Goal: Task Accomplishment & Management: Manage account settings

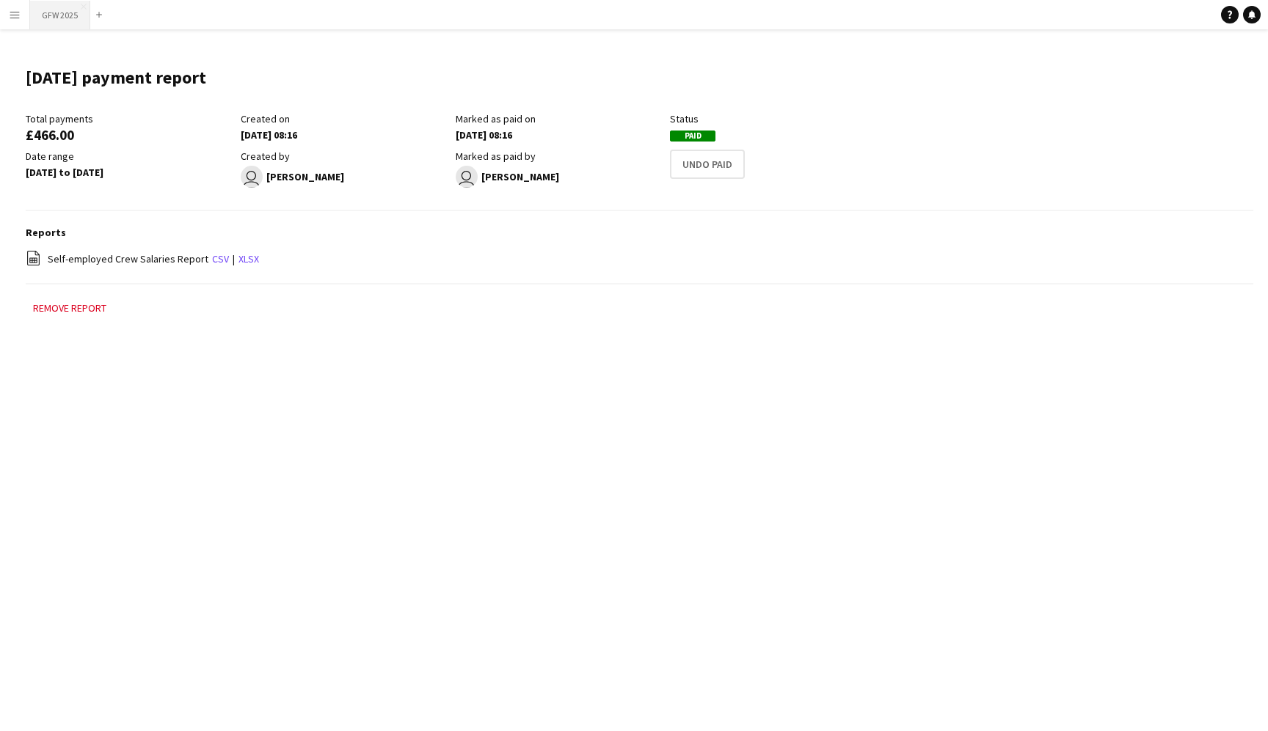
click at [55, 22] on button "GFW 2025 Close" at bounding box center [60, 15] width 60 height 29
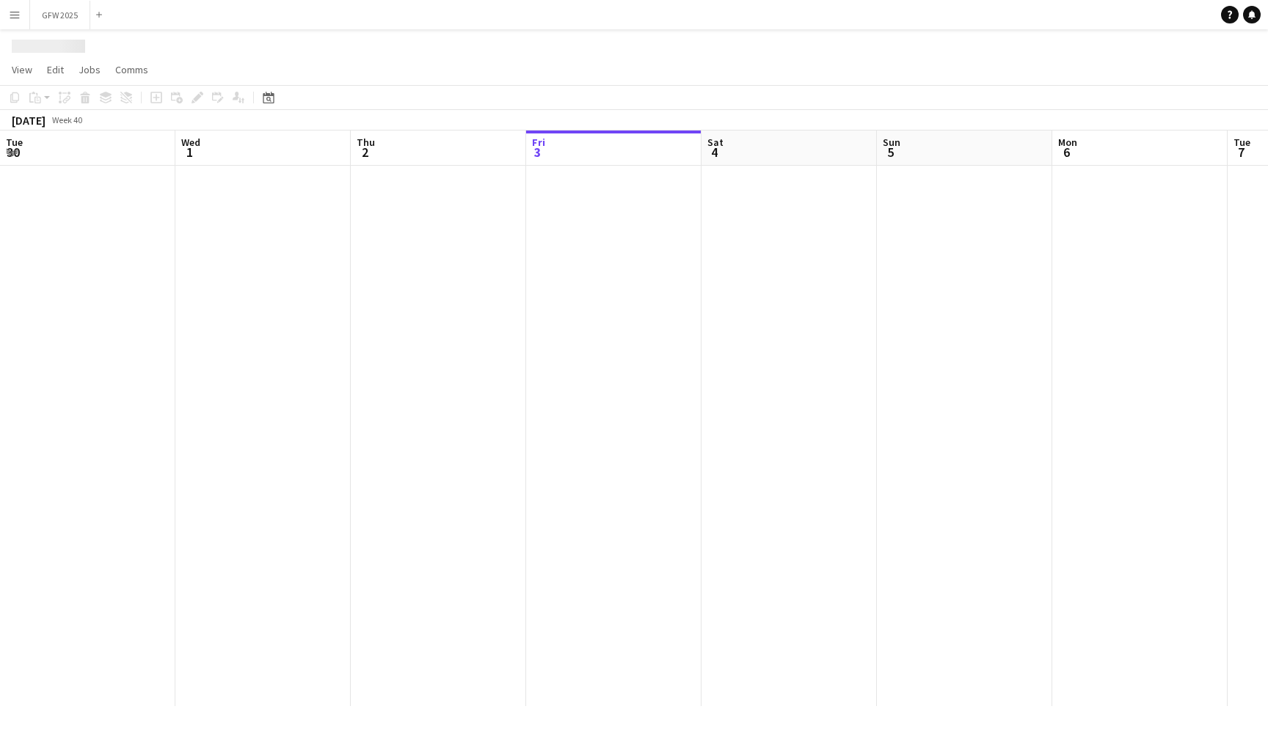
scroll to position [0, 351]
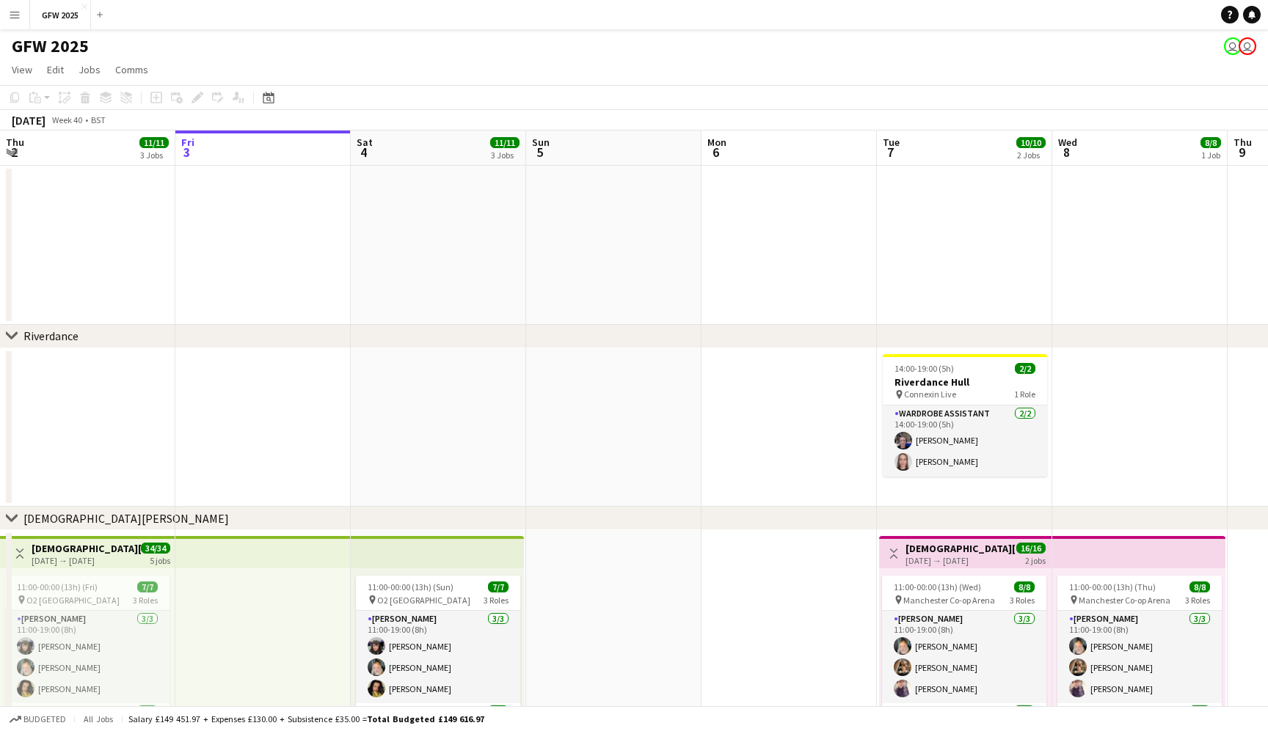
click at [618, 210] on app-date-cell at bounding box center [613, 245] width 175 height 159
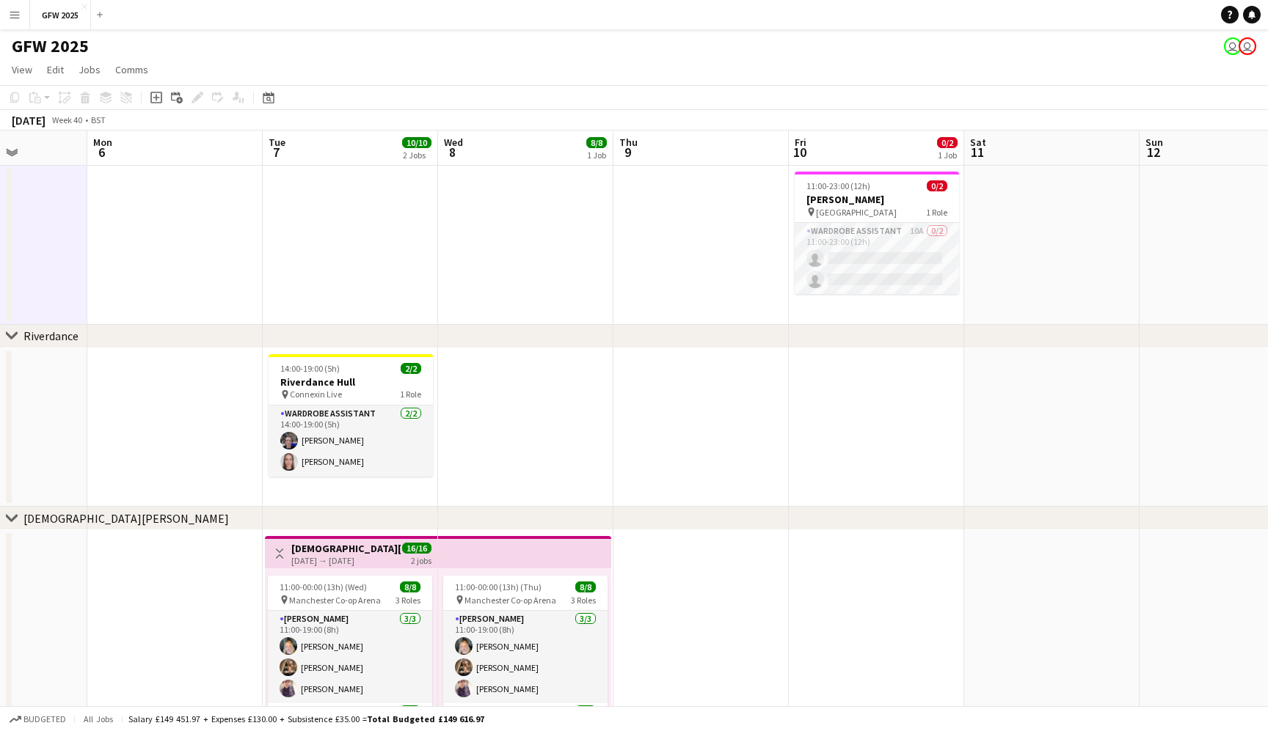
scroll to position [0, 616]
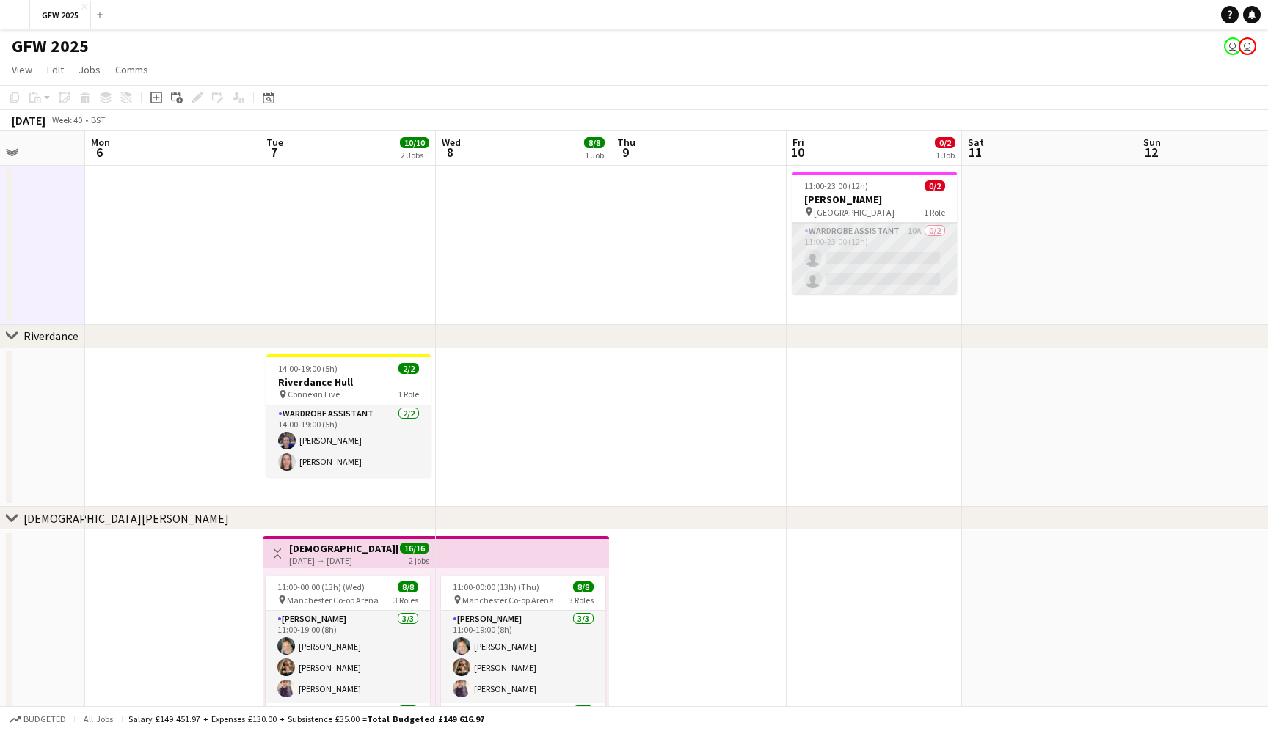
click at [877, 240] on app-card-role "Wardrobe Assistant 10A 0/2 11:00-23:00 (12h) single-neutral-actions single-neut…" at bounding box center [874, 258] width 164 height 71
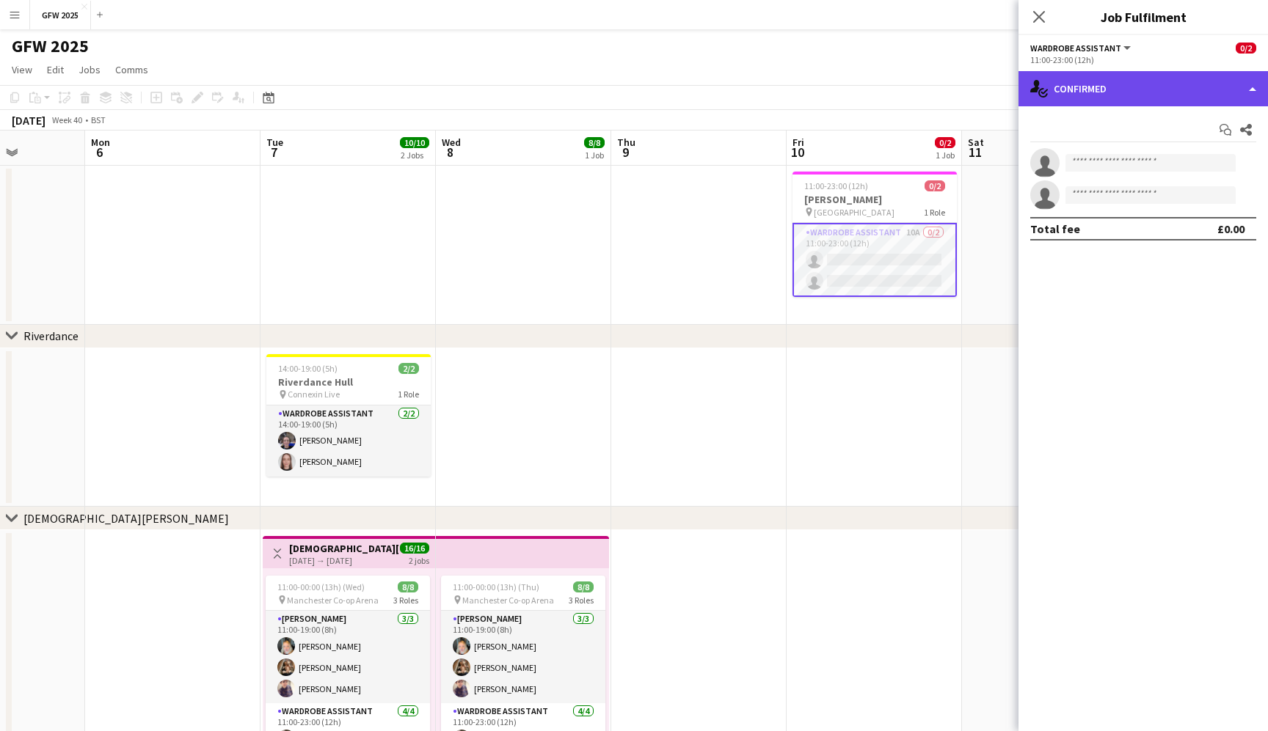
click at [1181, 81] on div "single-neutral-actions-check-2 Confirmed" at bounding box center [1142, 88] width 249 height 35
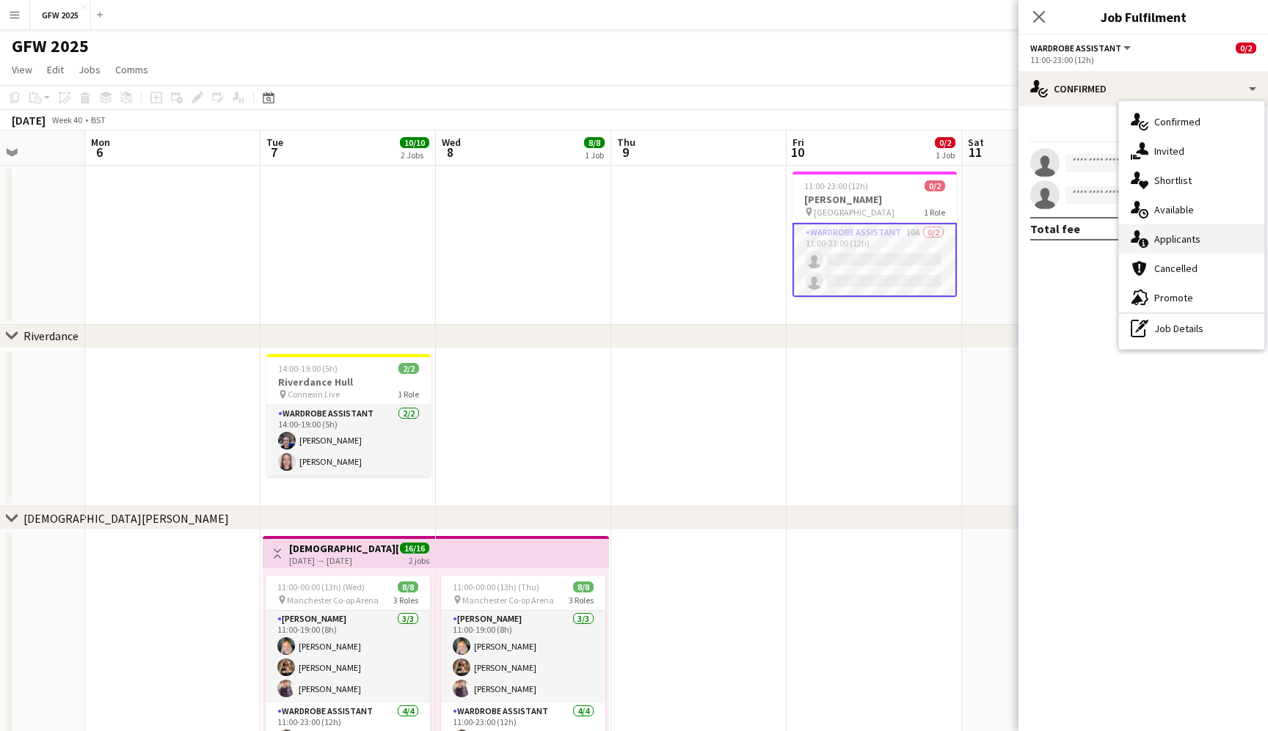
click at [1196, 239] on span "Applicants" at bounding box center [1177, 239] width 46 height 13
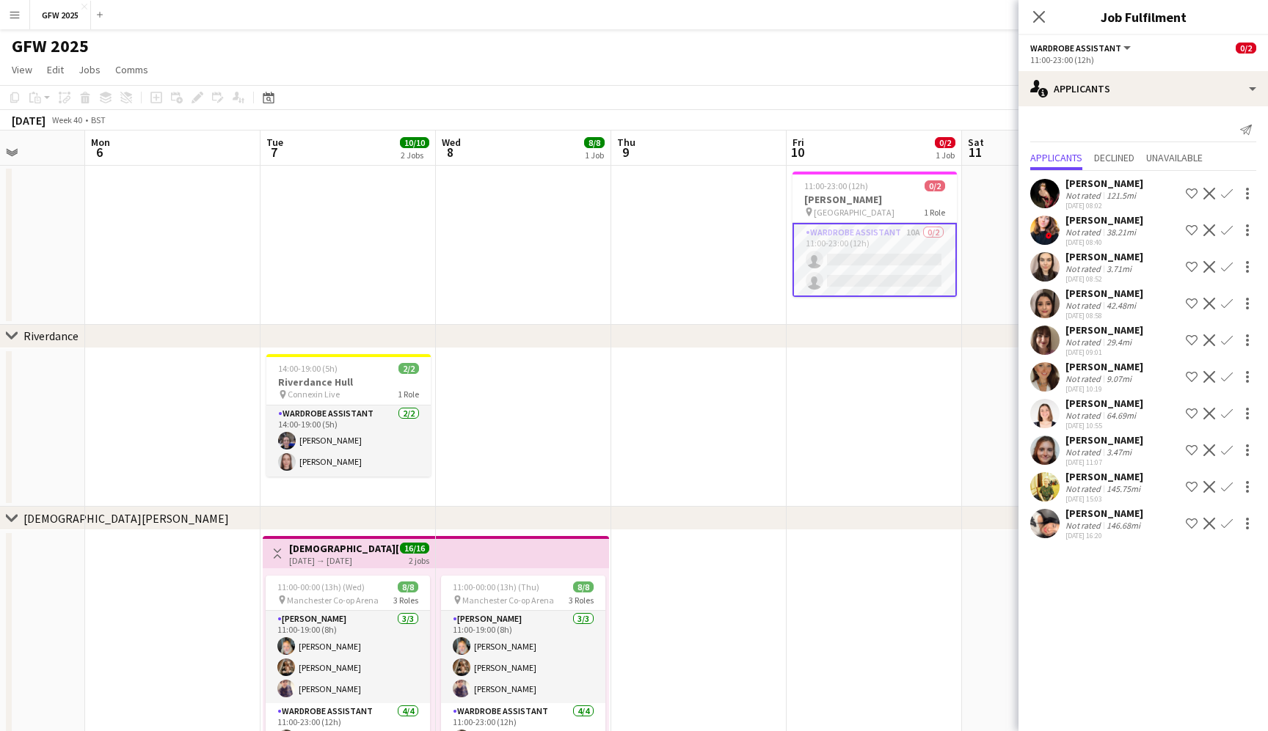
click at [1105, 457] on div "3.47mi" at bounding box center [1118, 452] width 31 height 11
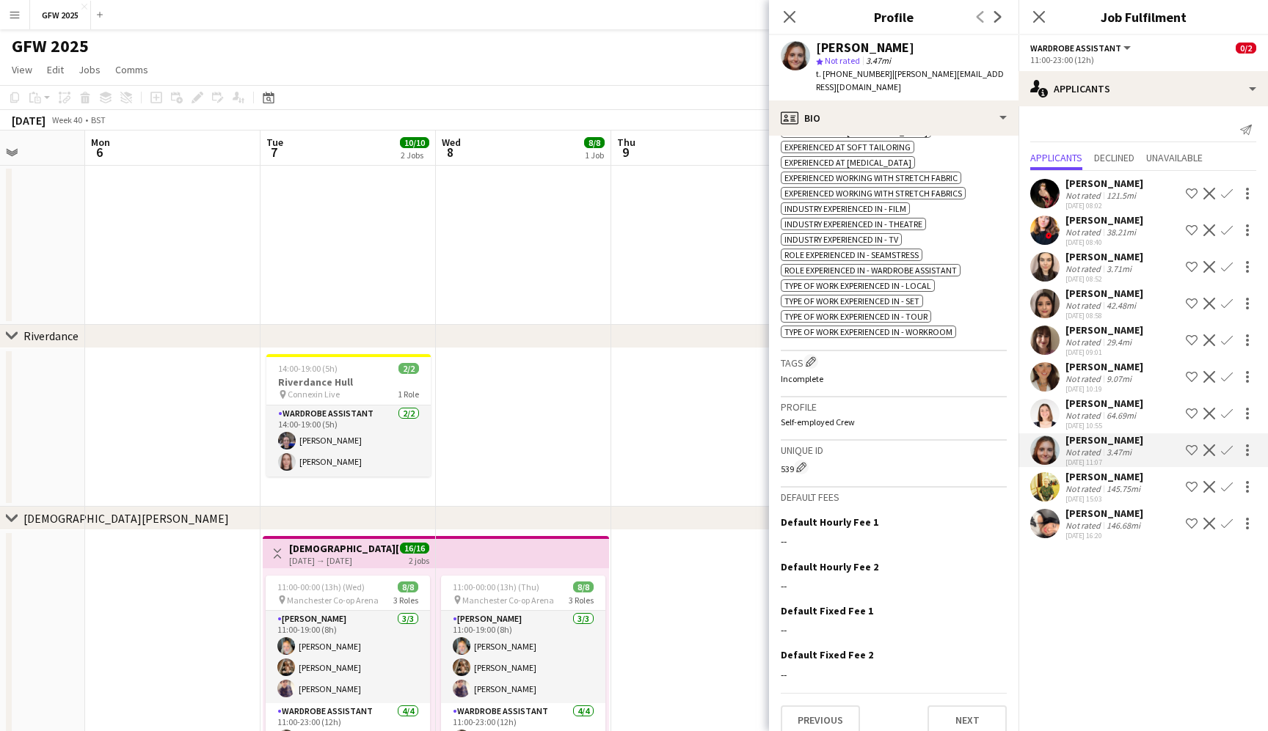
scroll to position [554, 0]
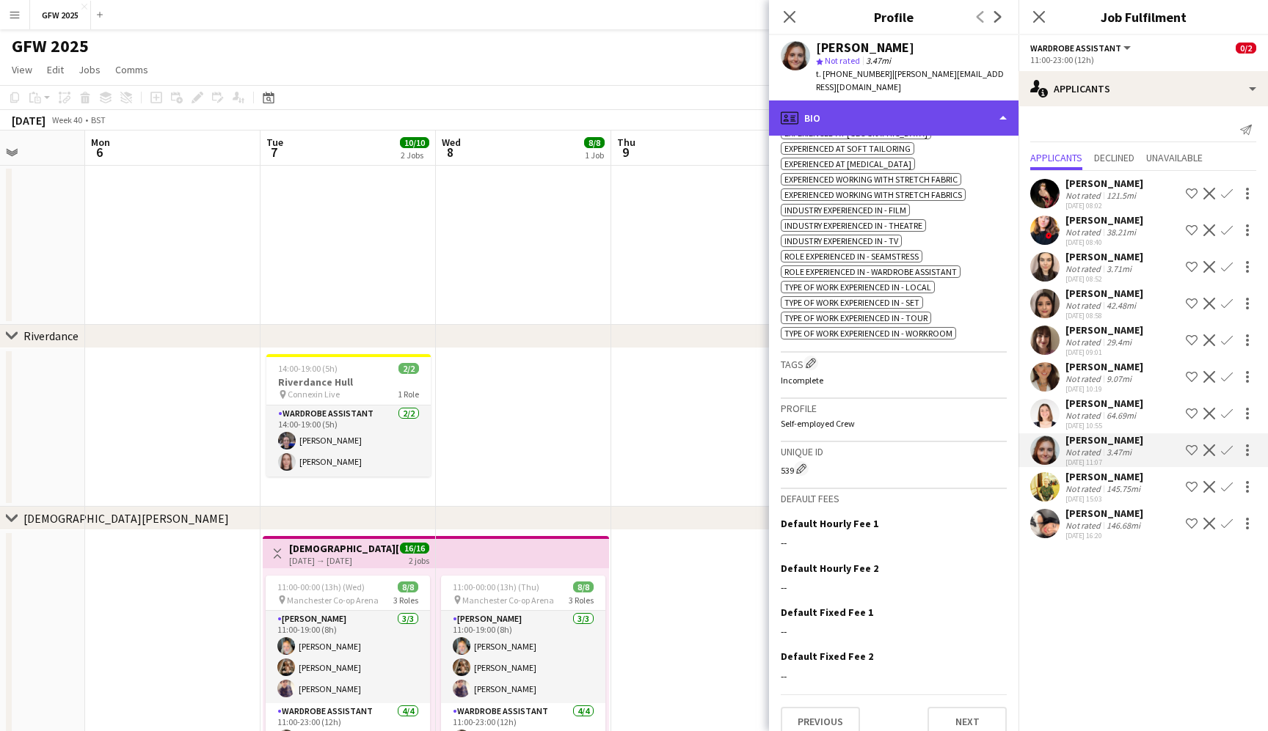
click at [956, 106] on div "profile Bio" at bounding box center [893, 117] width 249 height 35
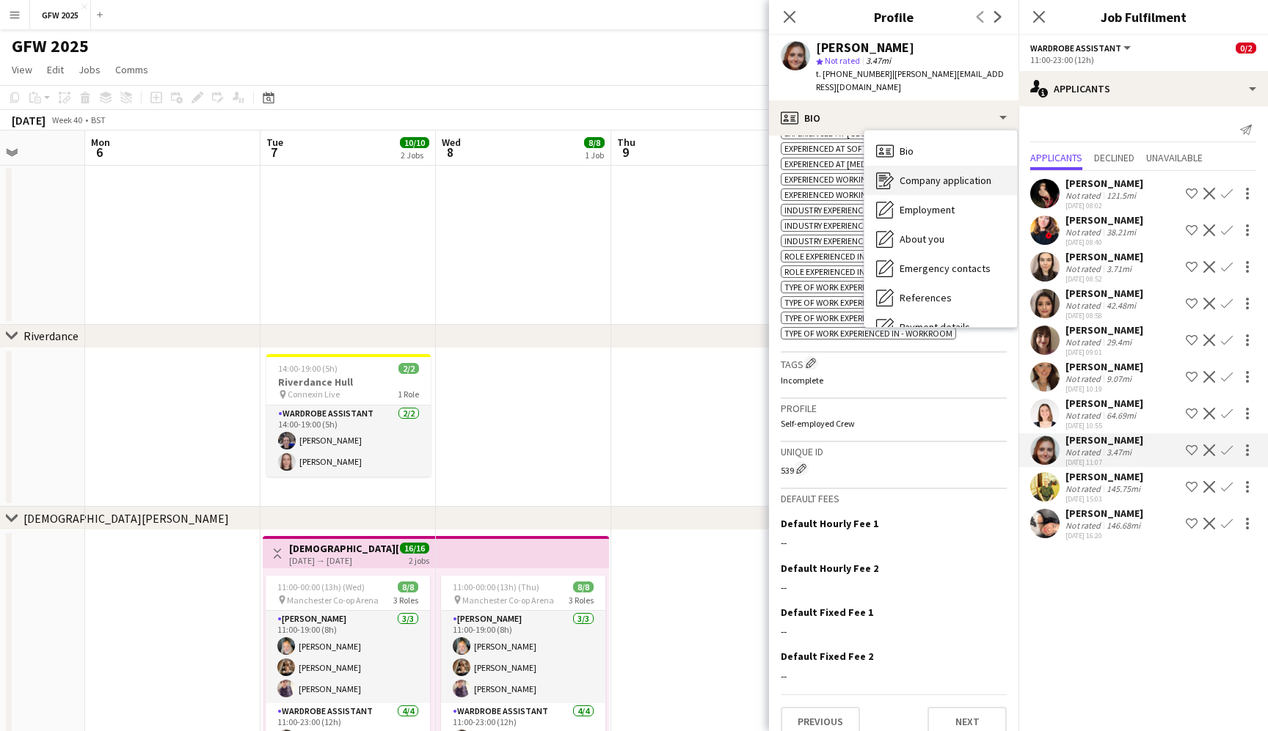
click at [958, 174] on span "Company application" at bounding box center [945, 180] width 92 height 13
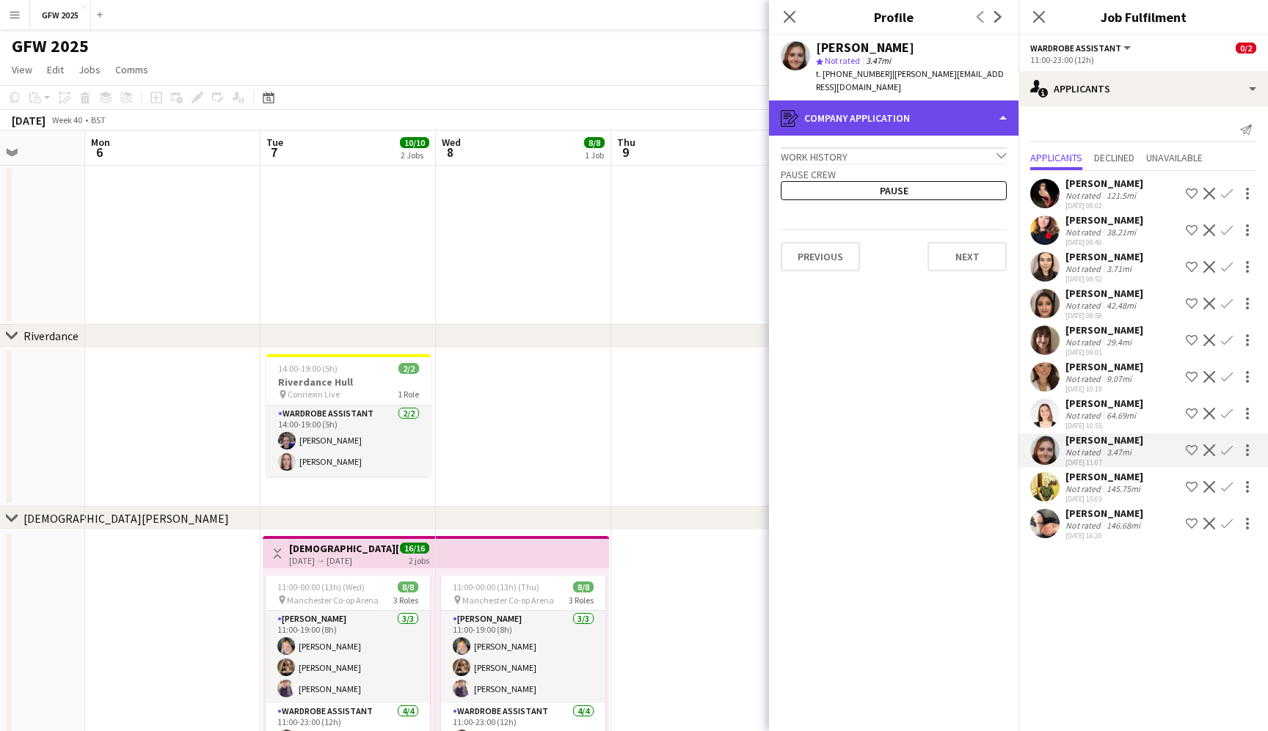
click at [965, 110] on div "register Company application" at bounding box center [893, 117] width 249 height 35
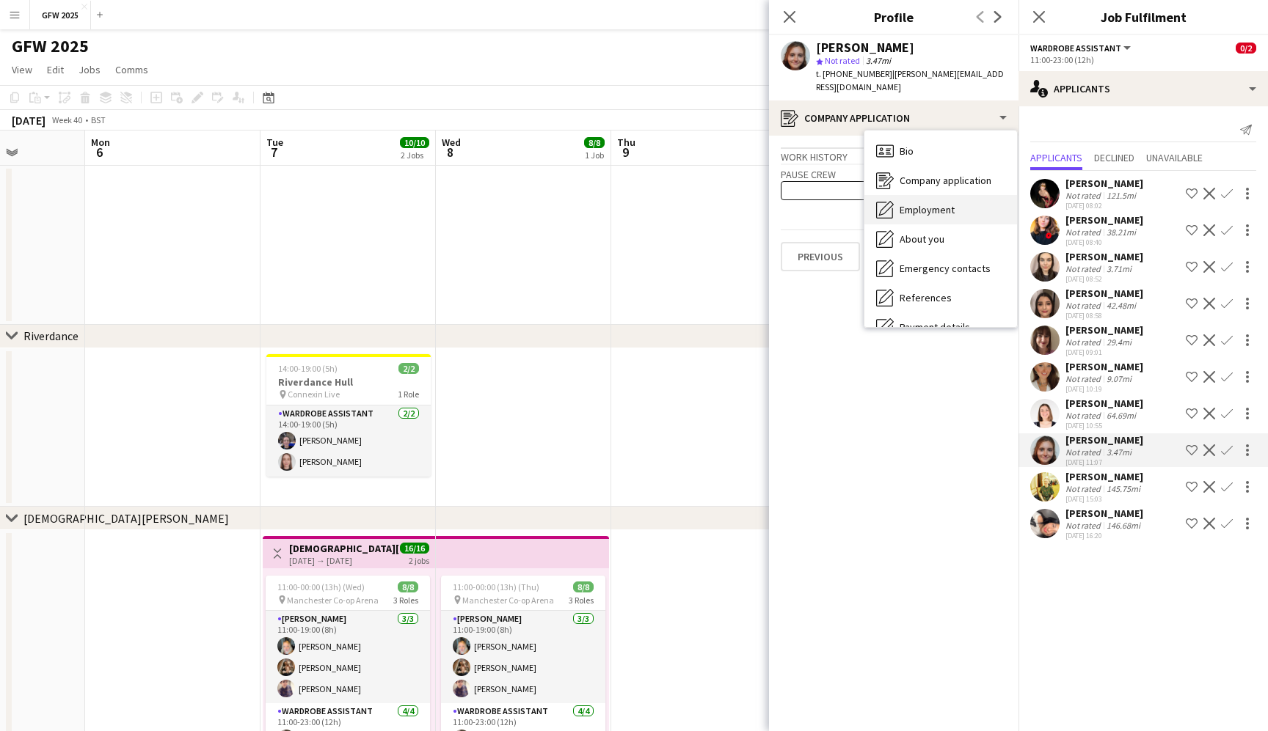
click at [971, 195] on div "Employment Employment" at bounding box center [940, 209] width 153 height 29
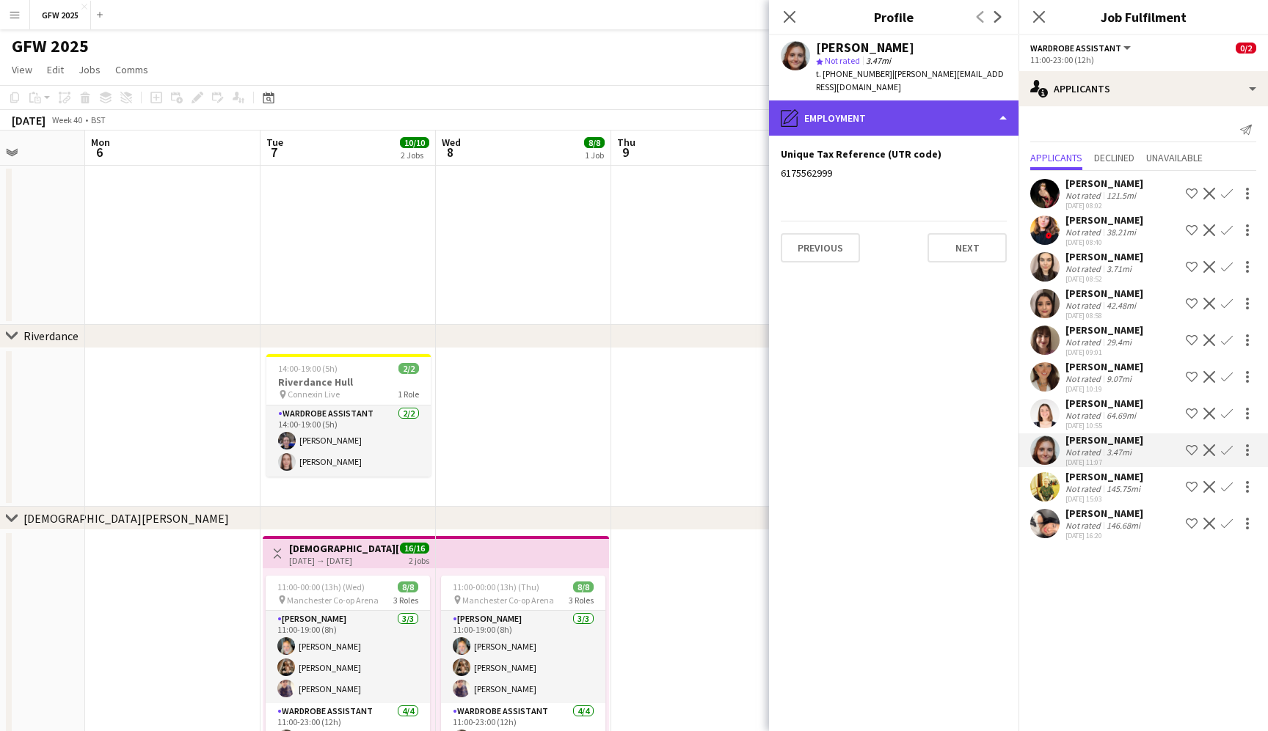
click at [965, 100] on div "pencil4 Employment" at bounding box center [893, 117] width 249 height 35
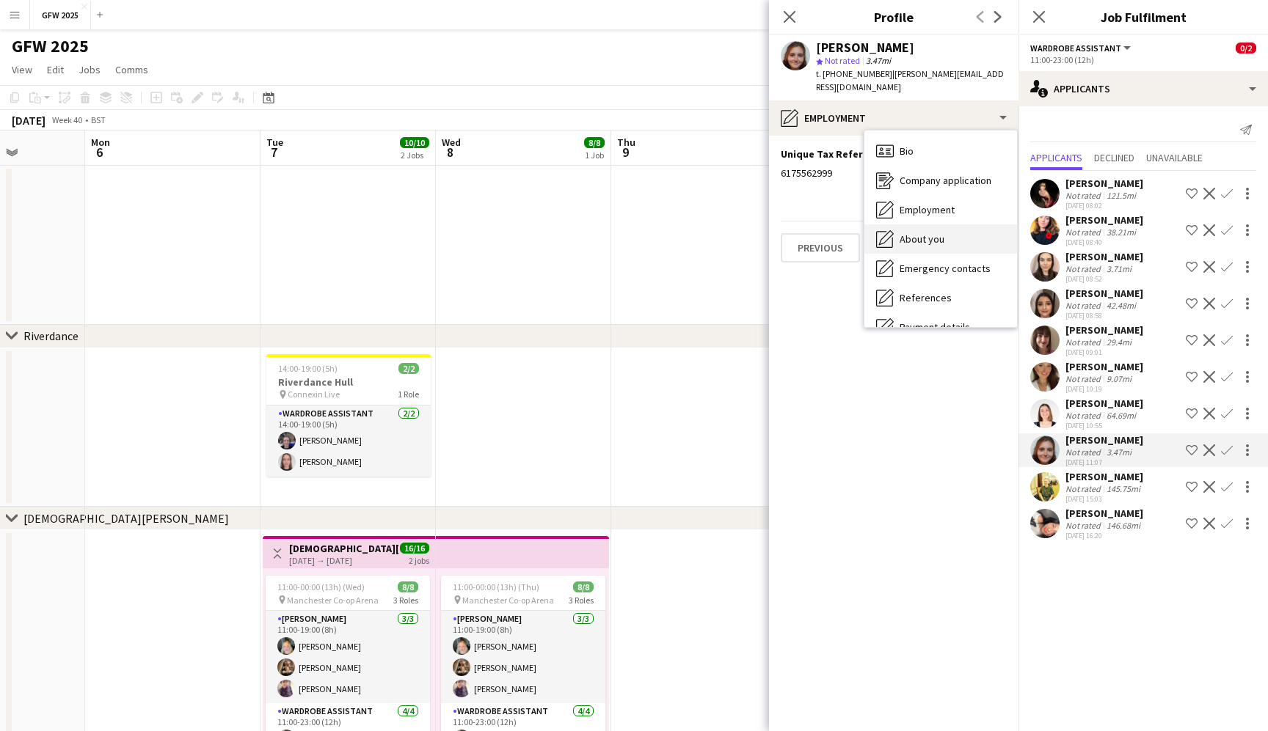
click at [972, 224] on div "About you About you" at bounding box center [940, 238] width 153 height 29
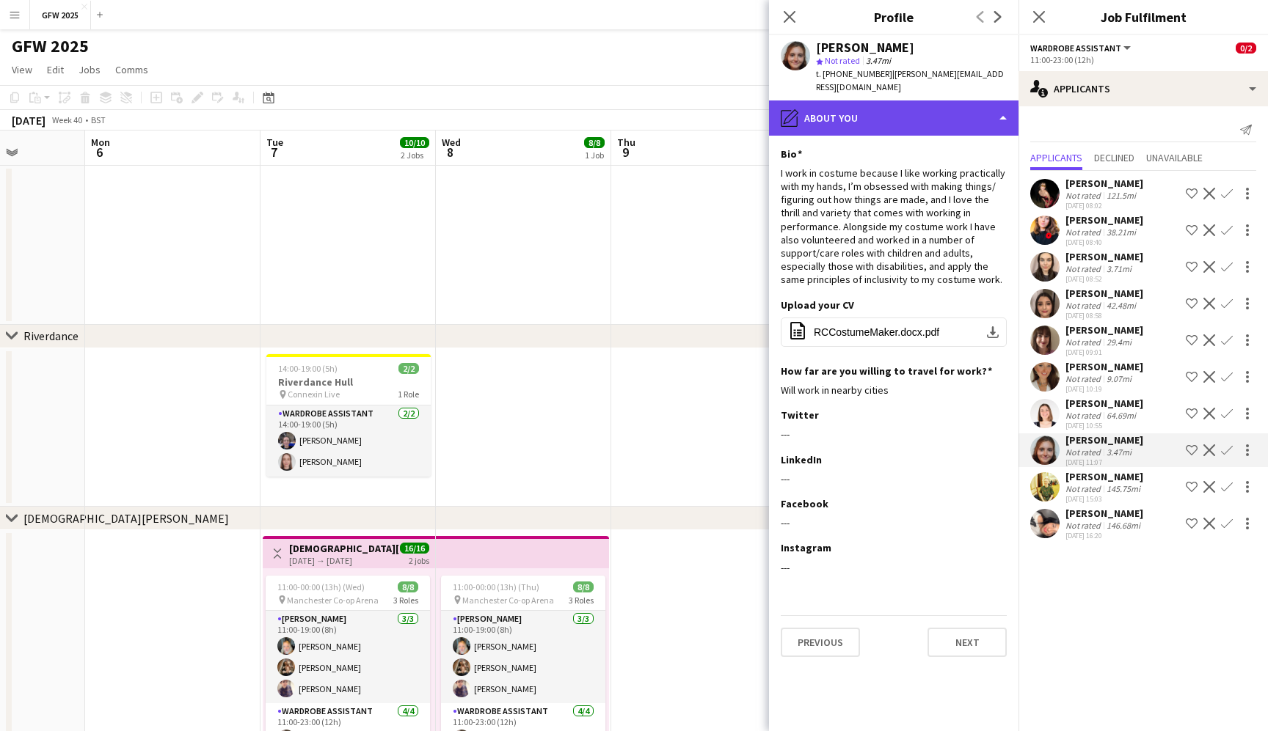
click at [971, 100] on div "pencil4 About you" at bounding box center [893, 117] width 249 height 35
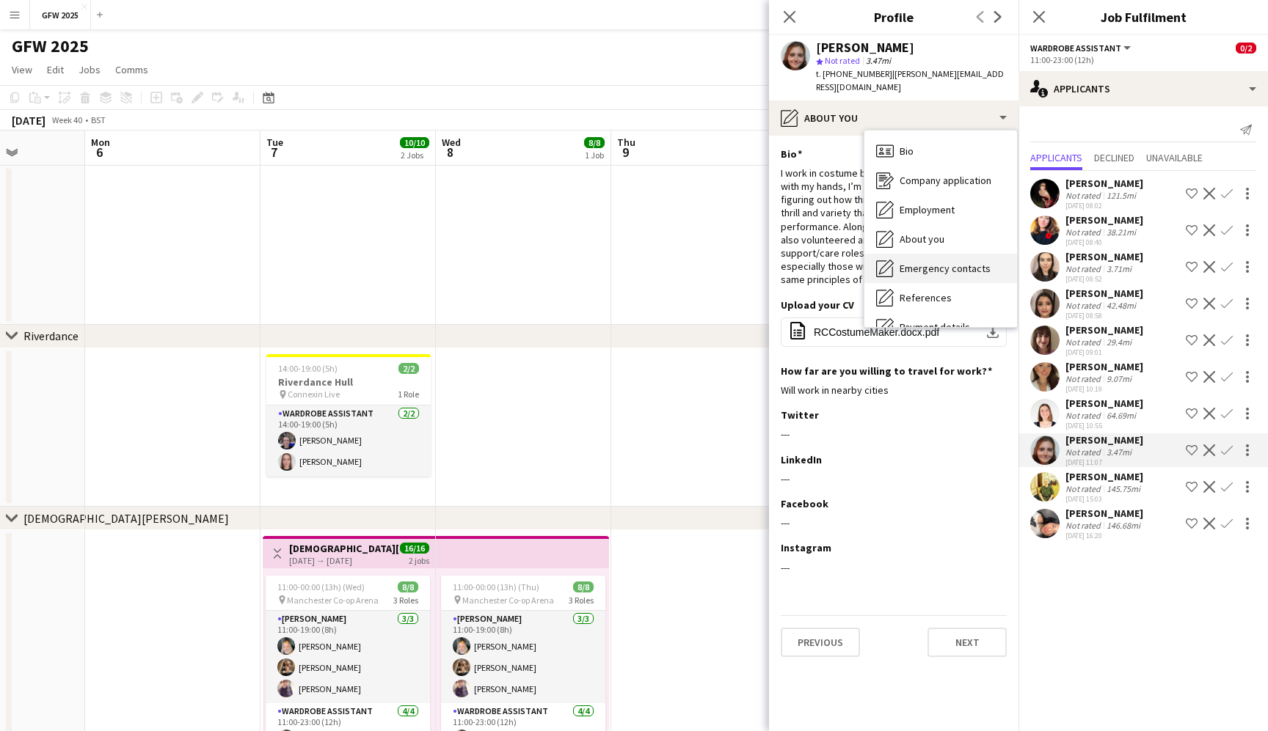
click at [968, 262] on span "Emergency contacts" at bounding box center [944, 268] width 91 height 13
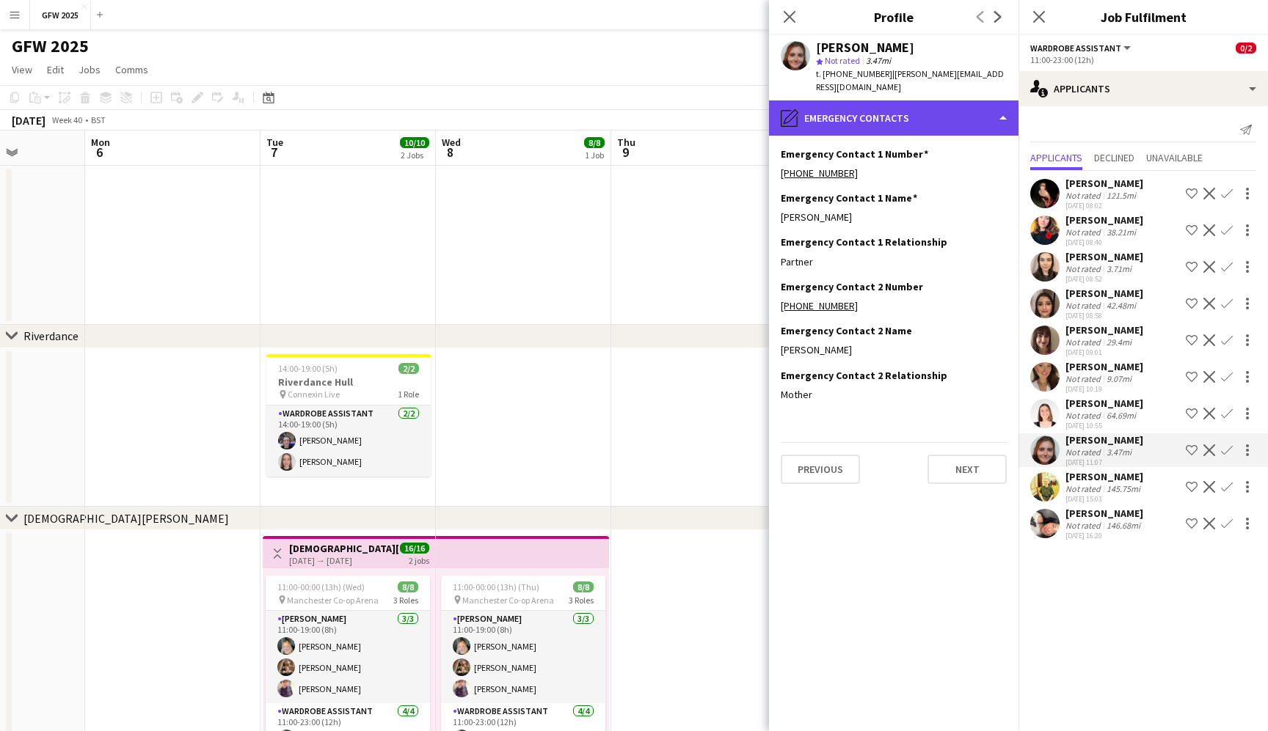
click at [962, 107] on div "pencil4 Emergency contacts" at bounding box center [893, 117] width 249 height 35
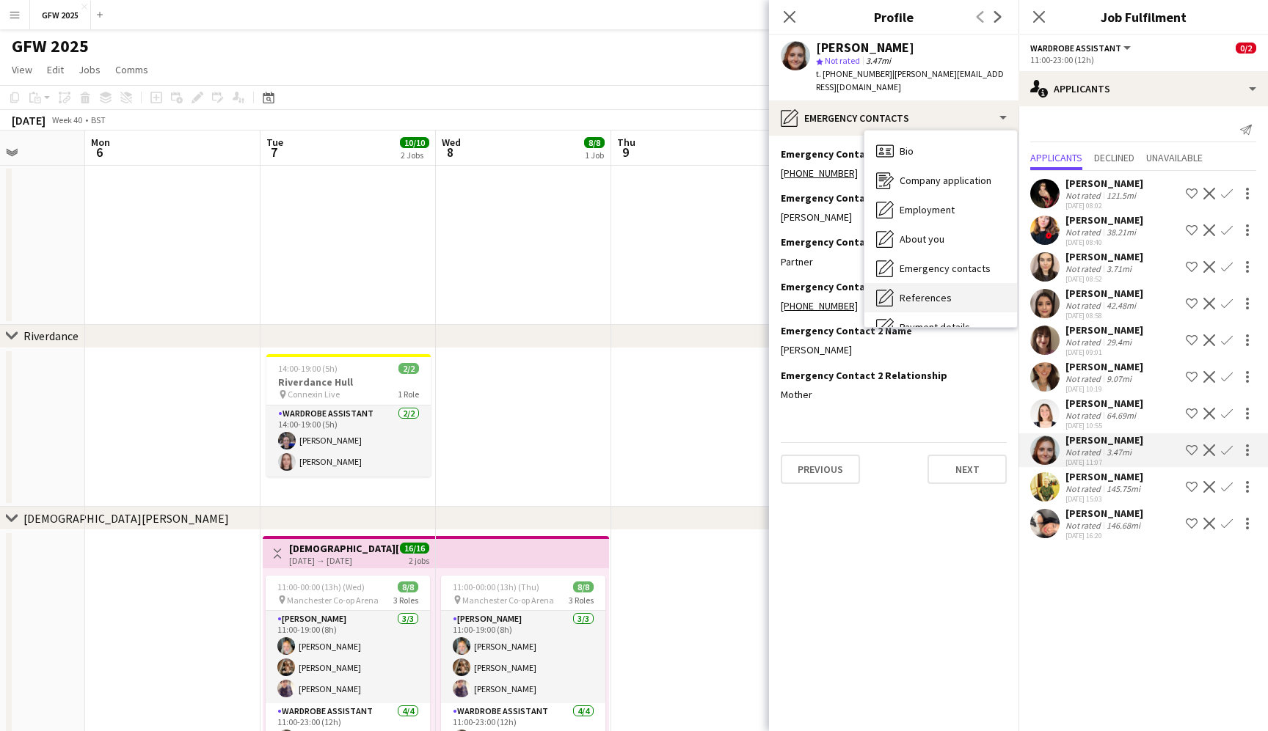
click at [960, 284] on div "References References" at bounding box center [940, 297] width 153 height 29
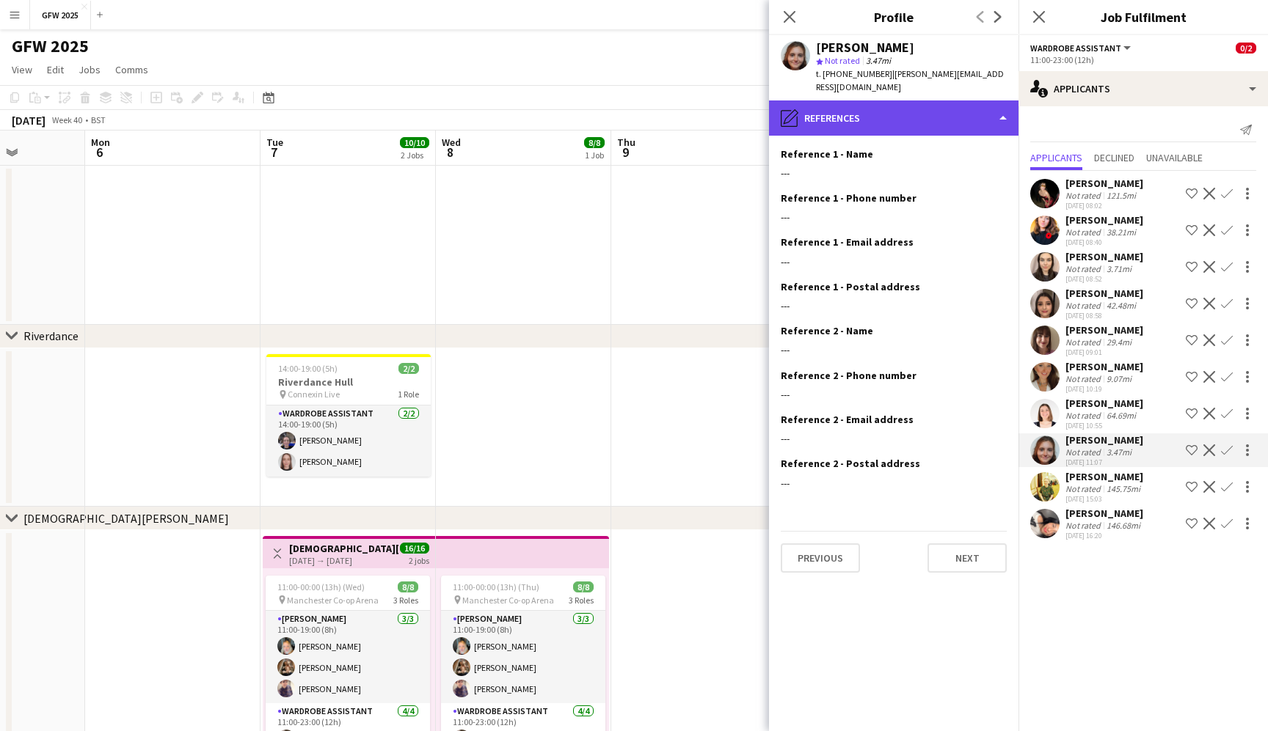
click at [968, 100] on div "pencil4 References" at bounding box center [893, 117] width 249 height 35
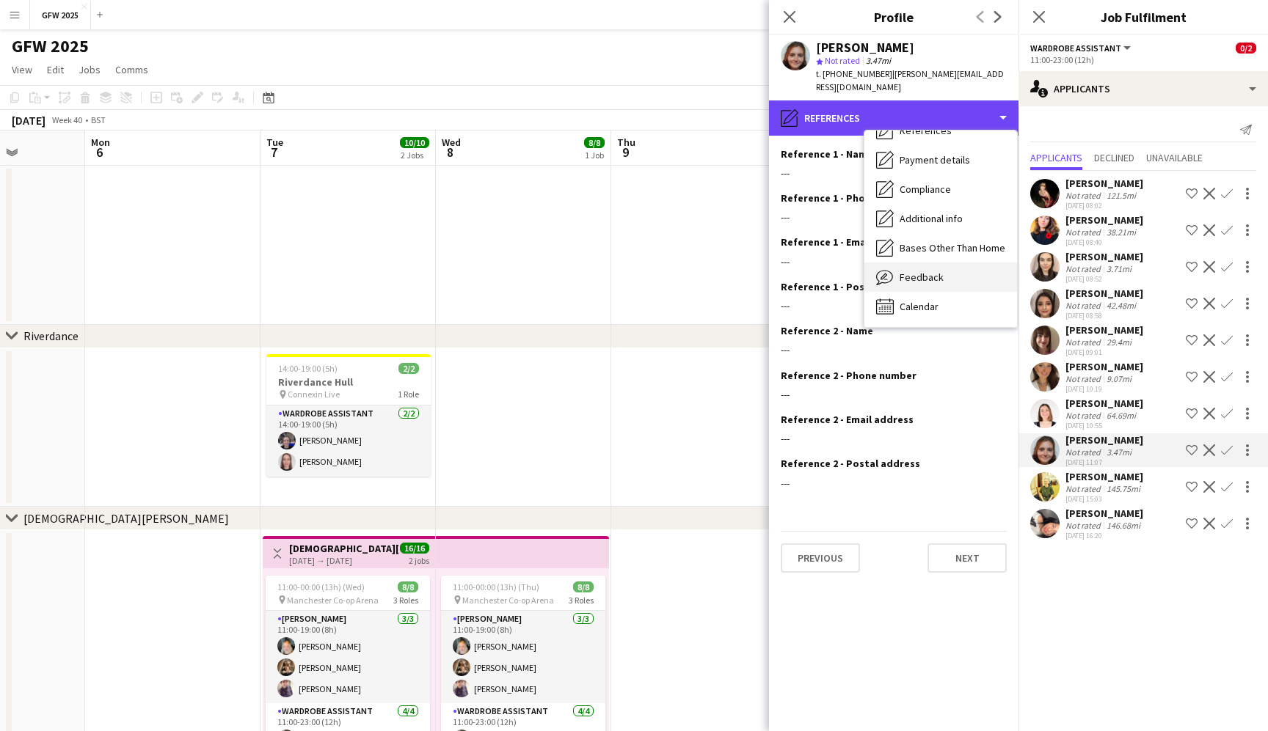
scroll to position [167, 0]
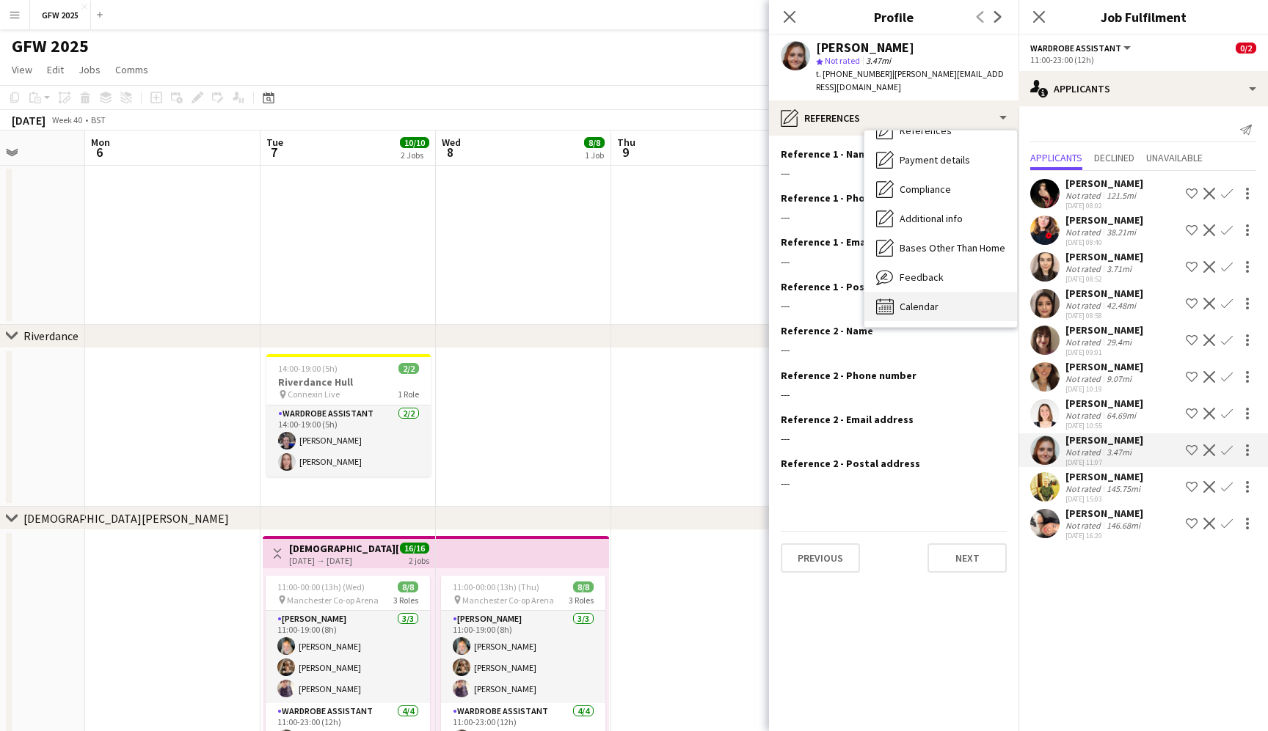
click at [959, 292] on div "Calendar Calendar" at bounding box center [940, 306] width 153 height 29
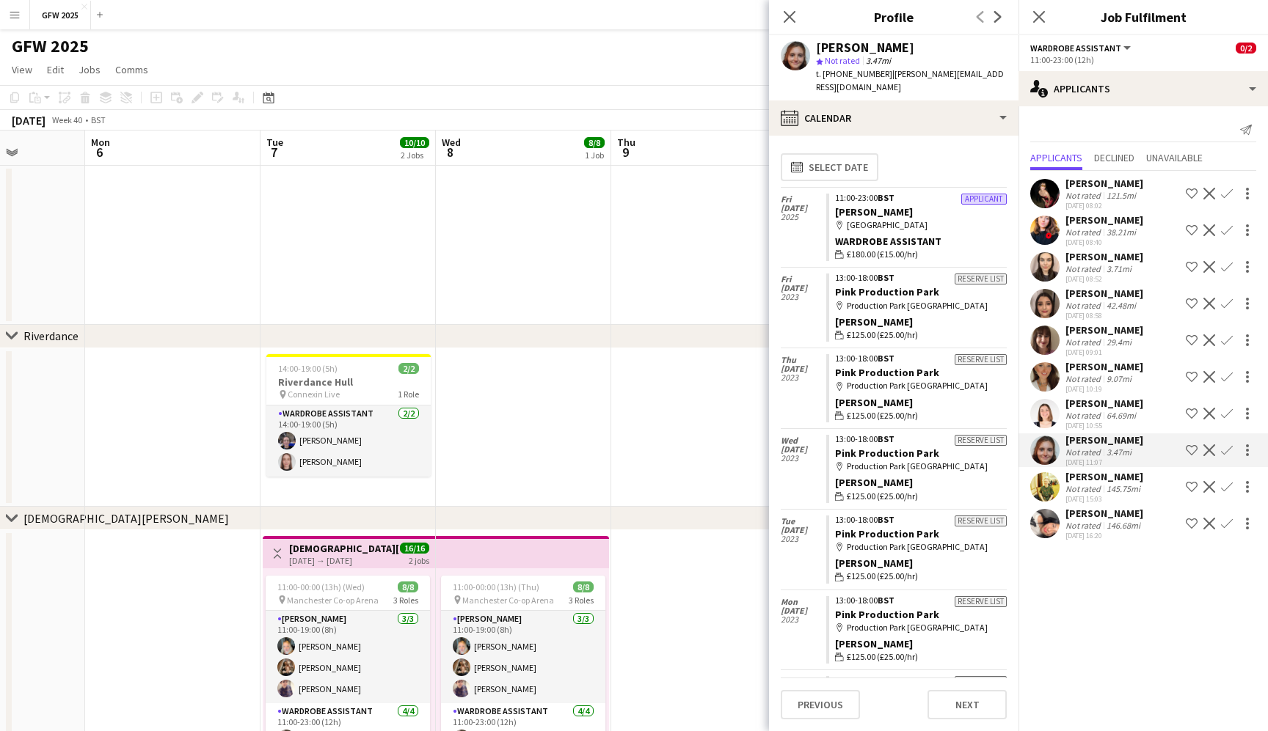
scroll to position [0, 0]
click at [792, 14] on icon at bounding box center [789, 17] width 14 height 14
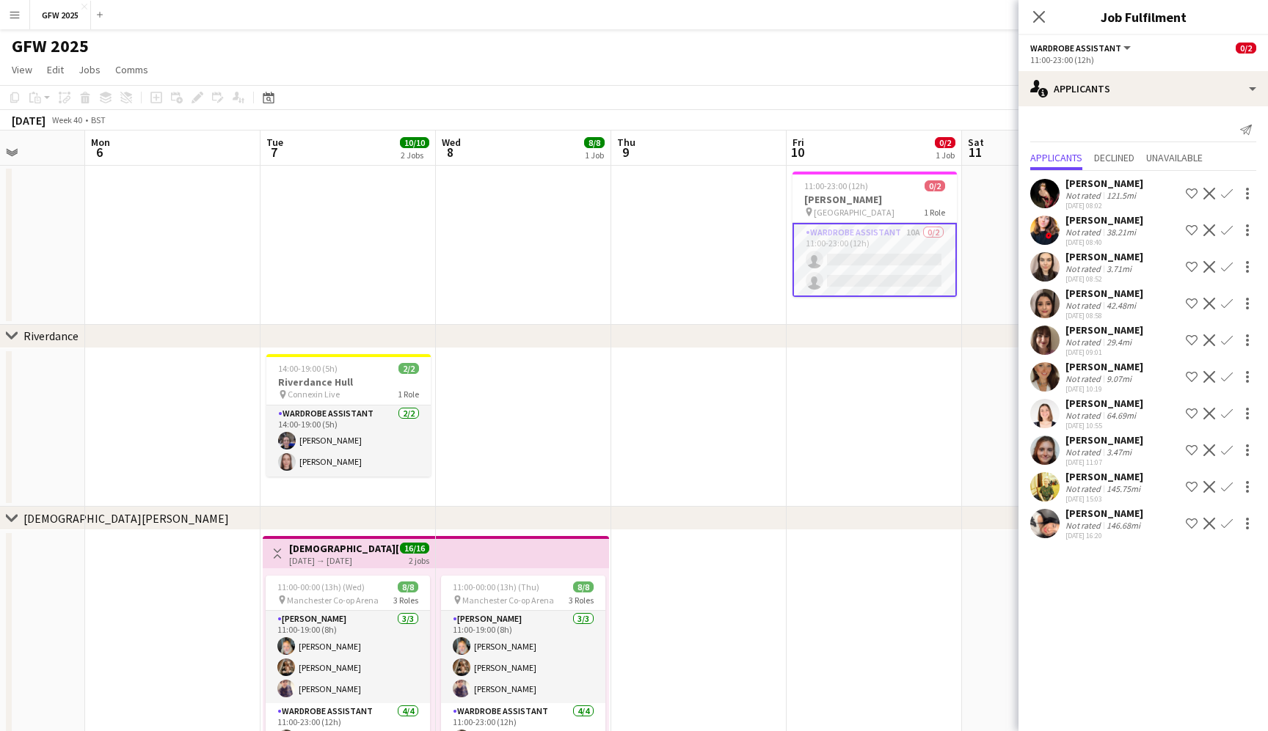
click at [1123, 376] on div "9.07mi" at bounding box center [1118, 378] width 31 height 11
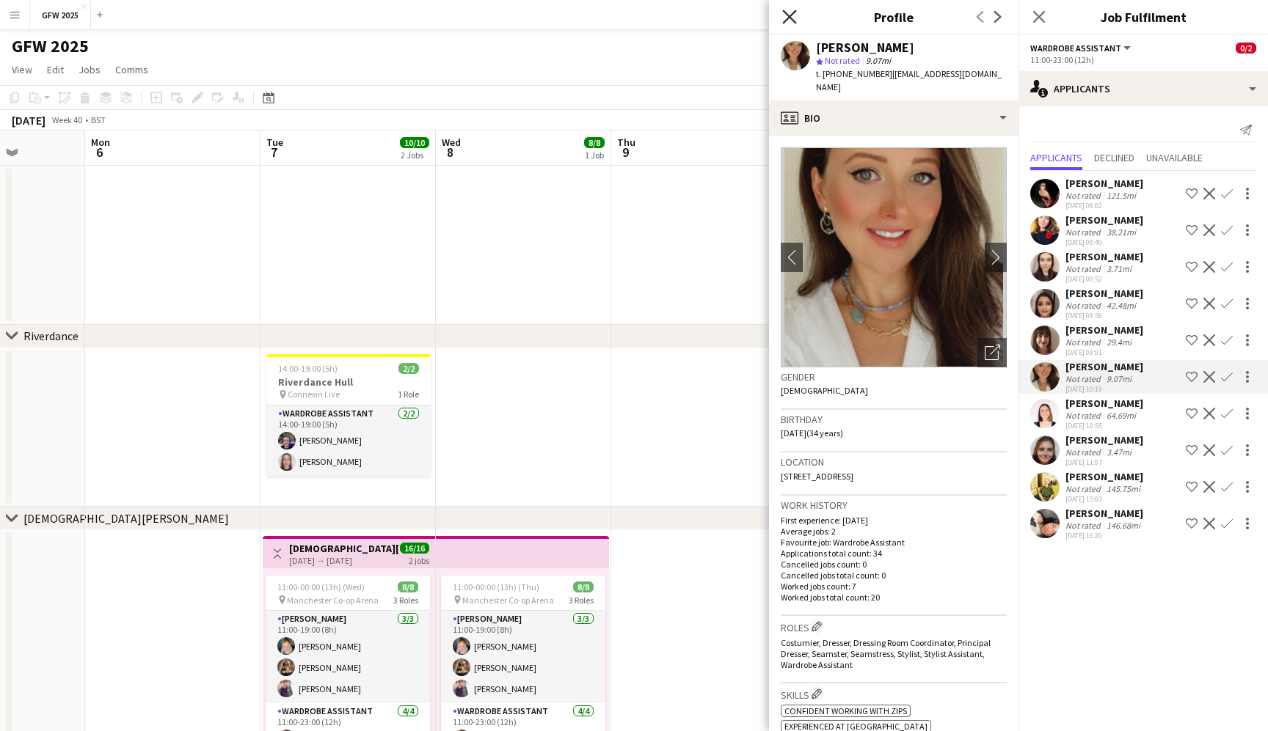
click at [789, 11] on icon "Close pop-in" at bounding box center [789, 17] width 14 height 14
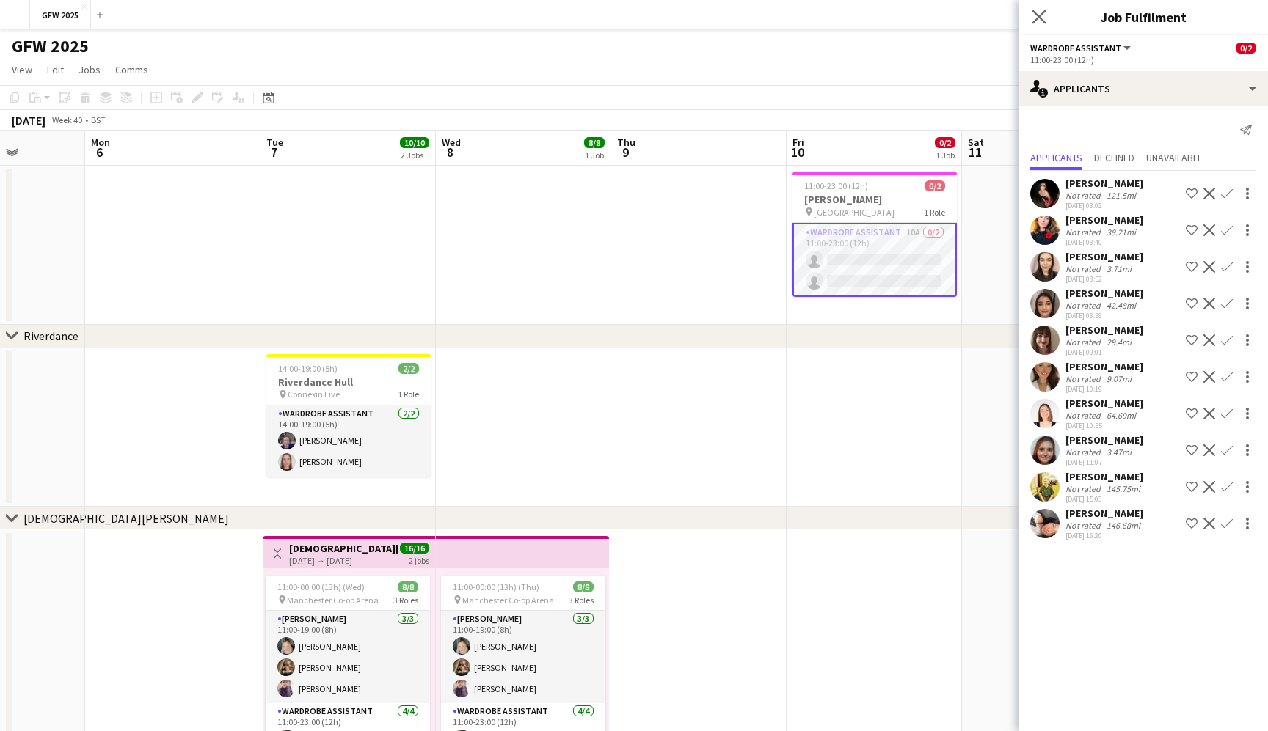
click at [1045, 13] on icon "Close pop-in" at bounding box center [1038, 17] width 14 height 14
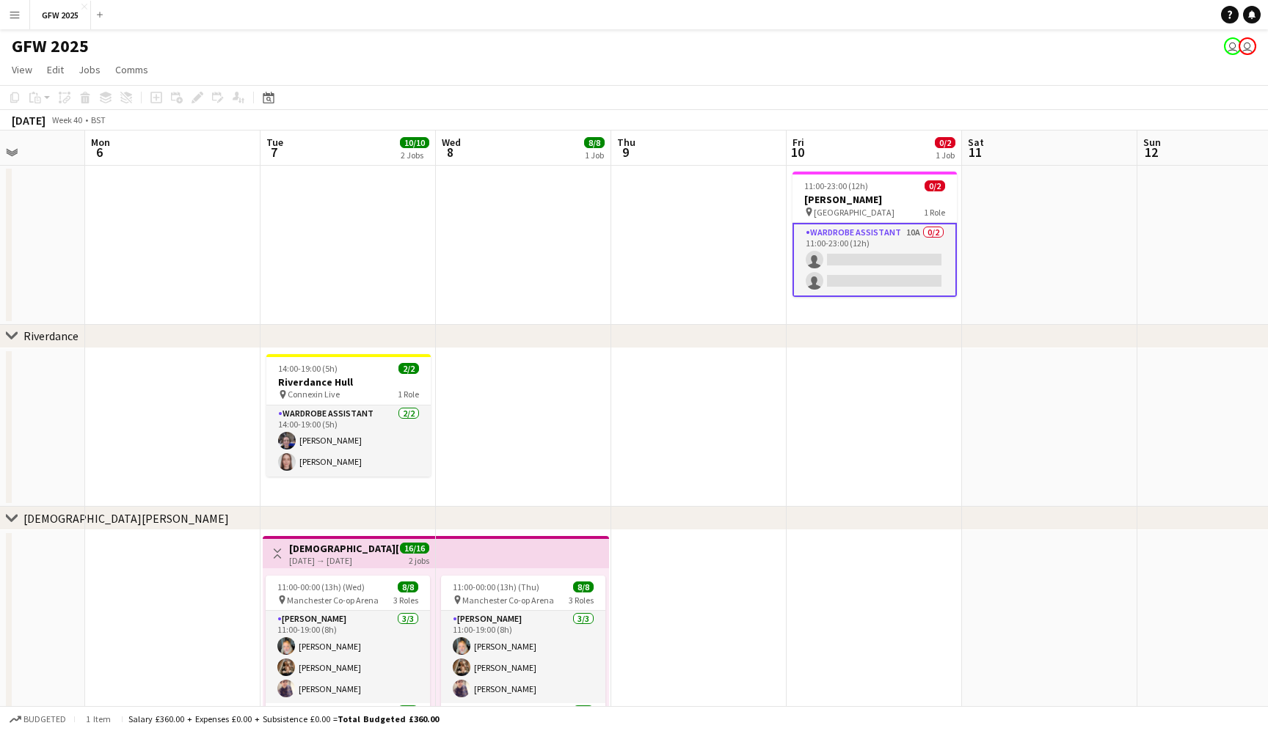
click at [505, 252] on app-date-cell at bounding box center [523, 245] width 175 height 159
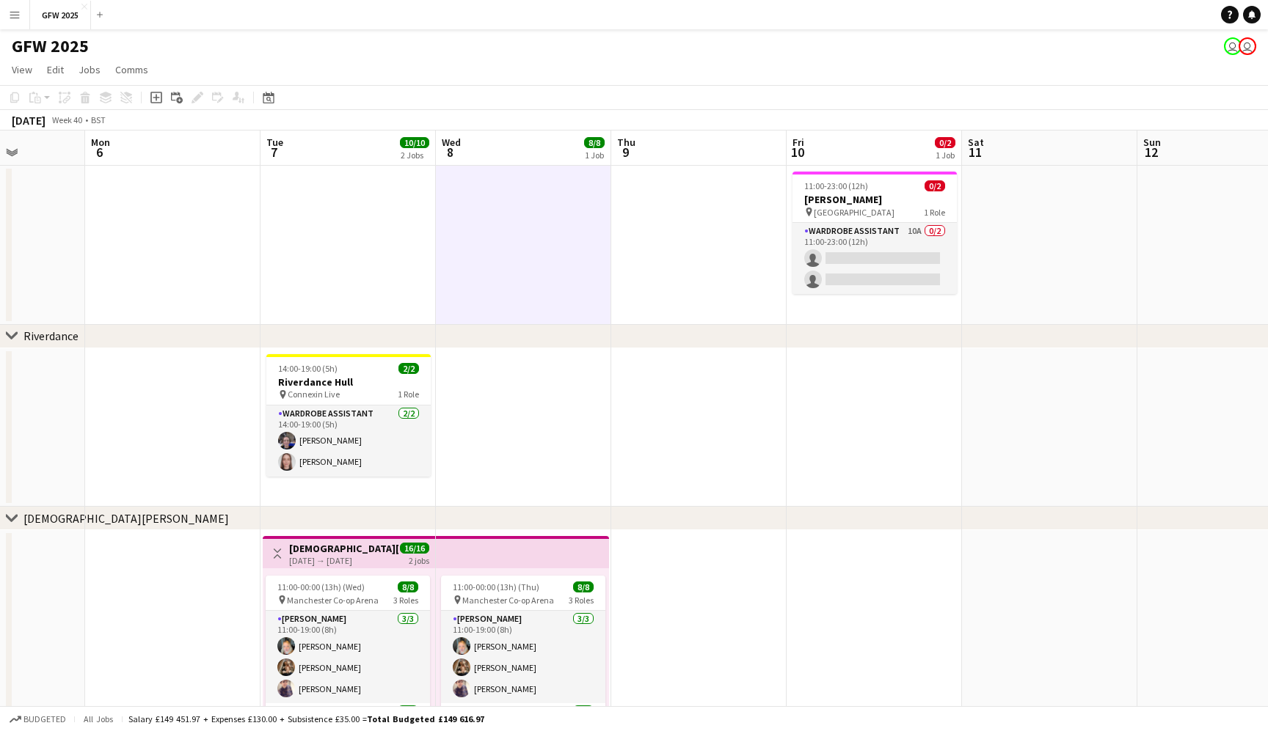
click at [519, 431] on app-date-cell at bounding box center [523, 427] width 175 height 159
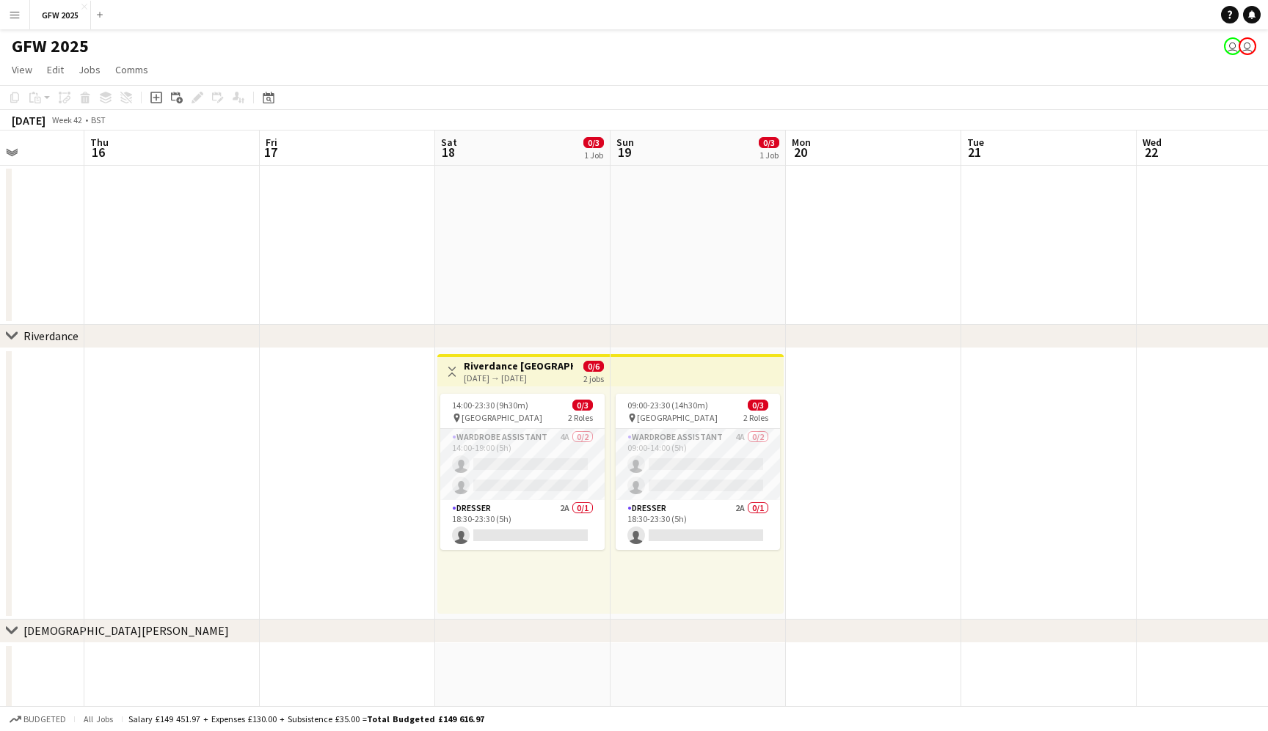
scroll to position [0, 426]
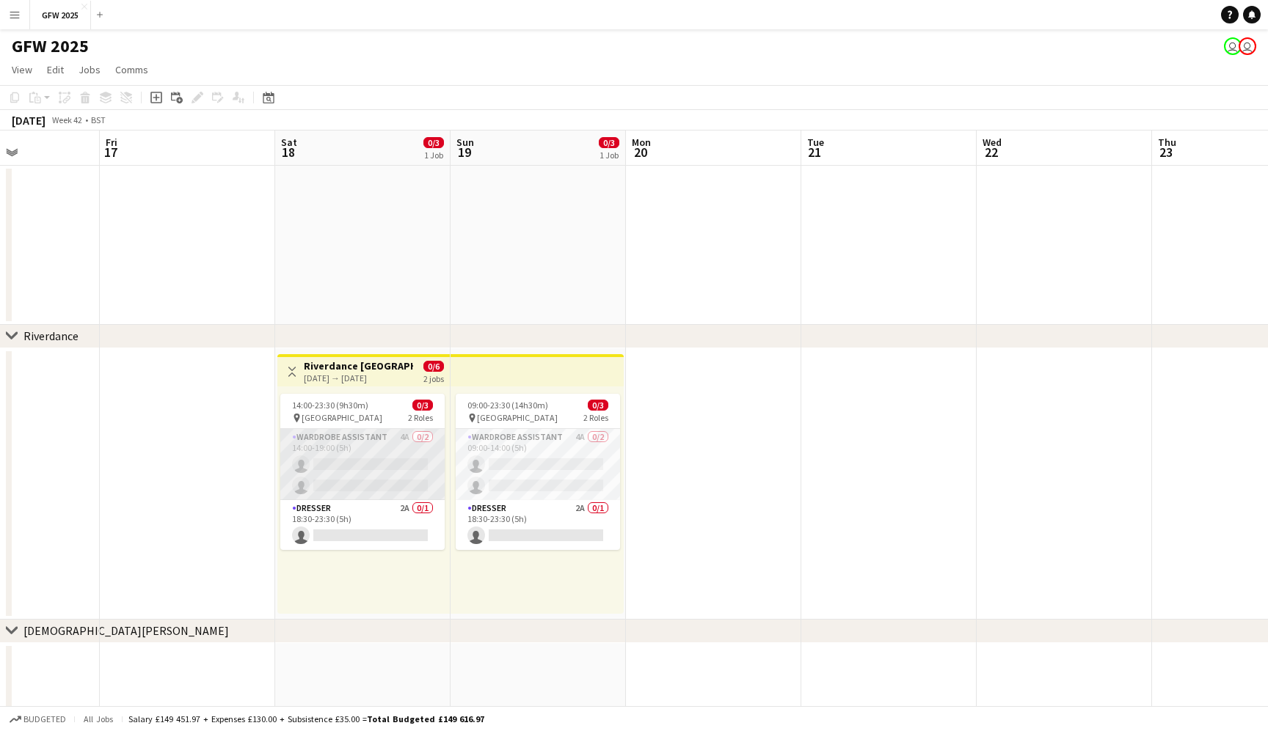
click at [372, 471] on app-card-role "Wardrobe Assistant 4A 0/2 14:00-19:00 (5h) single-neutral-actions single-neutra…" at bounding box center [362, 464] width 164 height 71
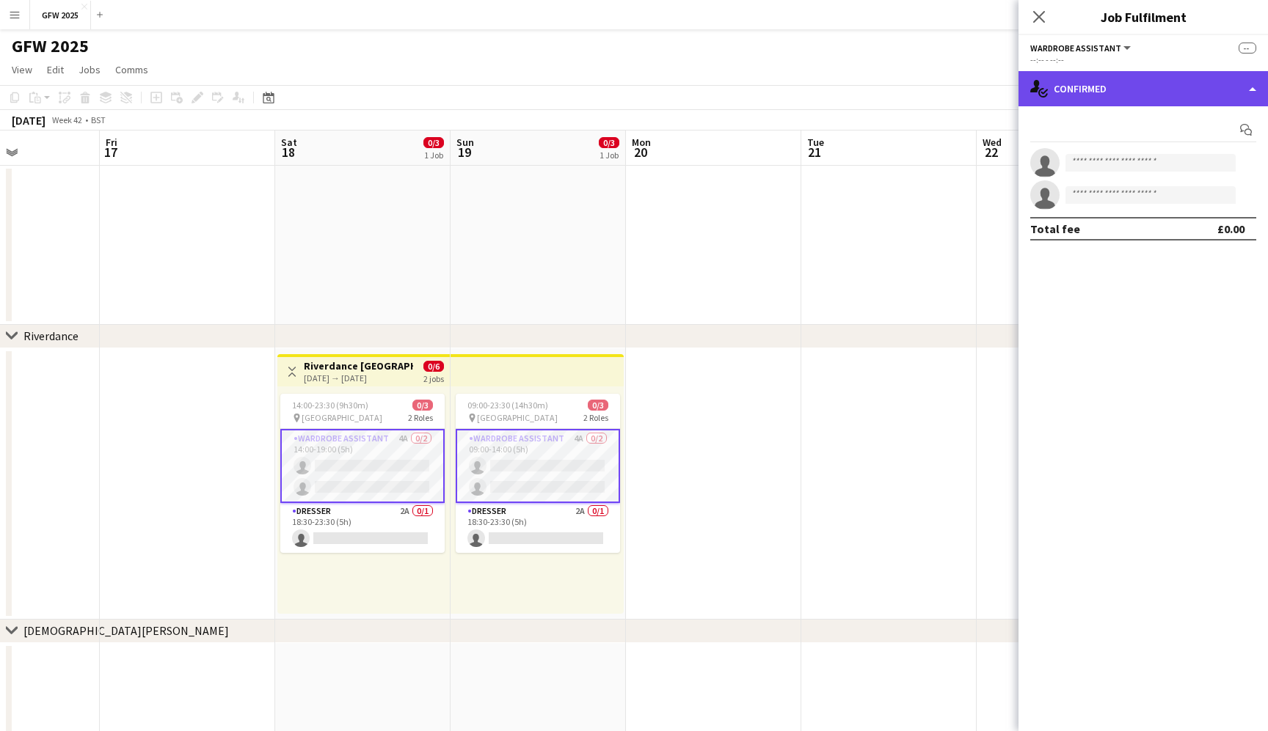
click at [1188, 76] on div "single-neutral-actions-check-2 Confirmed" at bounding box center [1142, 88] width 249 height 35
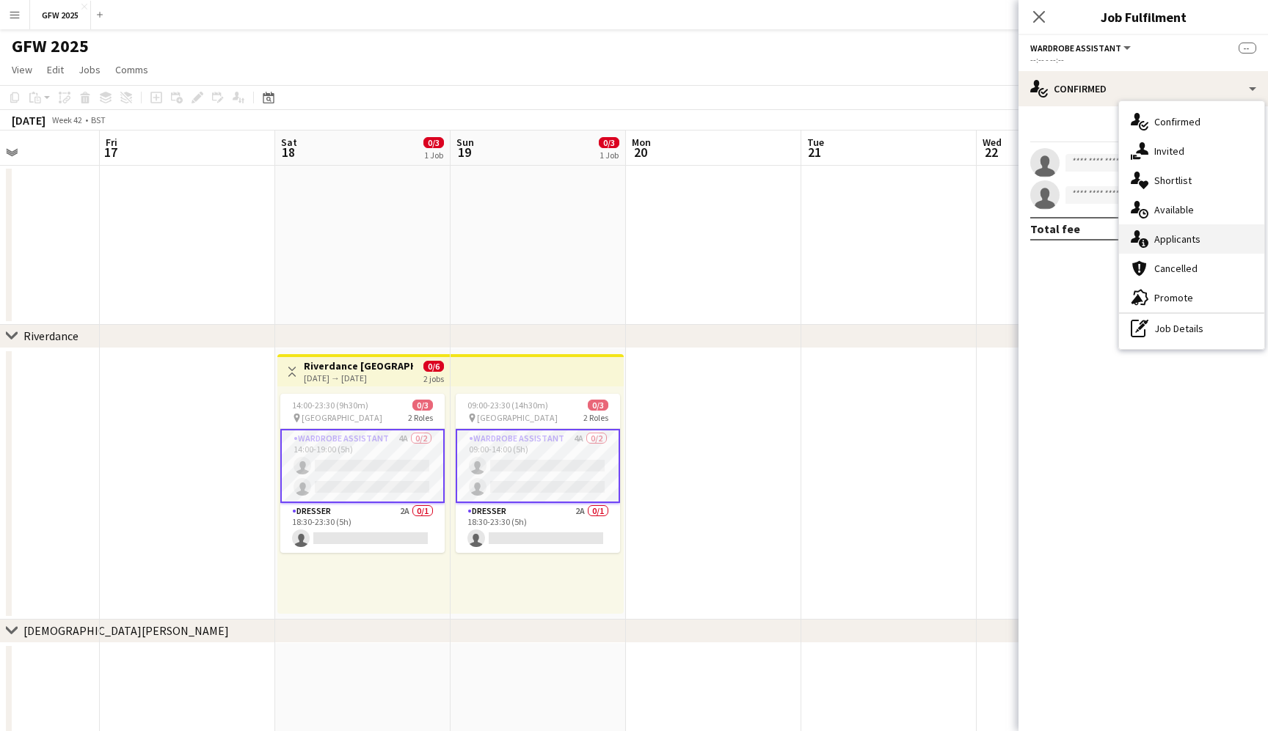
click at [1186, 244] on span "Applicants" at bounding box center [1177, 239] width 46 height 13
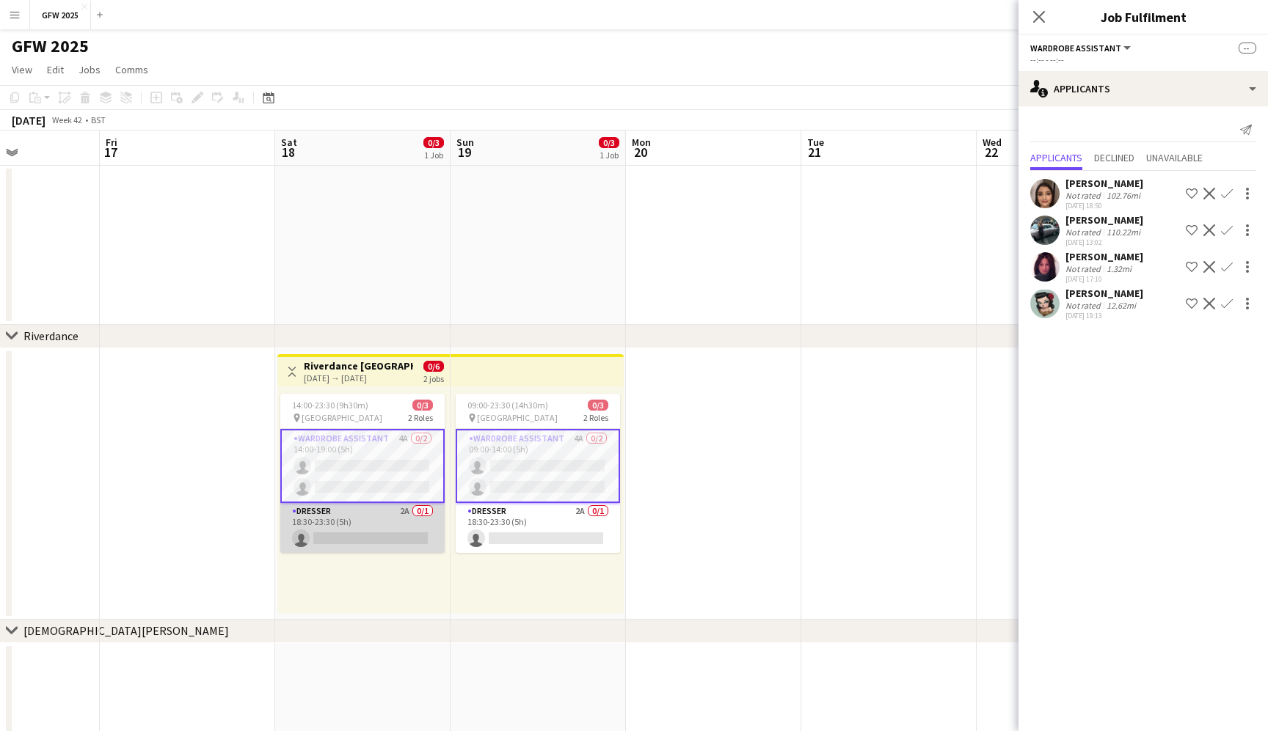
click at [387, 530] on app-card-role "Dresser 2A 0/1 18:30-23:30 (5h) single-neutral-actions" at bounding box center [362, 528] width 164 height 50
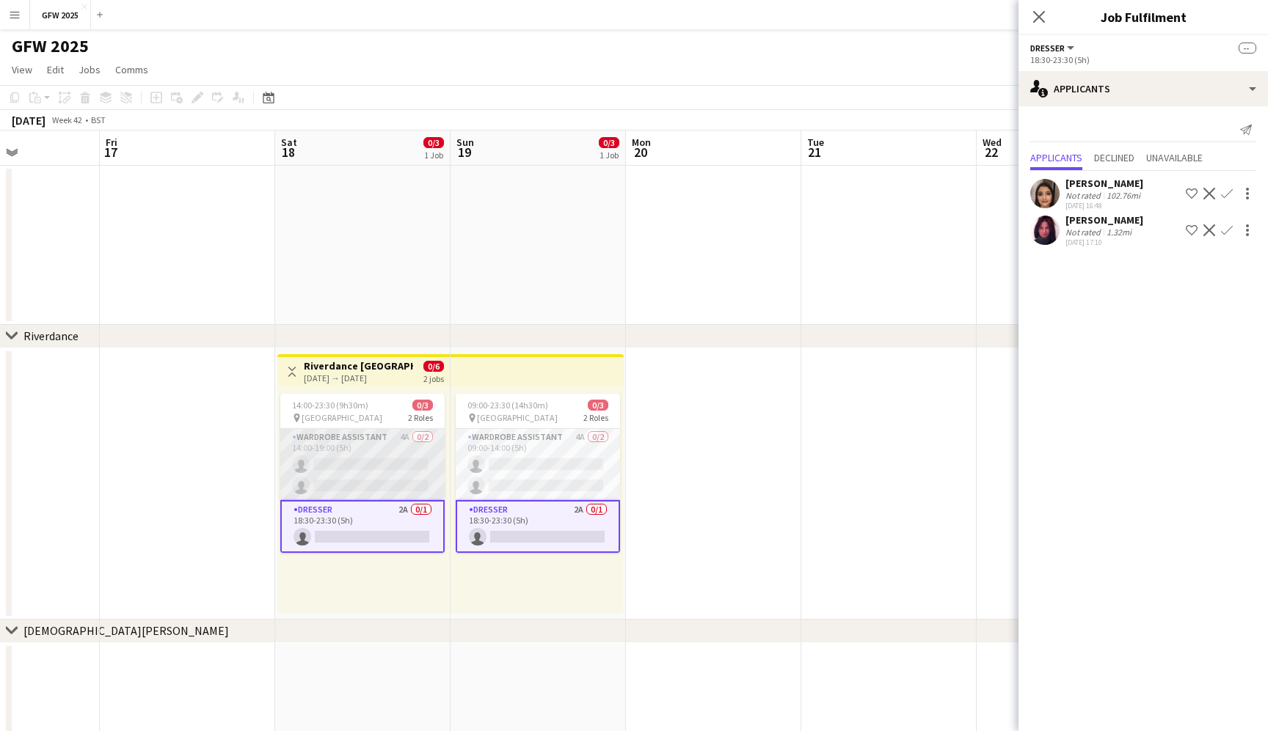
click at [392, 465] on app-card-role "Wardrobe Assistant 4A 0/2 14:00-19:00 (5h) single-neutral-actions single-neutra…" at bounding box center [362, 464] width 164 height 71
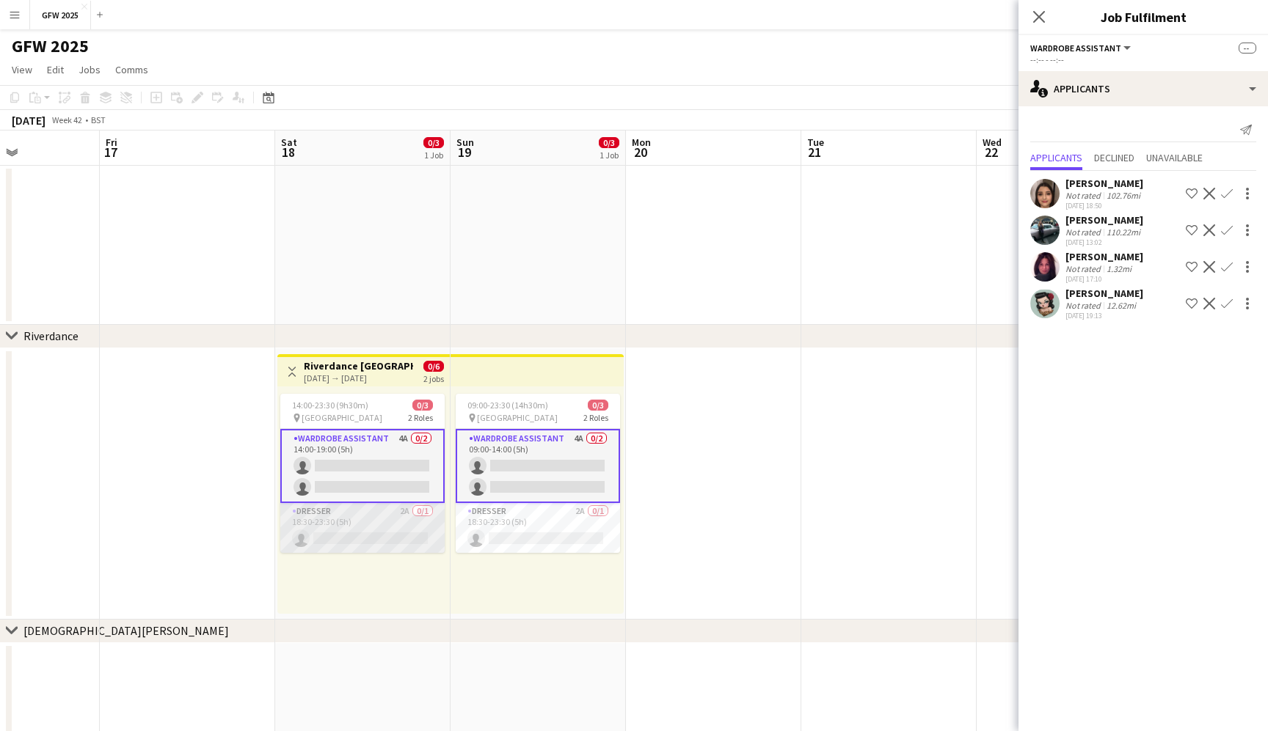
click at [379, 527] on app-card-role "Dresser 2A 0/1 18:30-23:30 (5h) single-neutral-actions" at bounding box center [362, 528] width 164 height 50
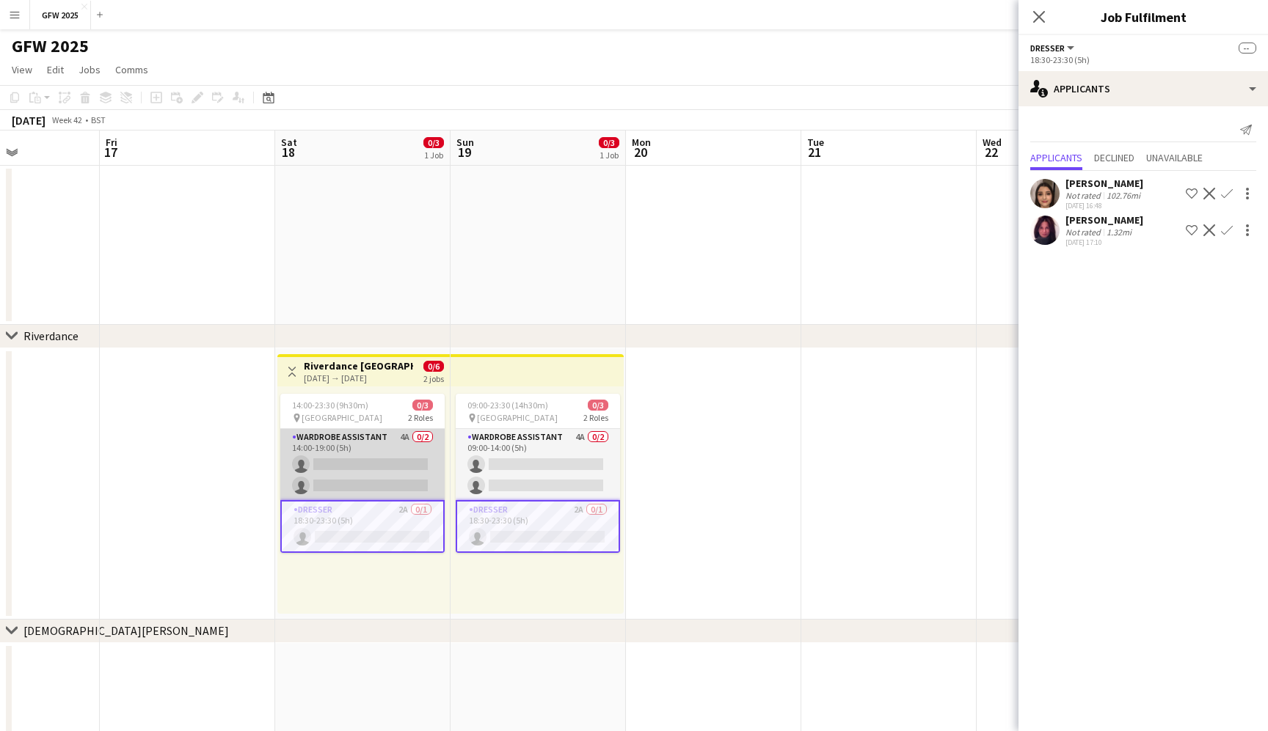
click at [381, 465] on app-card-role "Wardrobe Assistant 4A 0/2 14:00-19:00 (5h) single-neutral-actions single-neutra…" at bounding box center [362, 464] width 164 height 71
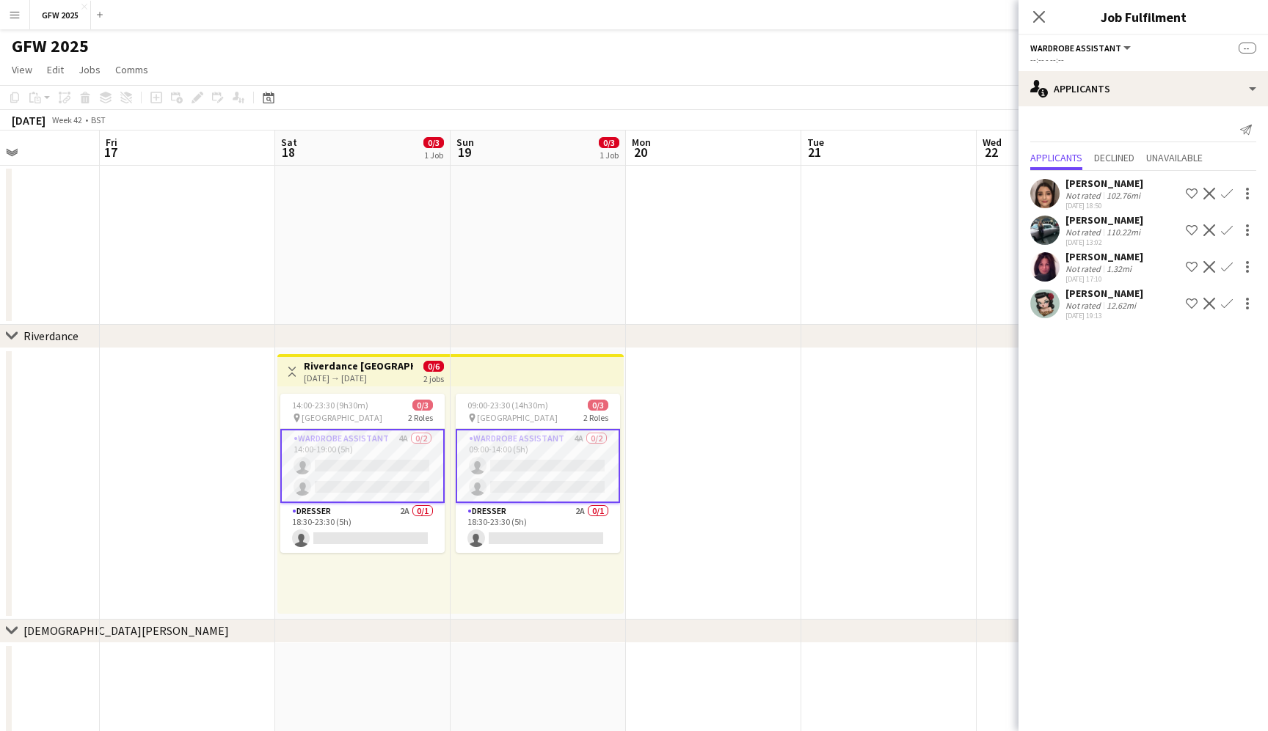
click at [1083, 299] on div "[PERSON_NAME]" at bounding box center [1104, 293] width 78 height 13
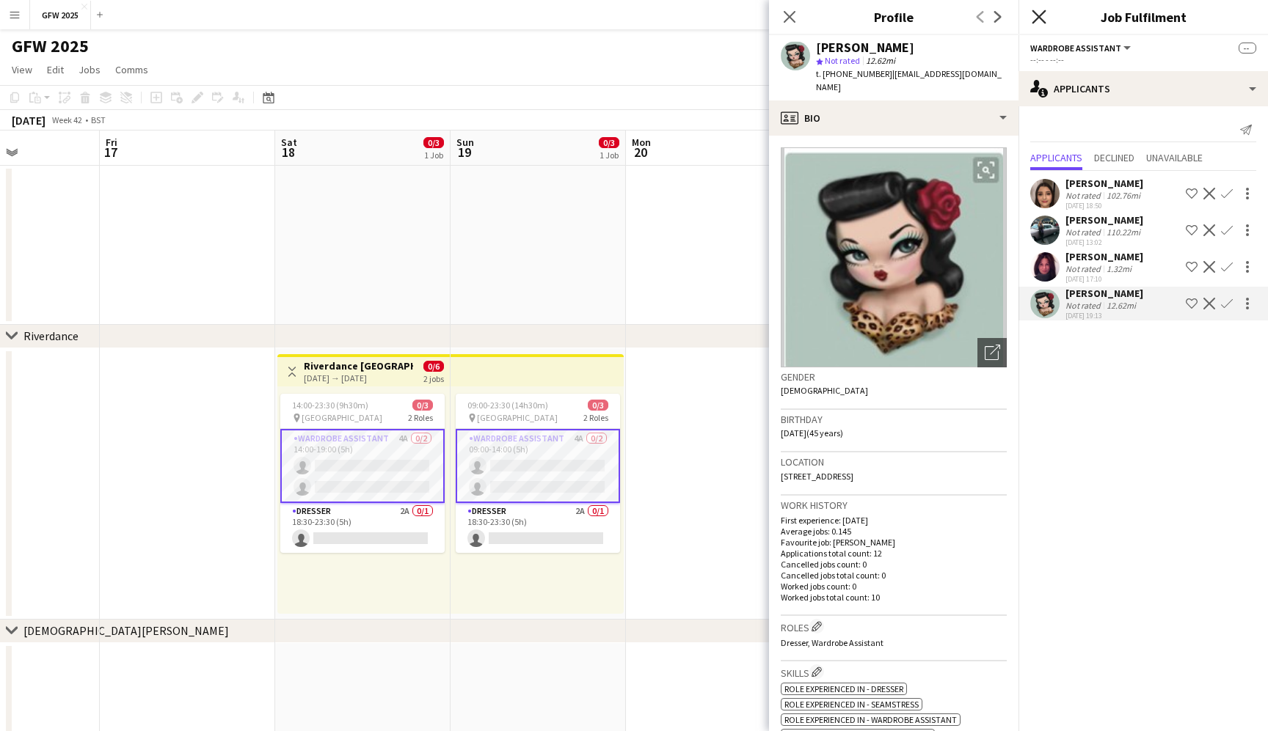
click at [1038, 18] on icon at bounding box center [1038, 17] width 14 height 14
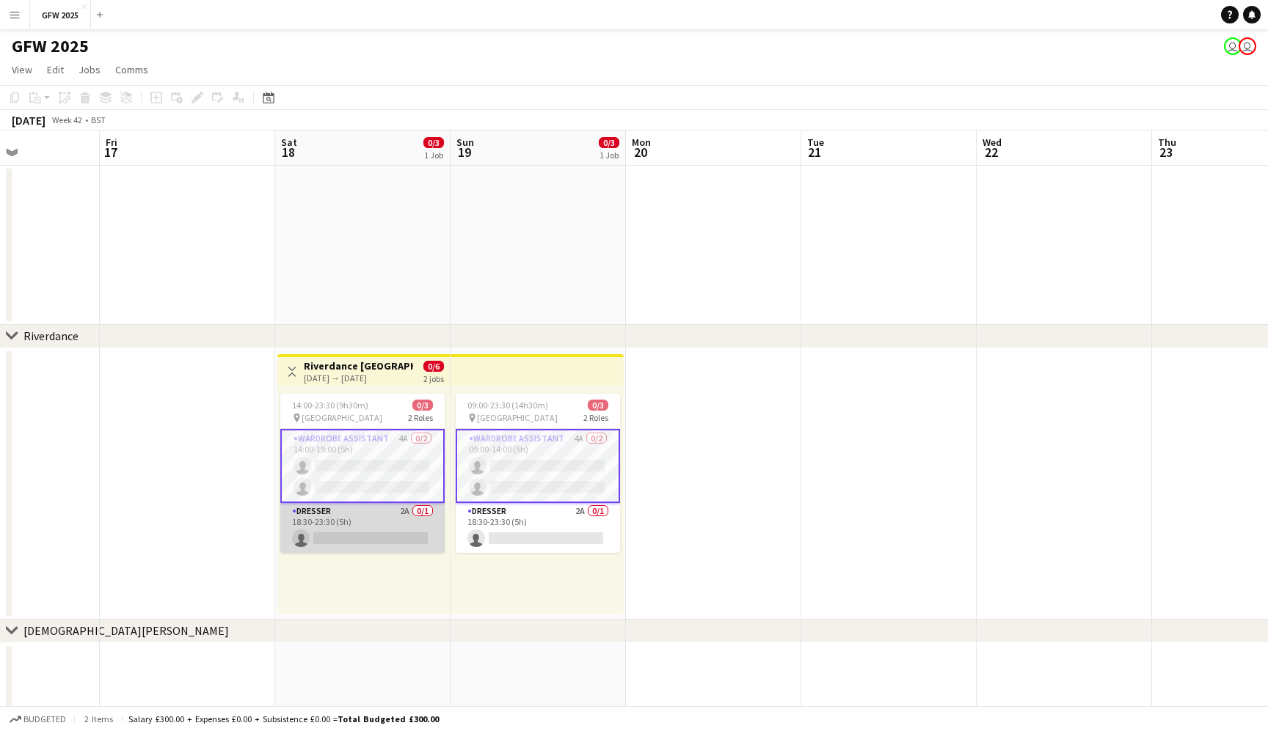
click at [358, 533] on app-card-role "Dresser 2A 0/1 18:30-23:30 (5h) single-neutral-actions" at bounding box center [362, 528] width 164 height 50
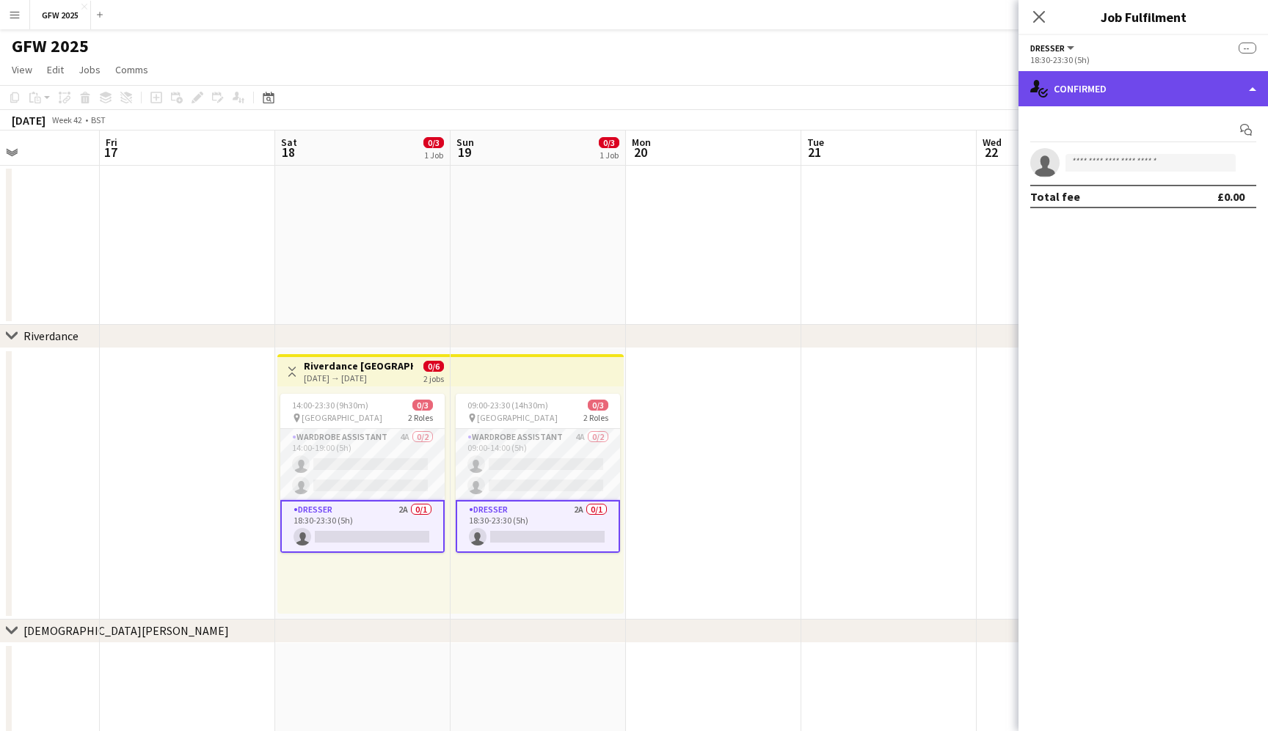
click at [1212, 99] on div "single-neutral-actions-check-2 Confirmed" at bounding box center [1142, 88] width 249 height 35
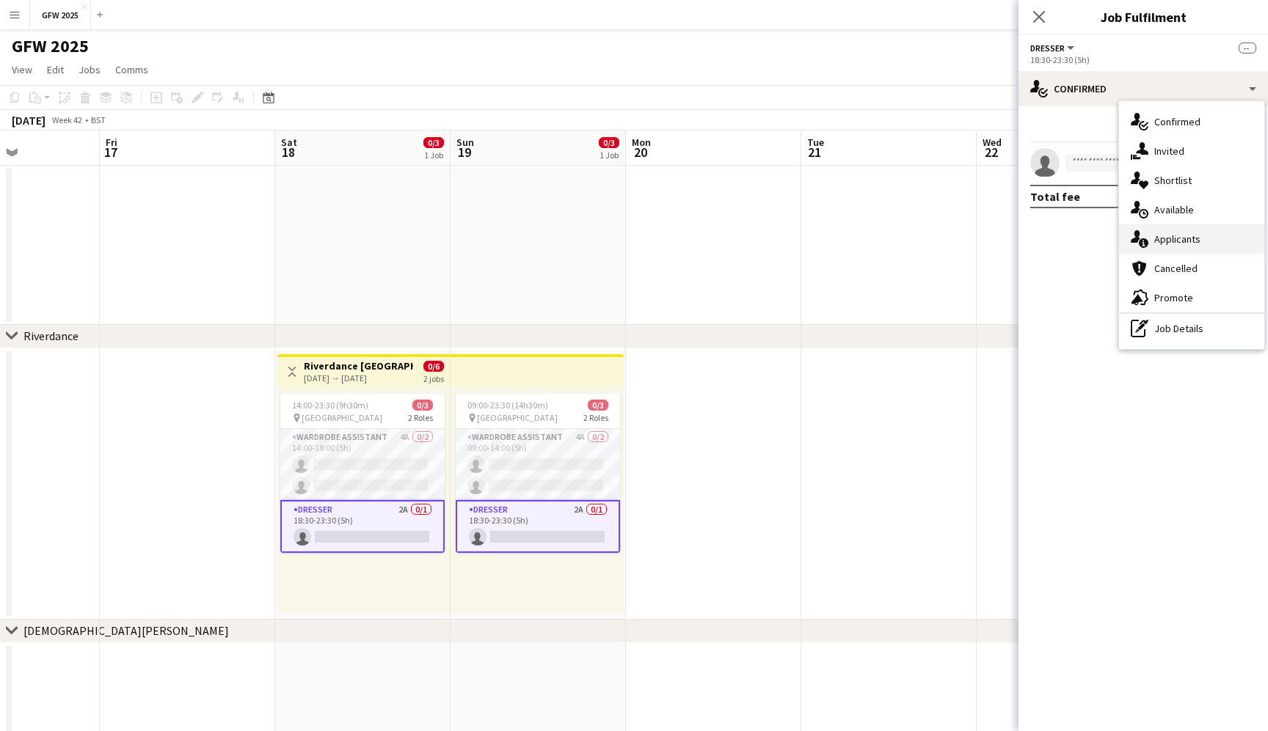
click at [1182, 243] on span "Applicants" at bounding box center [1177, 239] width 46 height 13
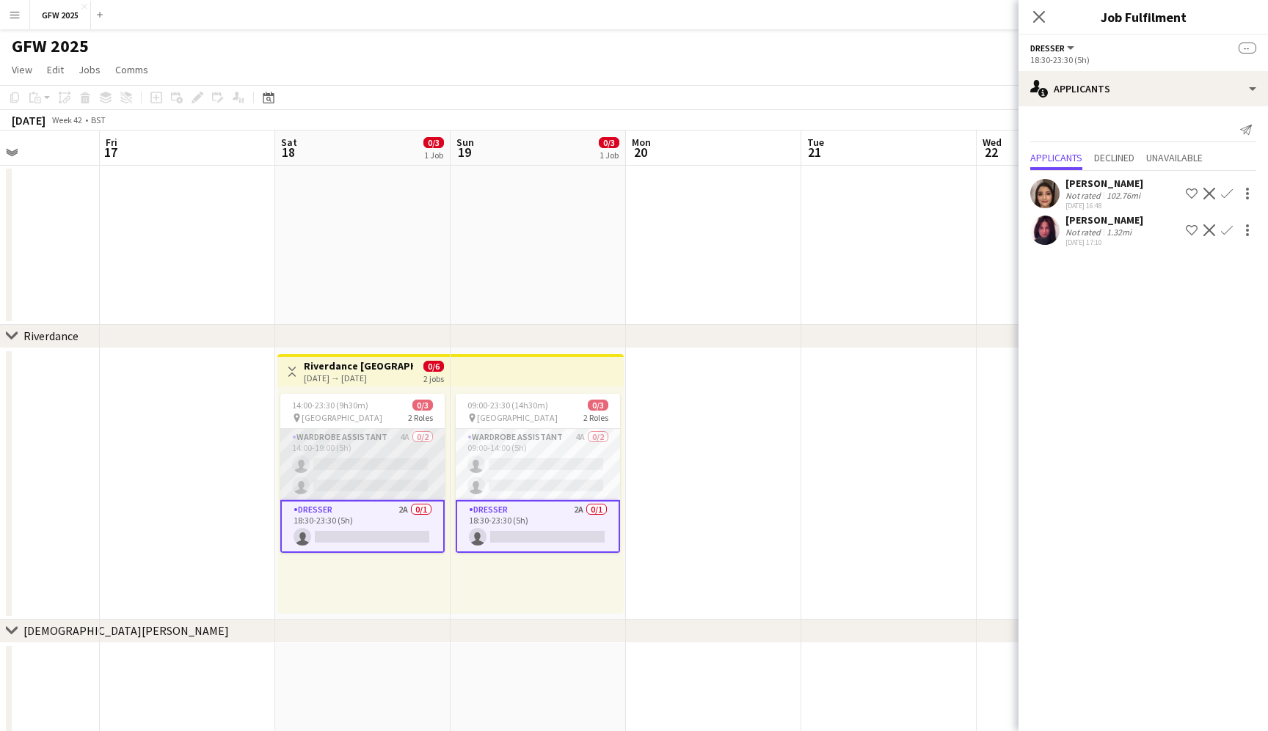
click at [353, 445] on app-card-role "Wardrobe Assistant 4A 0/2 14:00-19:00 (5h) single-neutral-actions single-neutra…" at bounding box center [362, 464] width 164 height 71
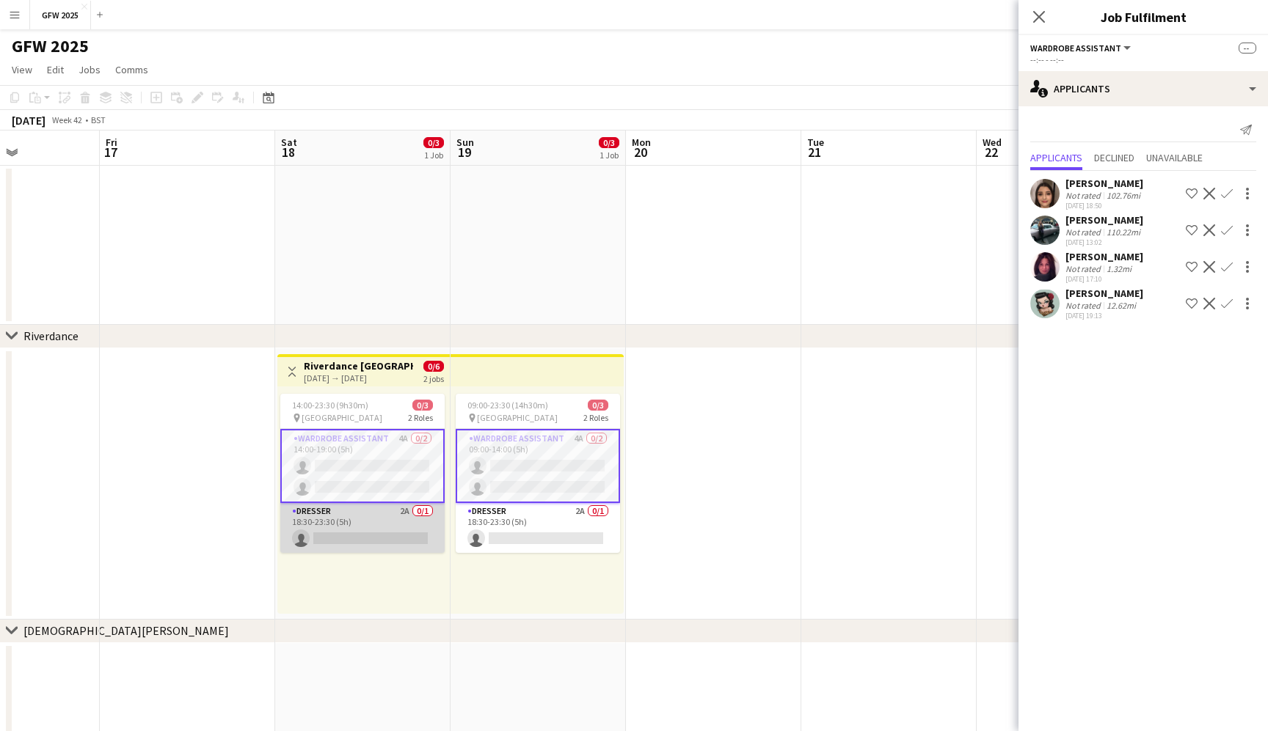
click at [396, 523] on app-card-role "Dresser 2A 0/1 18:30-23:30 (5h) single-neutral-actions" at bounding box center [362, 528] width 164 height 50
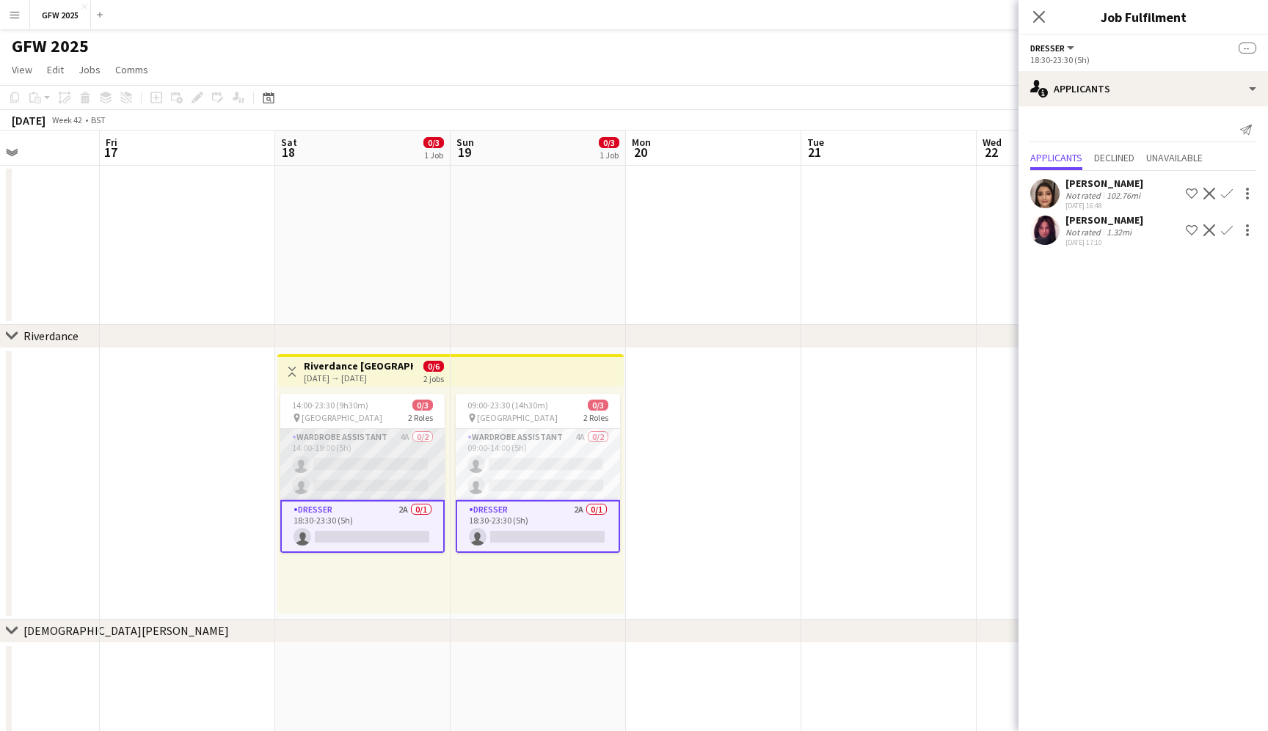
click at [381, 469] on app-card-role "Wardrobe Assistant 4A 0/2 14:00-19:00 (5h) single-neutral-actions single-neutra…" at bounding box center [362, 464] width 164 height 71
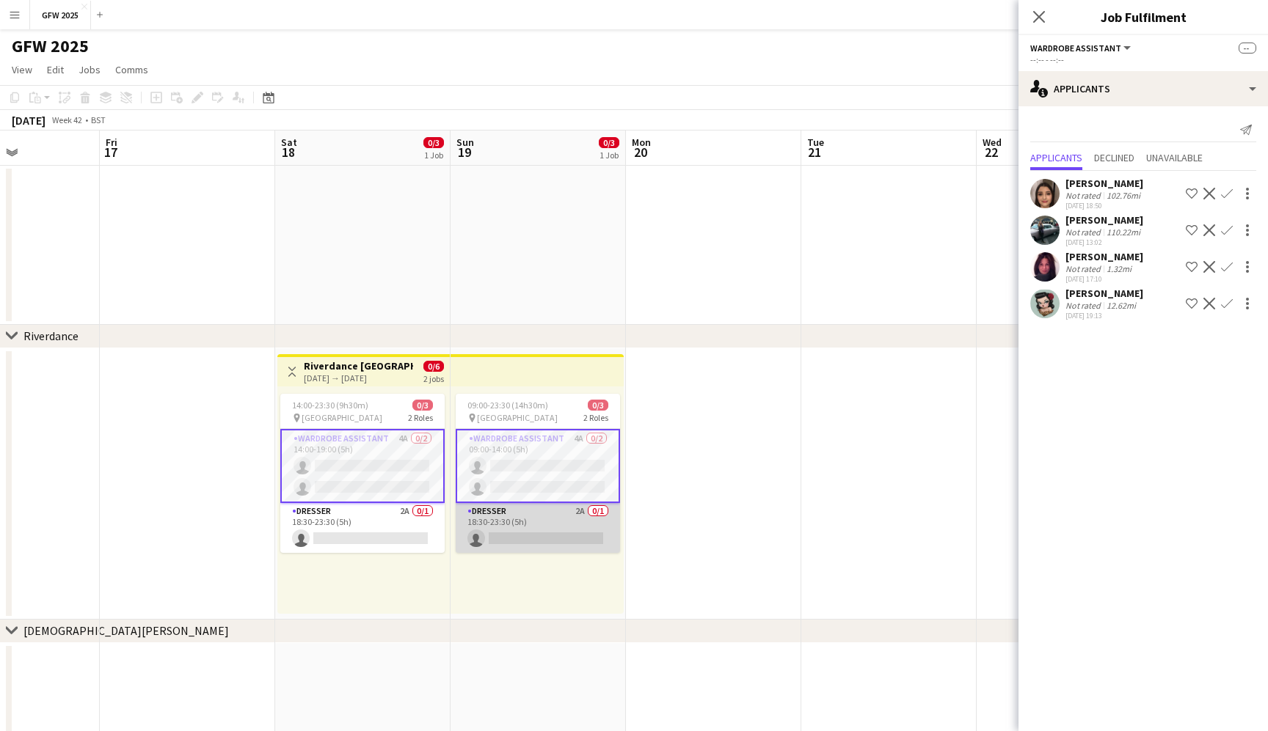
click at [544, 524] on app-card-role "Dresser 2A 0/1 18:30-23:30 (5h) single-neutral-actions" at bounding box center [538, 528] width 164 height 50
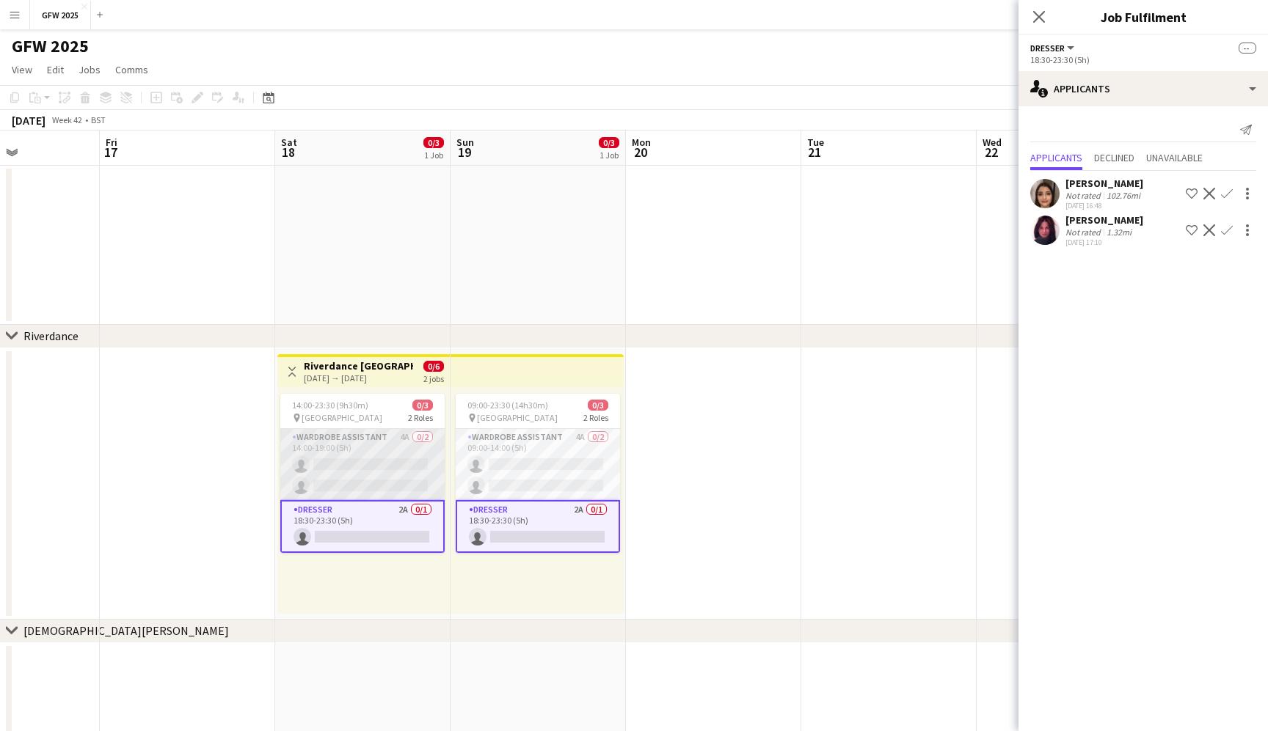
click at [344, 467] on app-card-role "Wardrobe Assistant 4A 0/2 14:00-19:00 (5h) single-neutral-actions single-neutra…" at bounding box center [362, 464] width 164 height 71
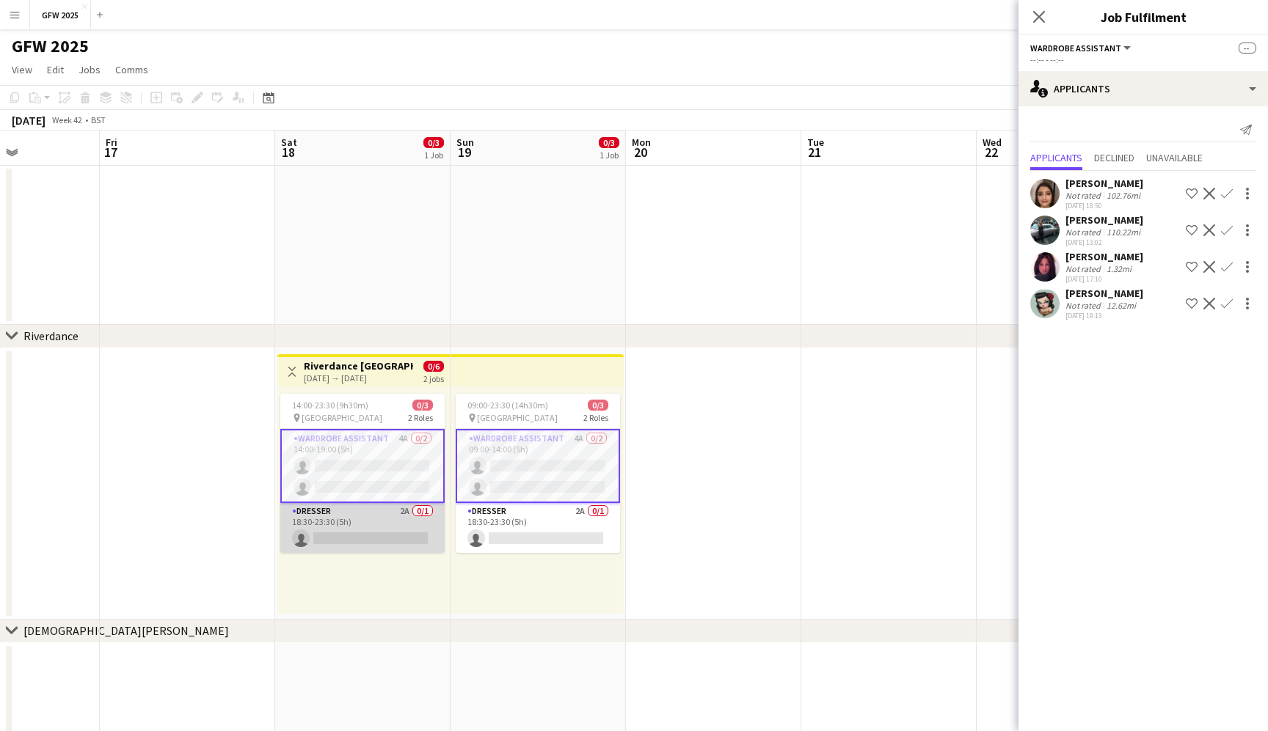
click at [376, 528] on app-card-role "Dresser 2A 0/1 18:30-23:30 (5h) single-neutral-actions" at bounding box center [362, 528] width 164 height 50
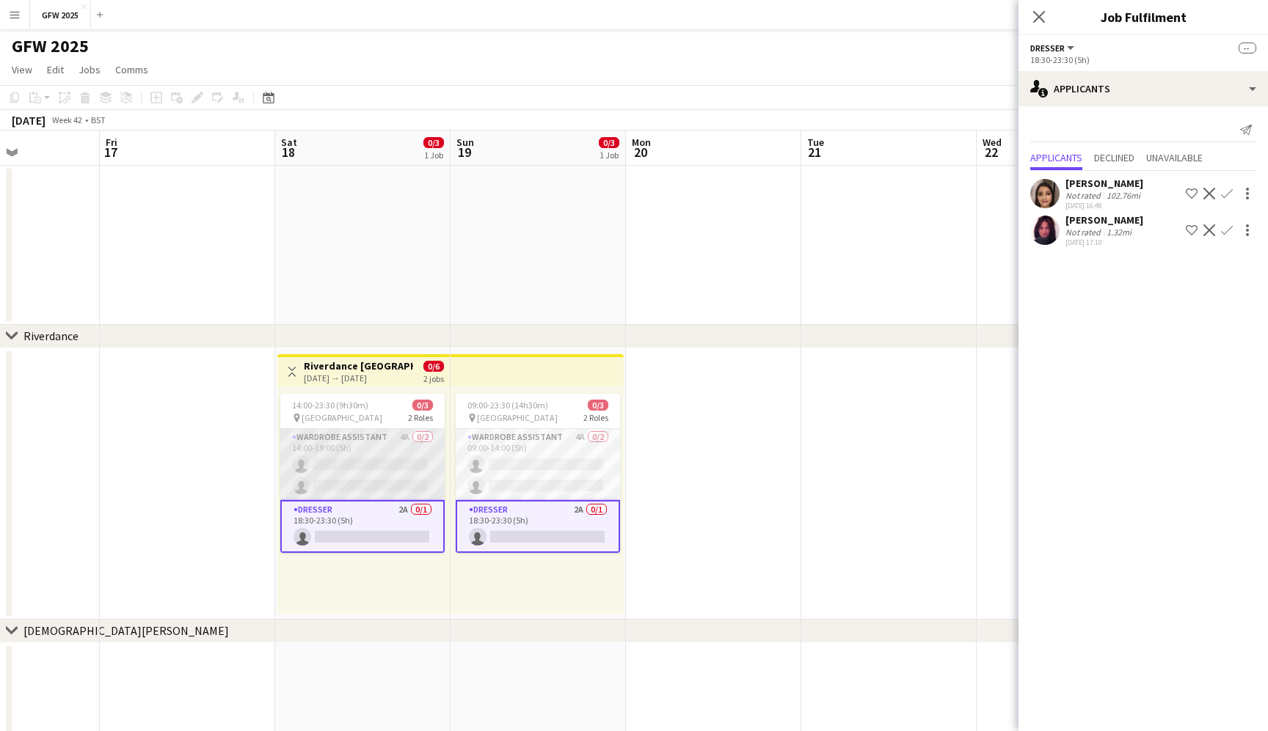
click at [387, 450] on app-card-role "Wardrobe Assistant 4A 0/2 14:00-19:00 (5h) single-neutral-actions single-neutra…" at bounding box center [362, 464] width 164 height 71
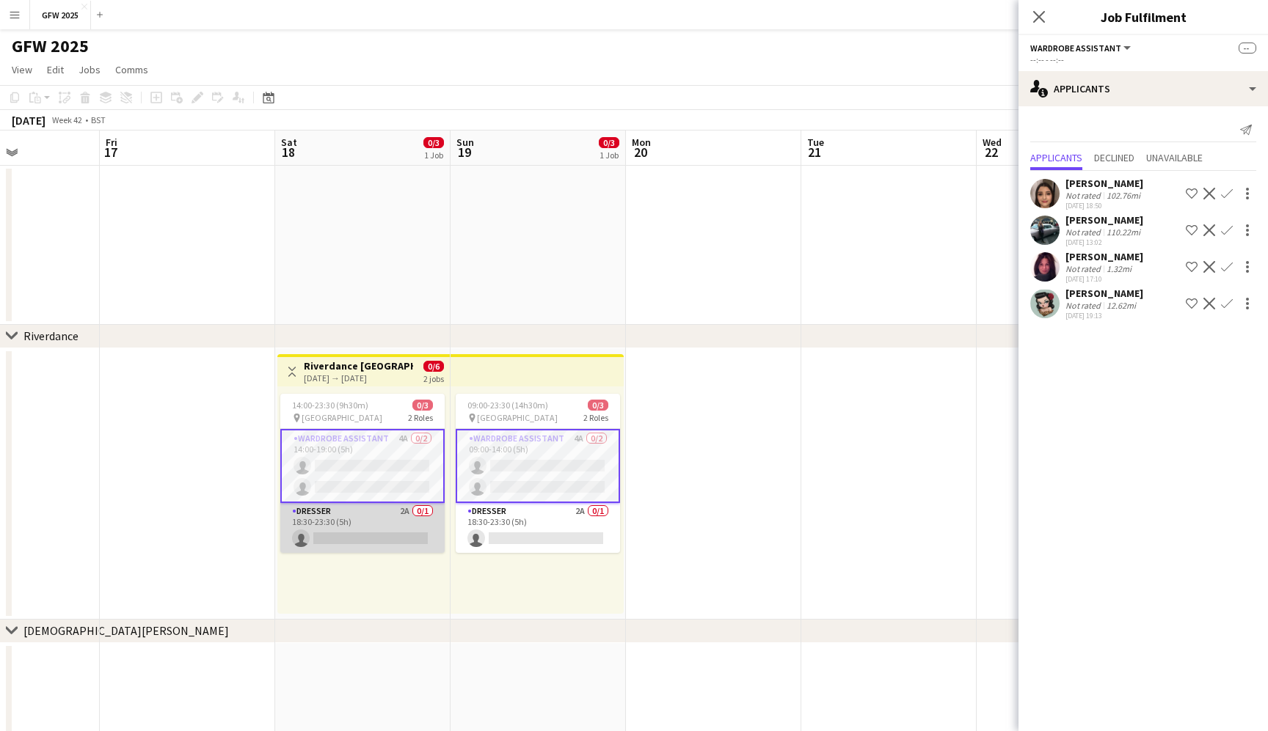
click at [390, 533] on app-card-role "Dresser 2A 0/1 18:30-23:30 (5h) single-neutral-actions" at bounding box center [362, 528] width 164 height 50
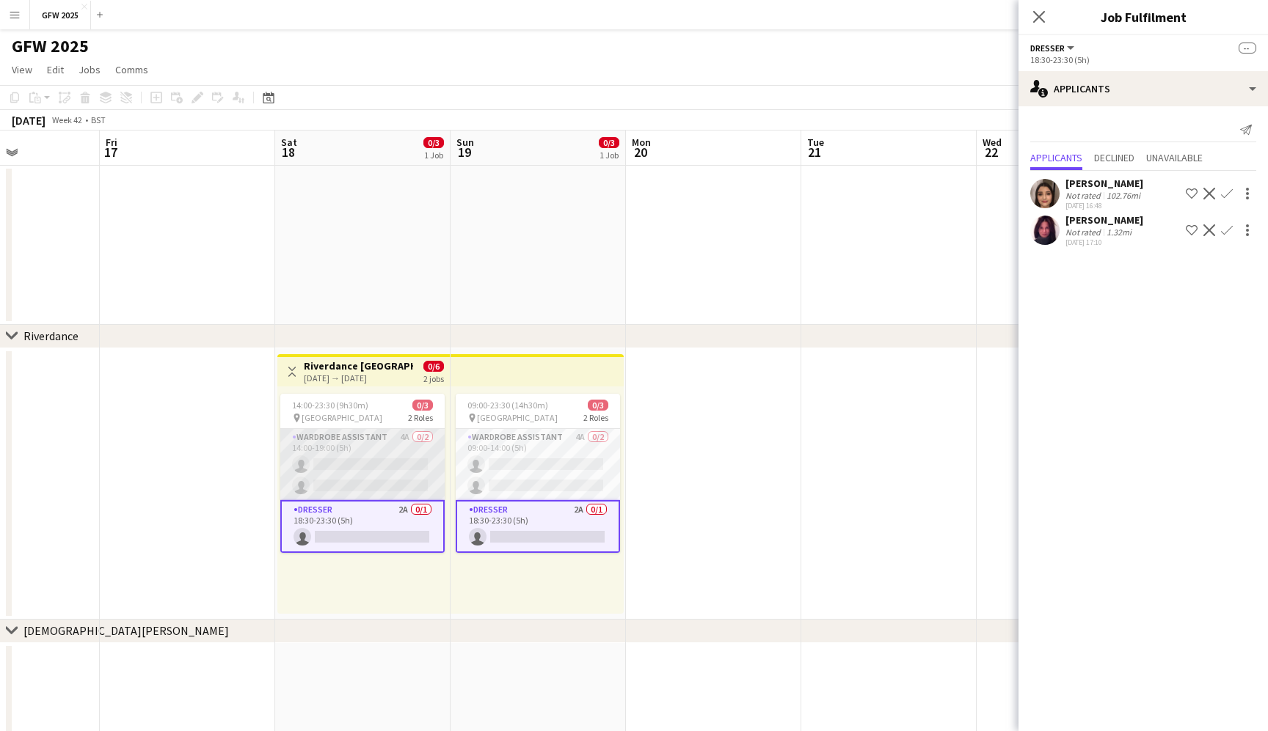
click at [398, 453] on app-card-role "Wardrobe Assistant 4A 0/2 14:00-19:00 (5h) single-neutral-actions single-neutra…" at bounding box center [362, 464] width 164 height 71
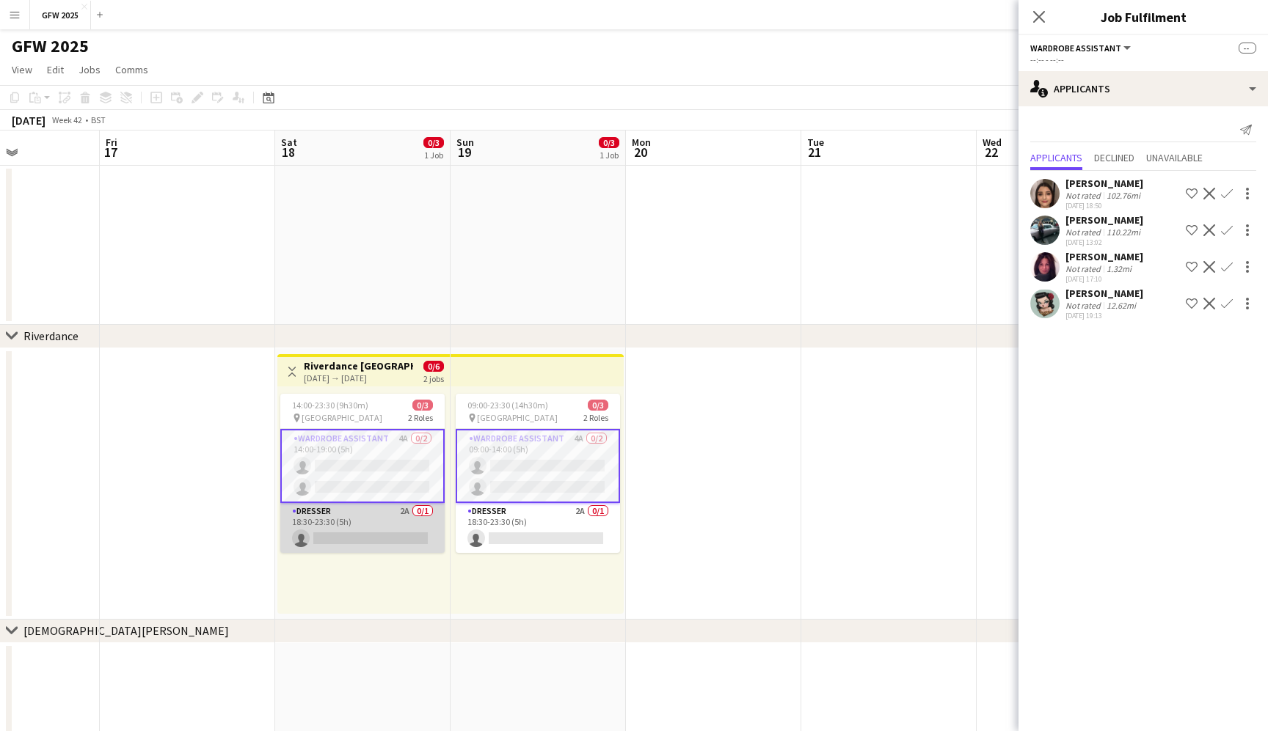
click at [398, 521] on app-card-role "Dresser 2A 0/1 18:30-23:30 (5h) single-neutral-actions" at bounding box center [362, 528] width 164 height 50
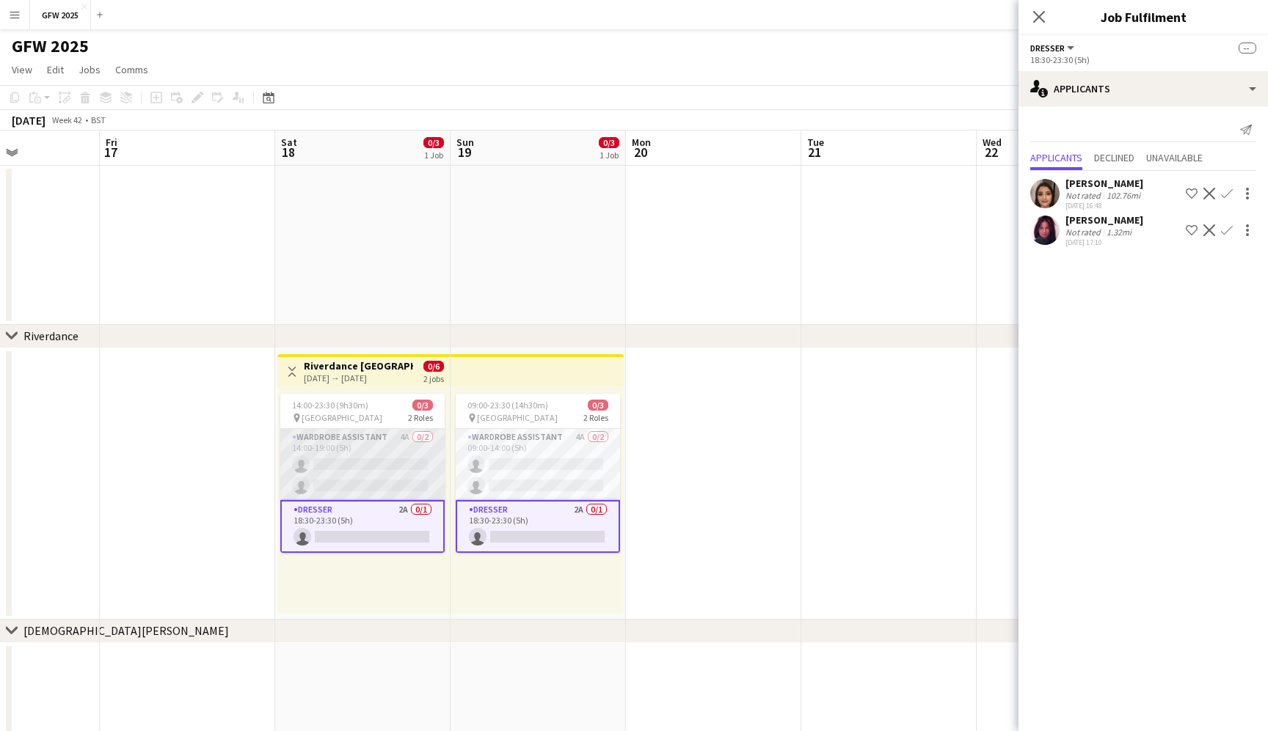
click at [400, 470] on app-card-role "Wardrobe Assistant 4A 0/2 14:00-19:00 (5h) single-neutral-actions single-neutra…" at bounding box center [362, 464] width 164 height 71
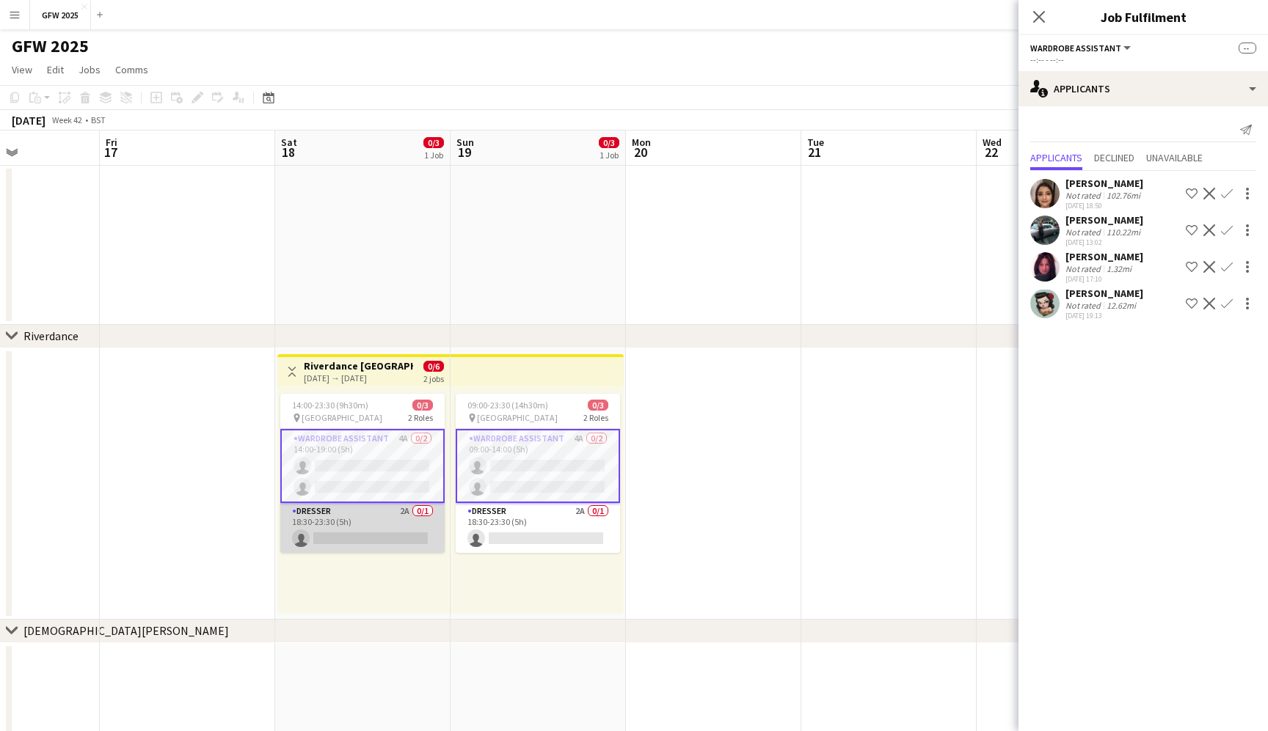
click at [396, 536] on app-card-role "Dresser 2A 0/1 18:30-23:30 (5h) single-neutral-actions" at bounding box center [362, 528] width 164 height 50
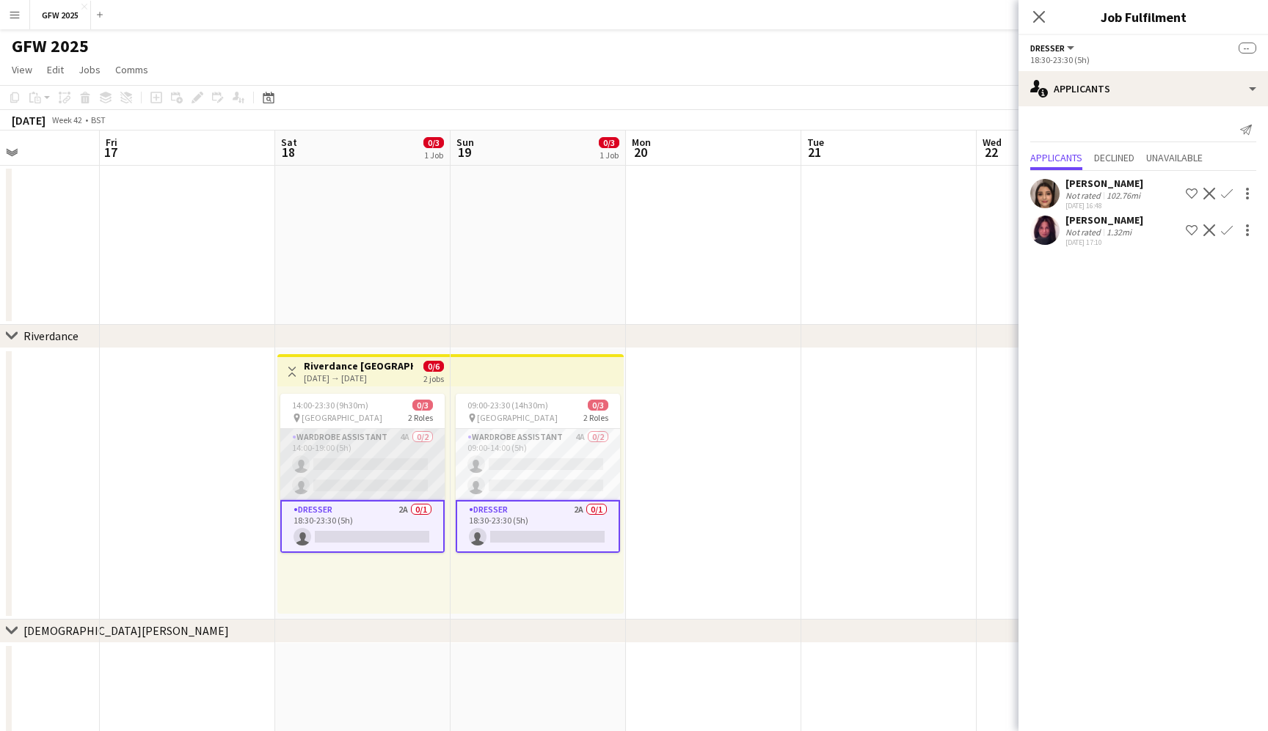
click at [395, 480] on app-card-role "Wardrobe Assistant 4A 0/2 14:00-19:00 (5h) single-neutral-actions single-neutra…" at bounding box center [362, 464] width 164 height 71
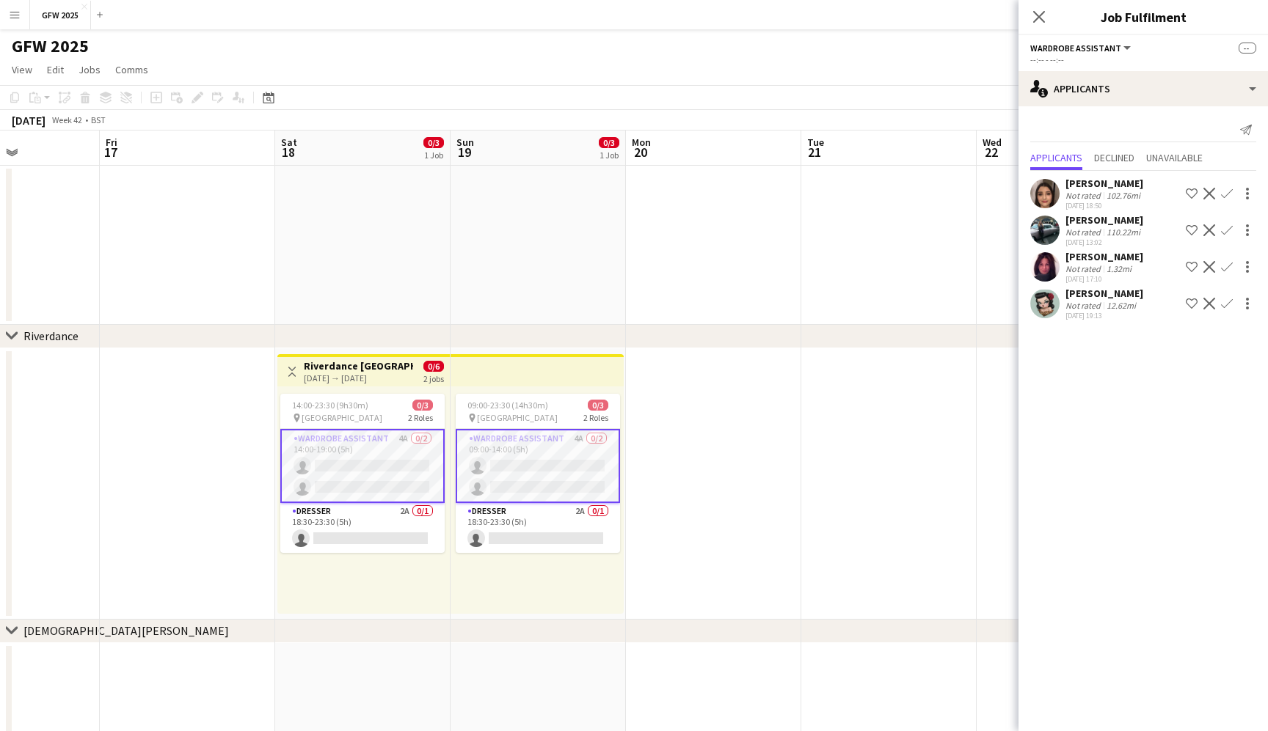
click at [213, 494] on app-date-cell at bounding box center [187, 483] width 175 height 271
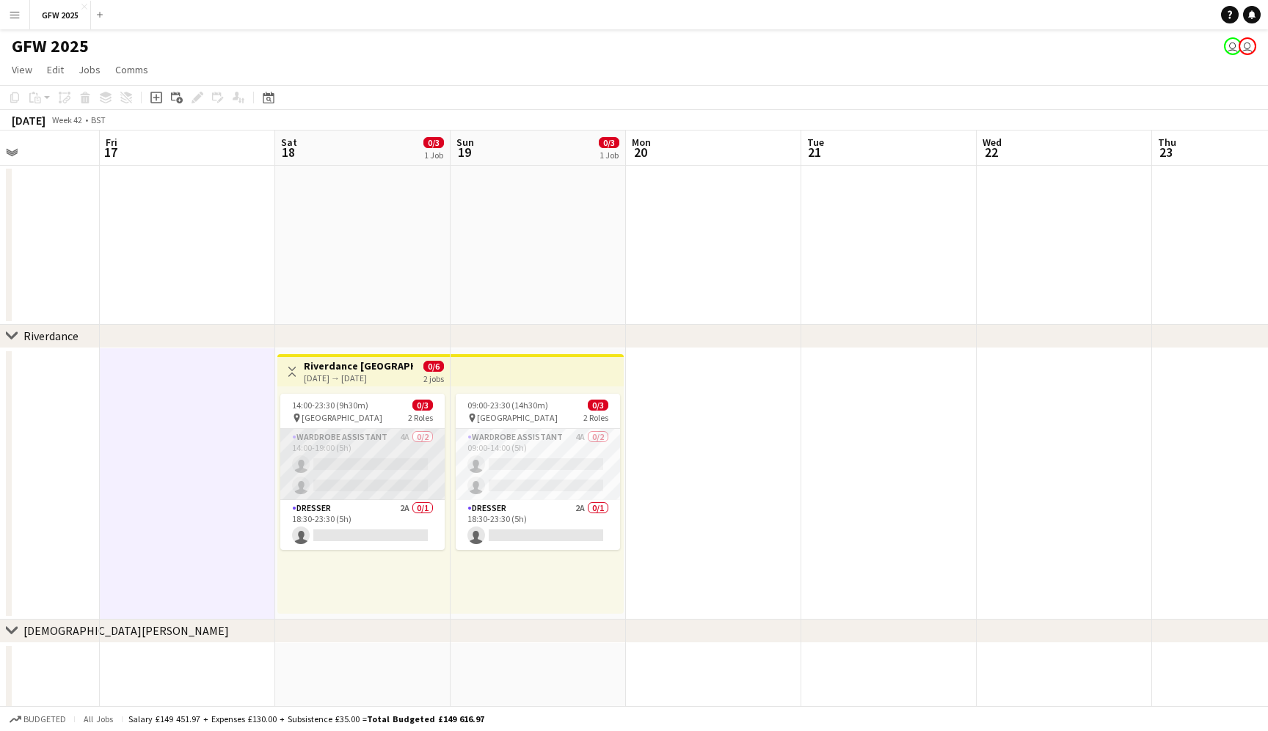
click at [370, 472] on app-card-role "Wardrobe Assistant 4A 0/2 14:00-19:00 (5h) single-neutral-actions single-neutra…" at bounding box center [362, 464] width 164 height 71
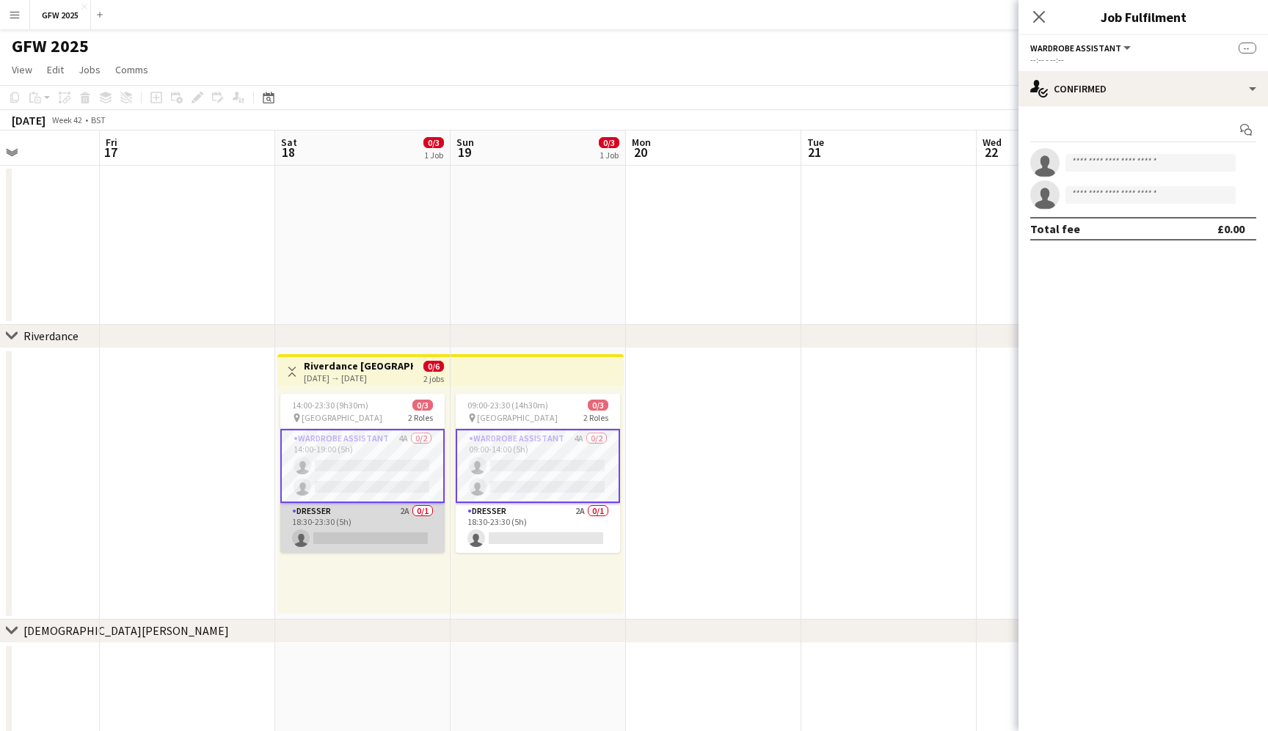
click at [370, 533] on app-card-role "Dresser 2A 0/1 18:30-23:30 (5h) single-neutral-actions" at bounding box center [362, 528] width 164 height 50
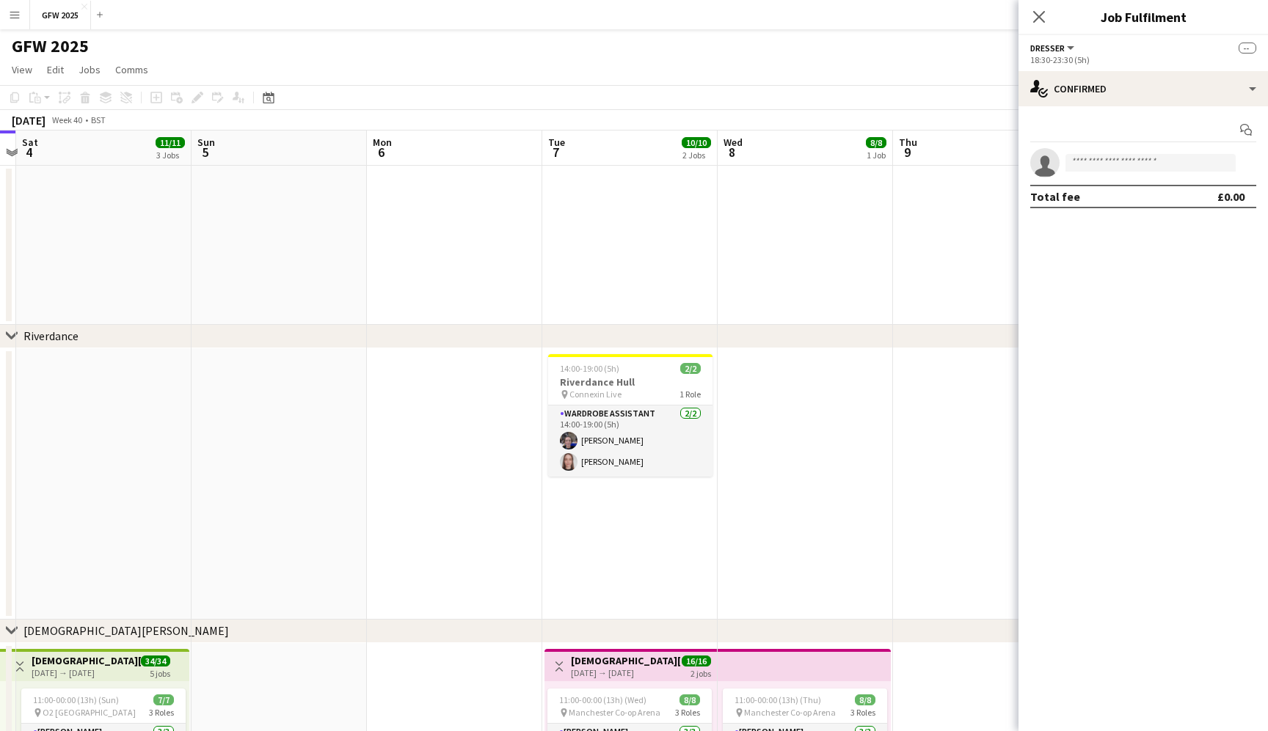
scroll to position [0, 688]
click at [635, 395] on div "pin Connexin Live 1 Role" at bounding box center [627, 395] width 164 height 12
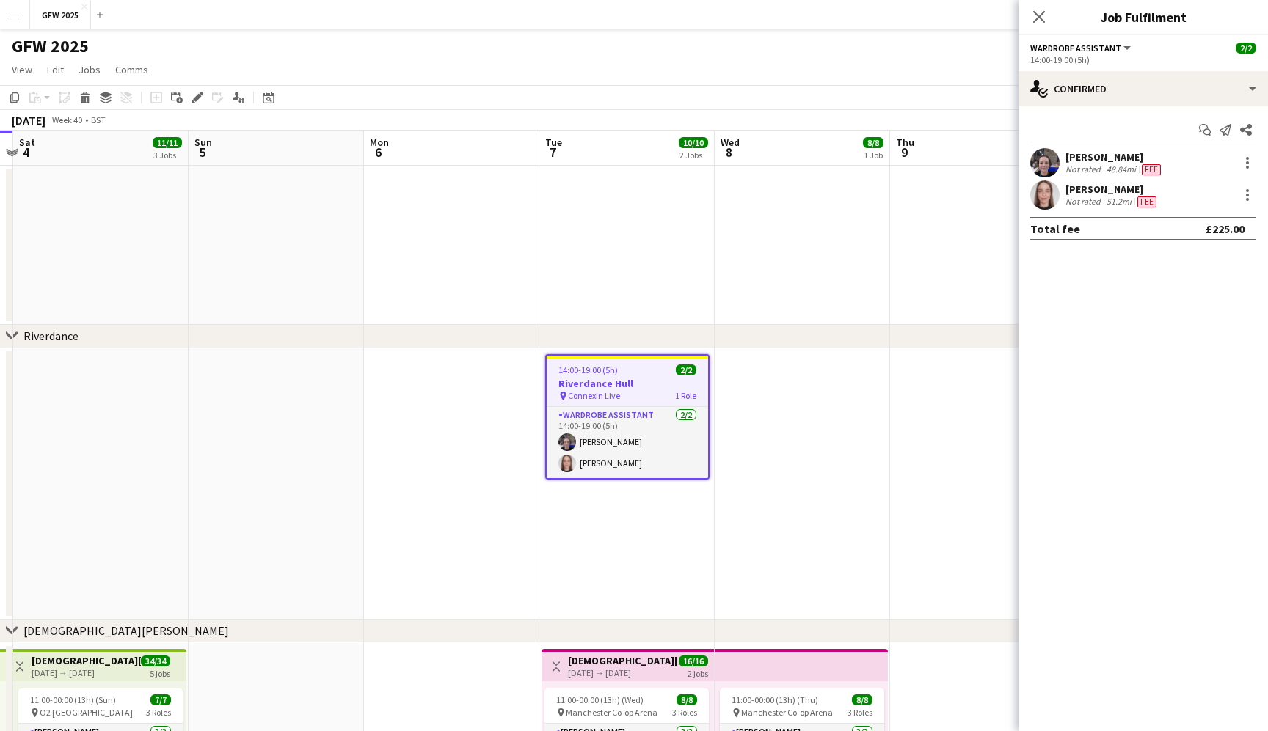
click at [1108, 165] on div "48.84mi" at bounding box center [1120, 170] width 35 height 12
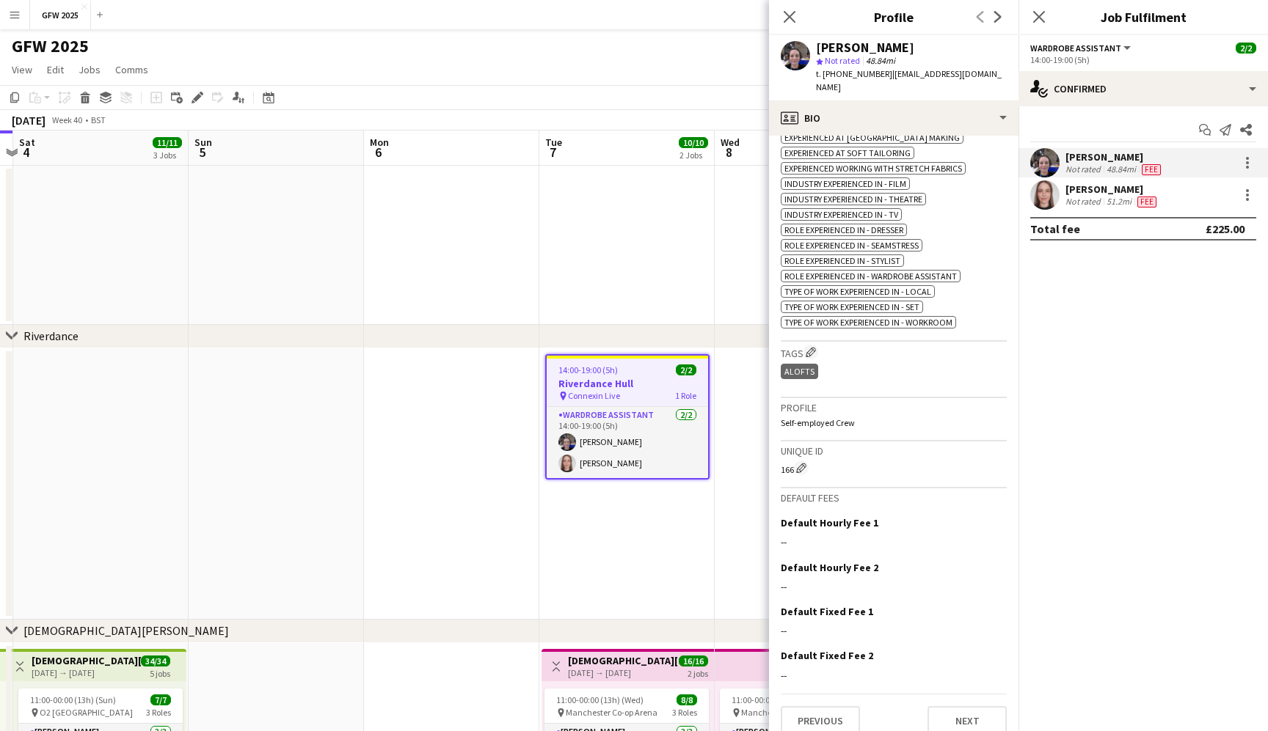
scroll to position [562, 0]
click at [1125, 199] on div "51.2mi" at bounding box center [1118, 202] width 31 height 12
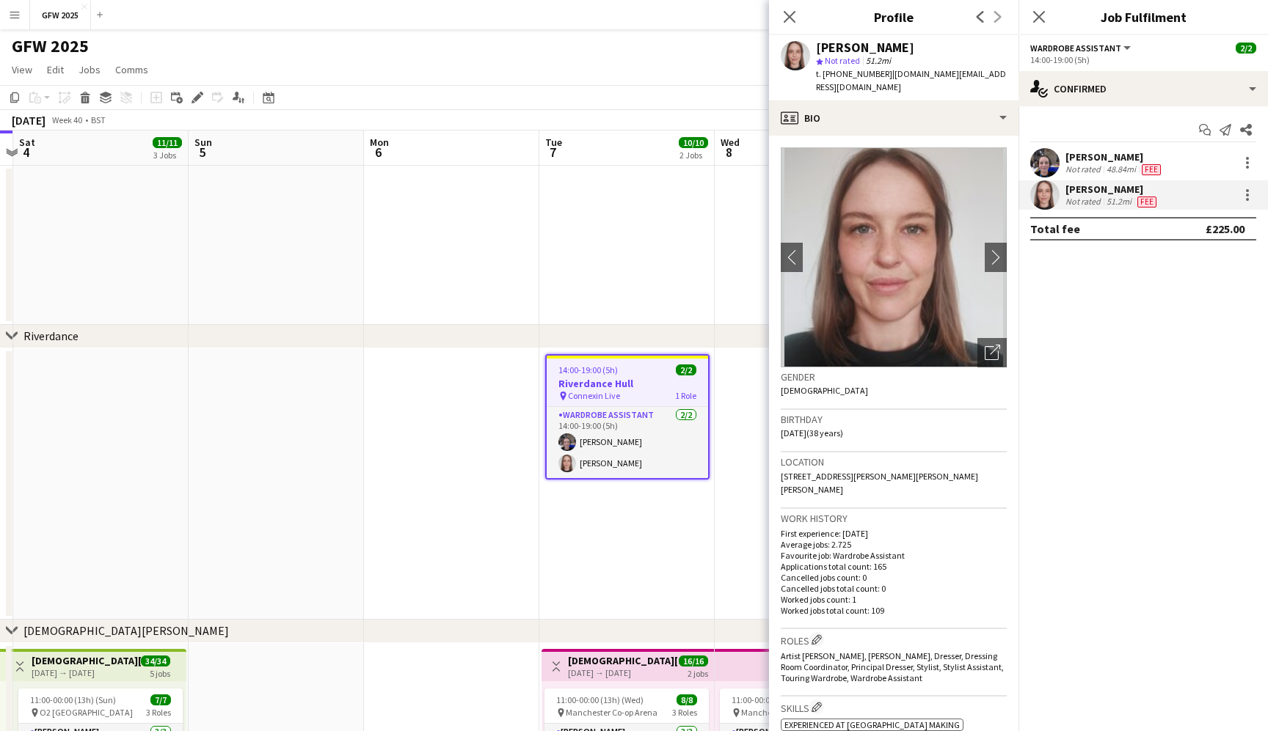
click at [613, 265] on app-date-cell at bounding box center [626, 245] width 175 height 159
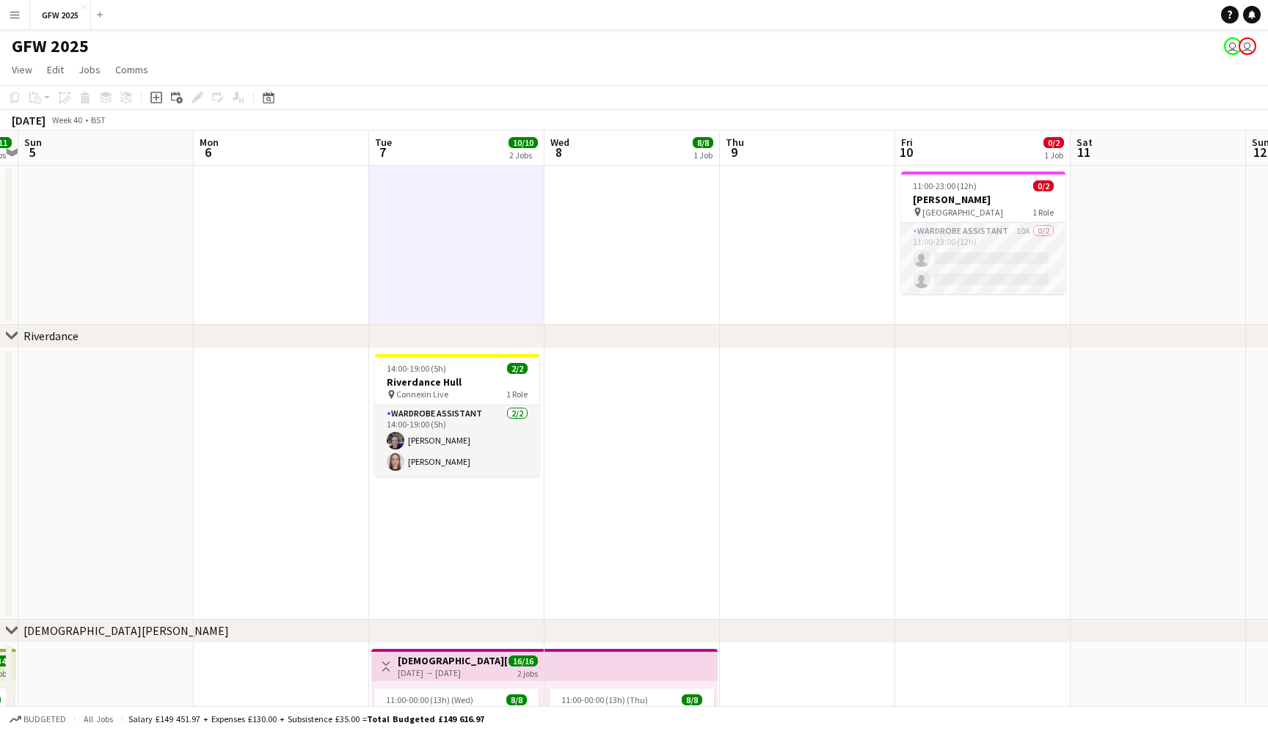
scroll to position [0, 515]
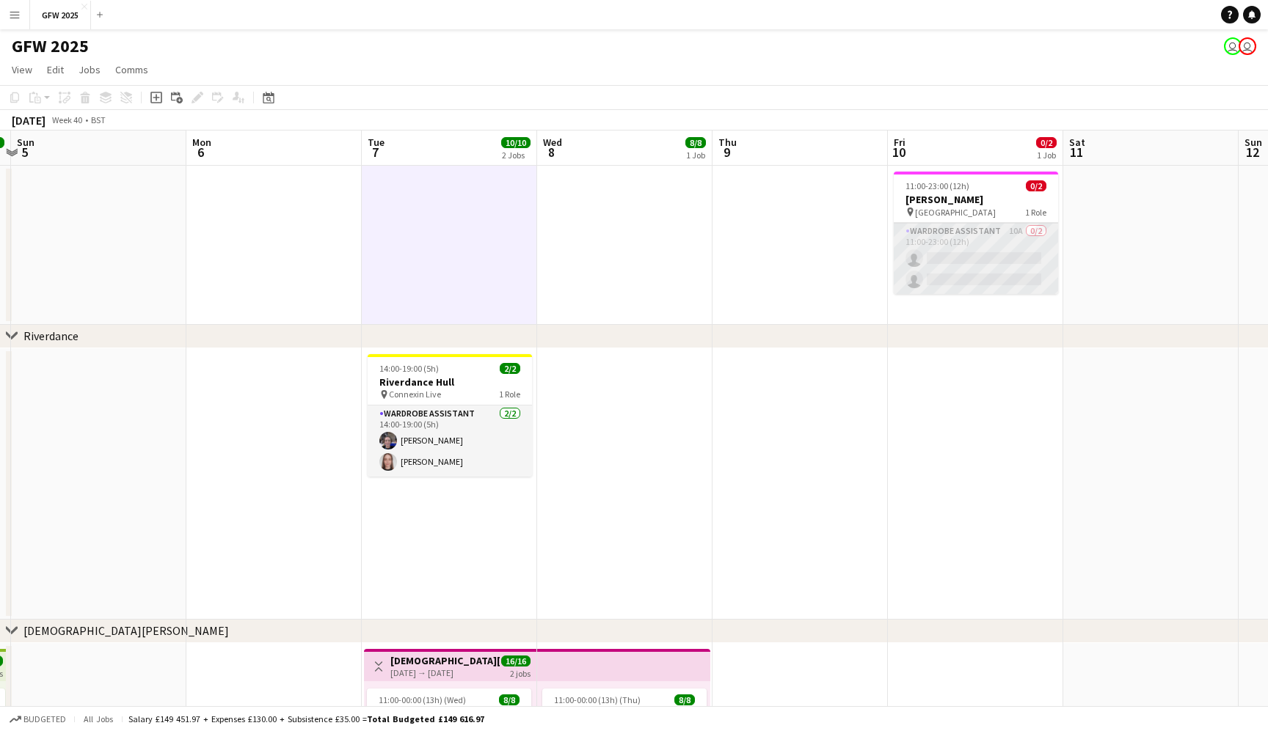
click at [947, 271] on app-card-role "Wardrobe Assistant 10A 0/2 11:00-23:00 (12h) single-neutral-actions single-neut…" at bounding box center [975, 258] width 164 height 71
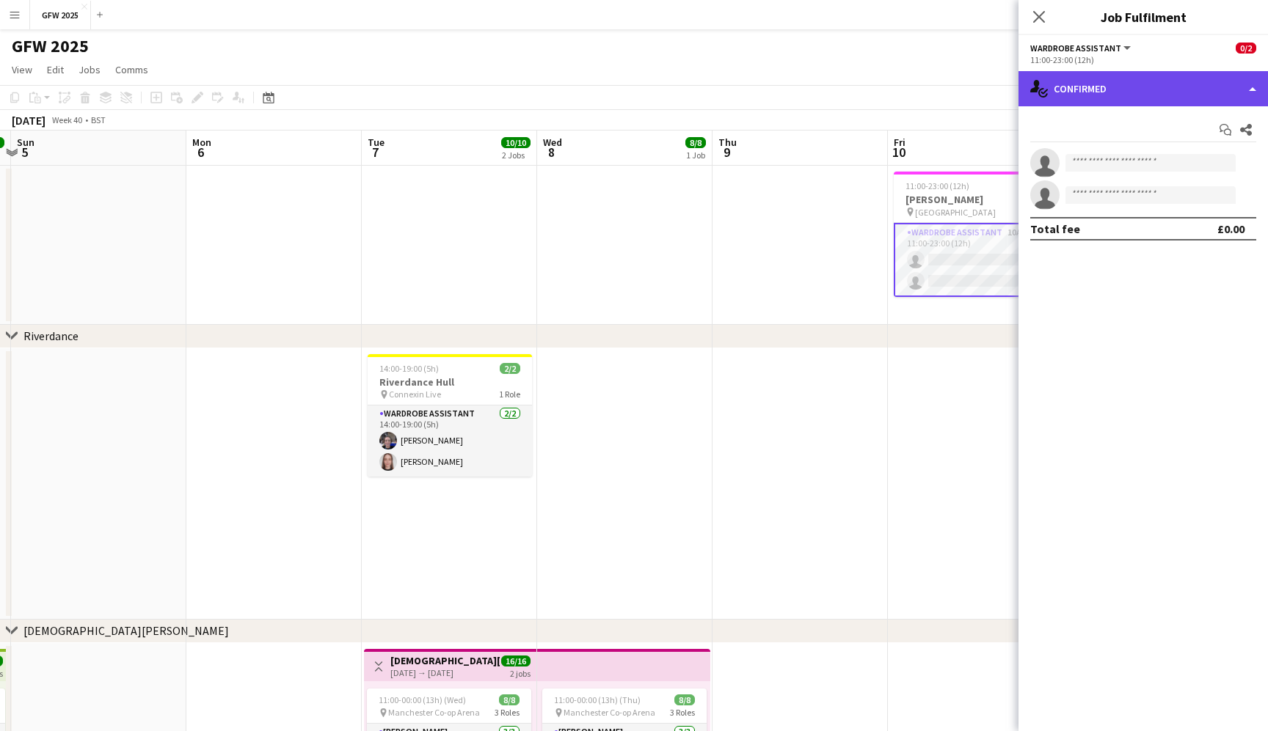
click at [1217, 81] on div "single-neutral-actions-check-2 Confirmed" at bounding box center [1142, 88] width 249 height 35
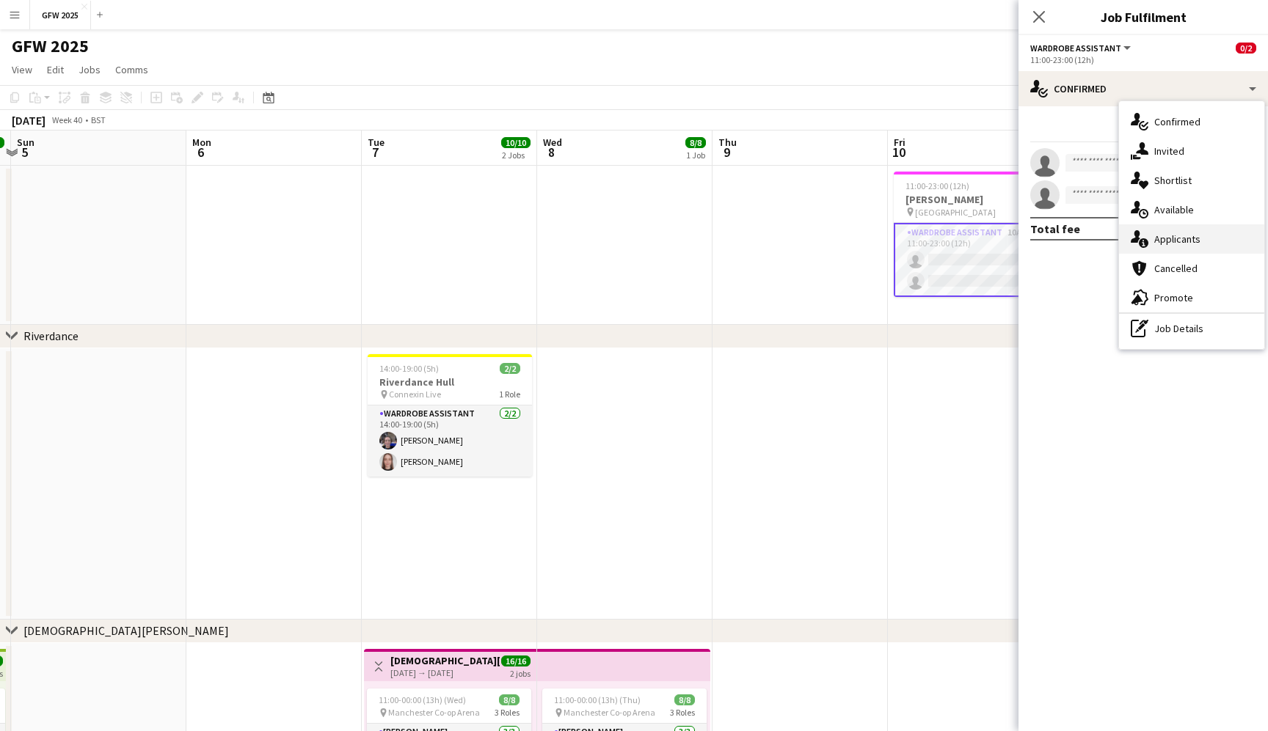
click at [1190, 226] on div "single-neutral-actions-information Applicants" at bounding box center [1191, 238] width 145 height 29
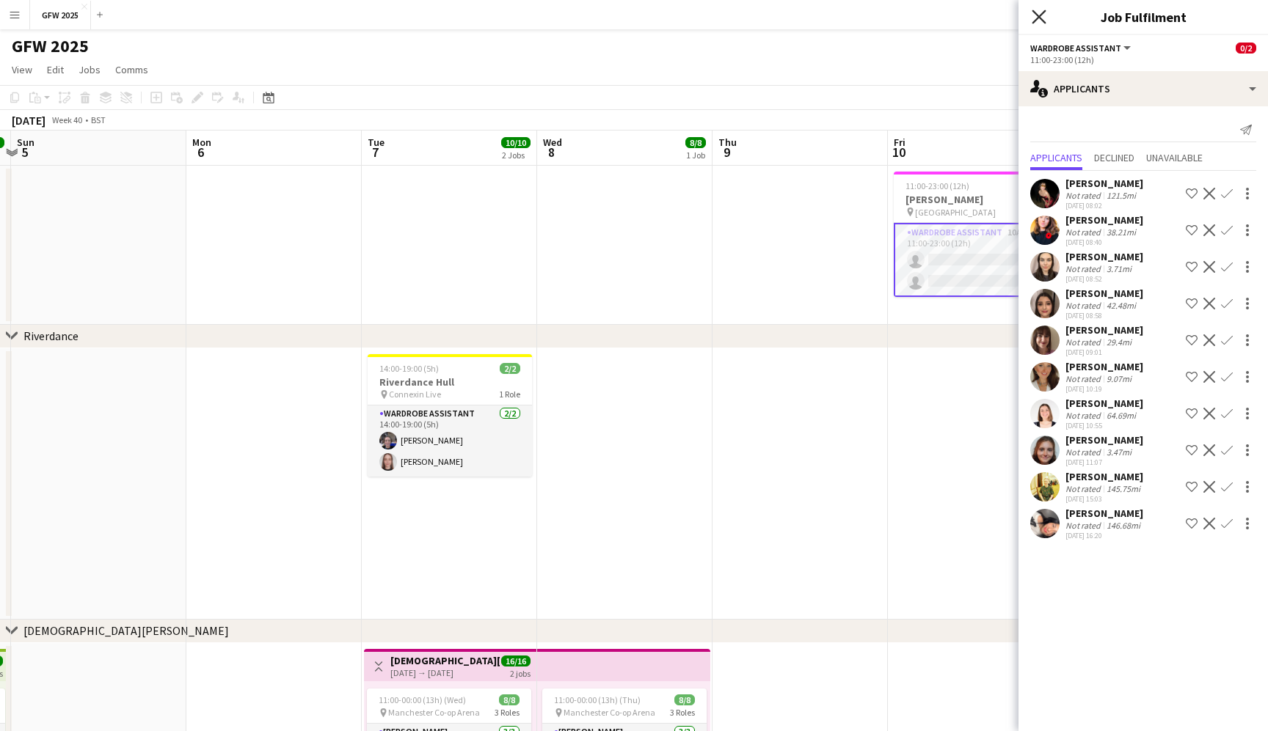
click at [1041, 18] on icon at bounding box center [1038, 17] width 14 height 14
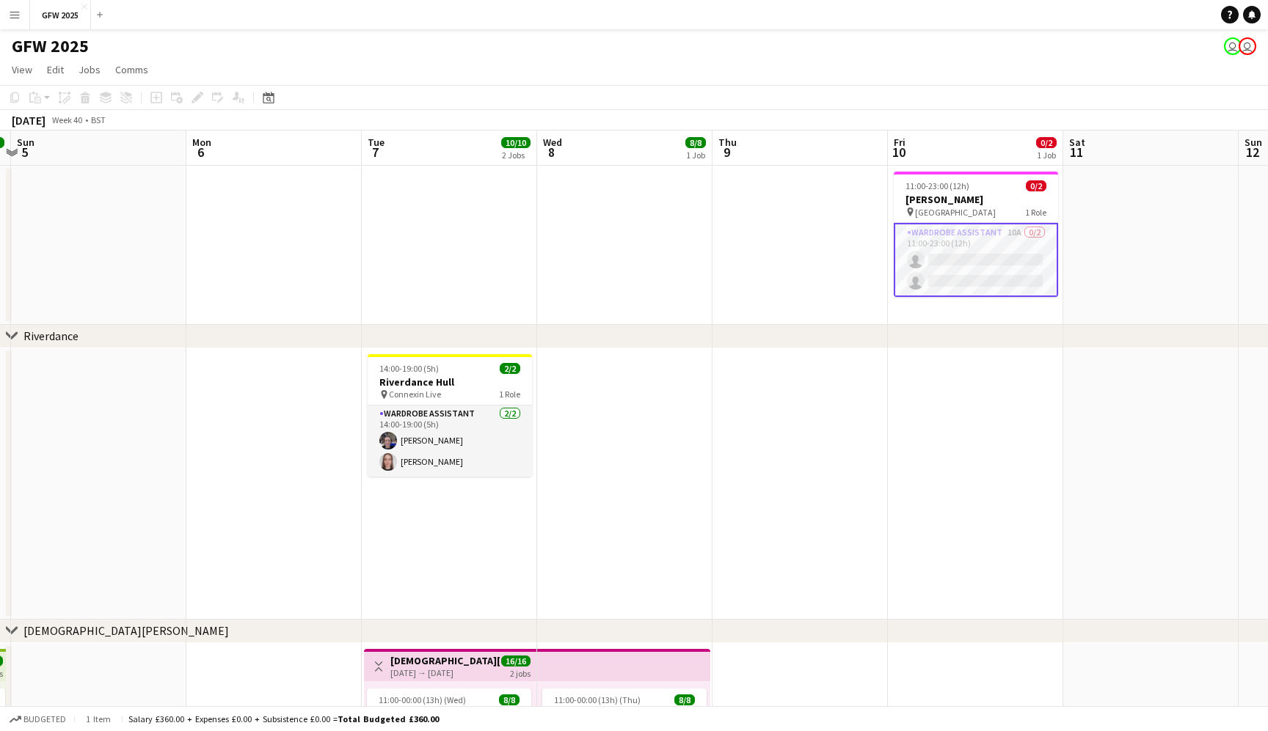
click at [634, 460] on app-date-cell at bounding box center [624, 483] width 175 height 271
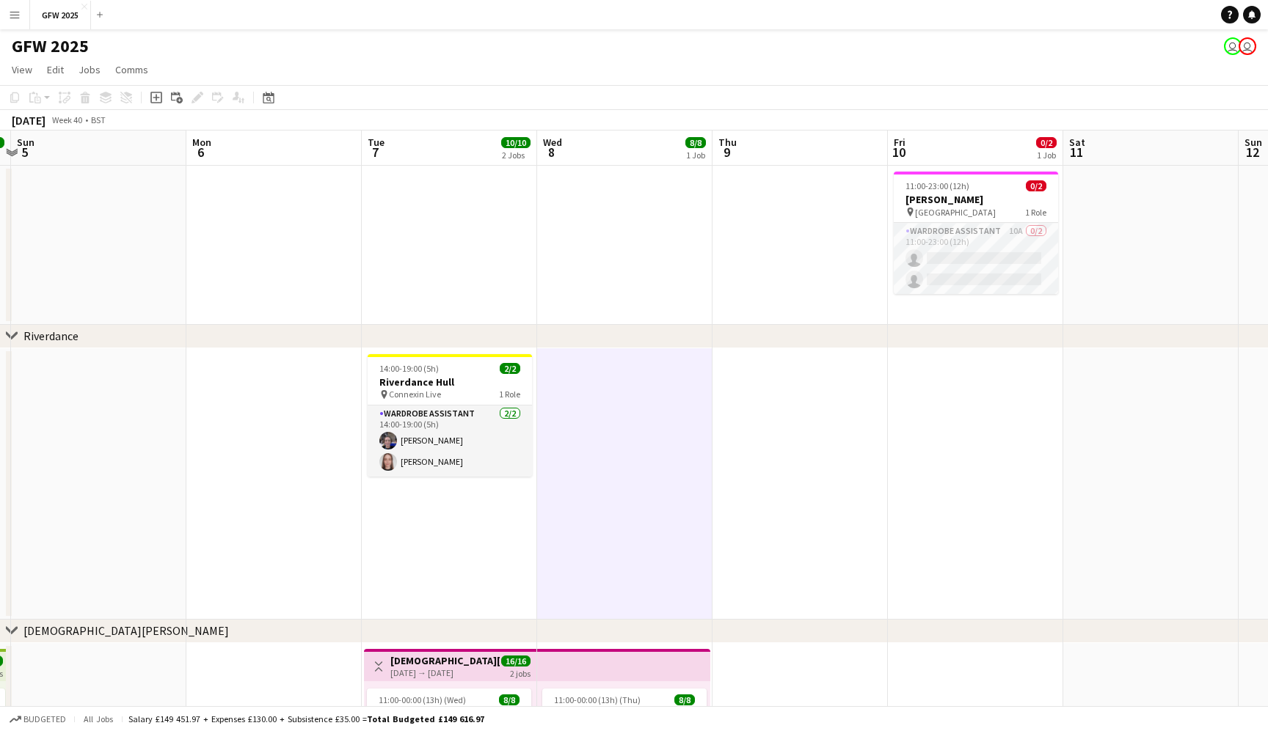
click at [623, 285] on app-date-cell at bounding box center [624, 245] width 175 height 159
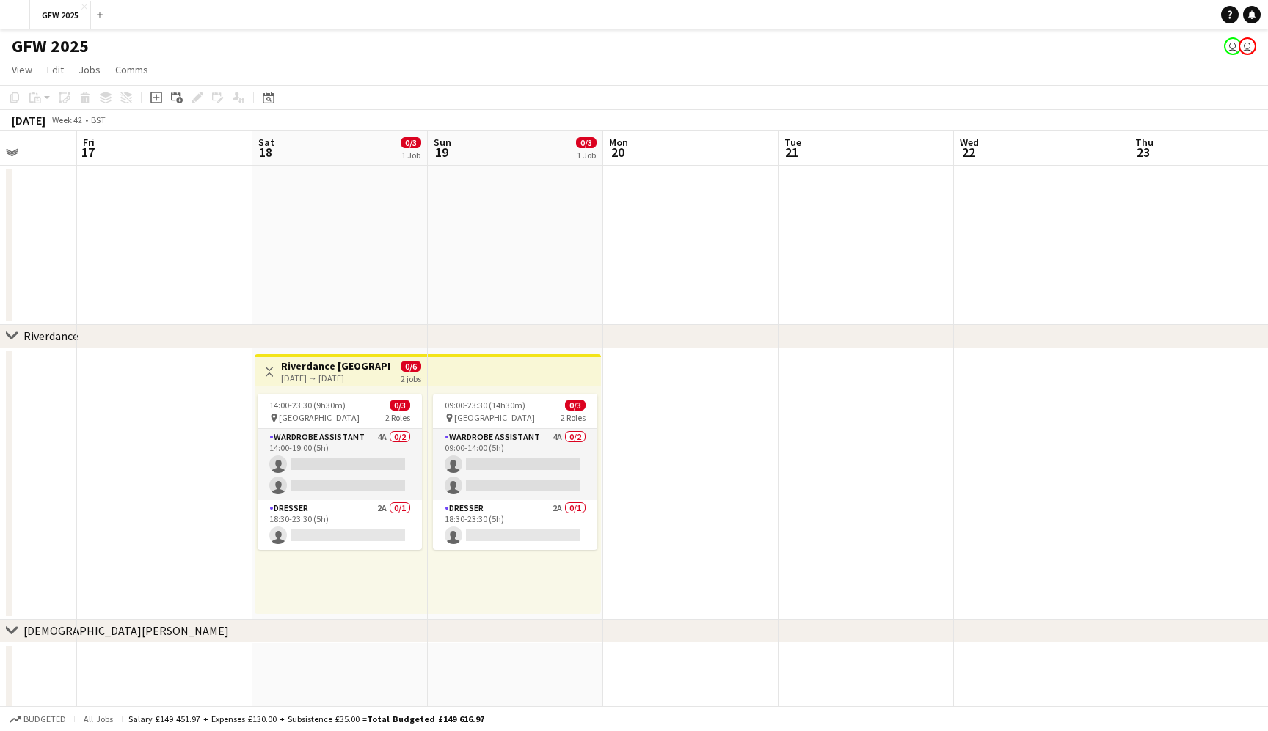
scroll to position [0, 446]
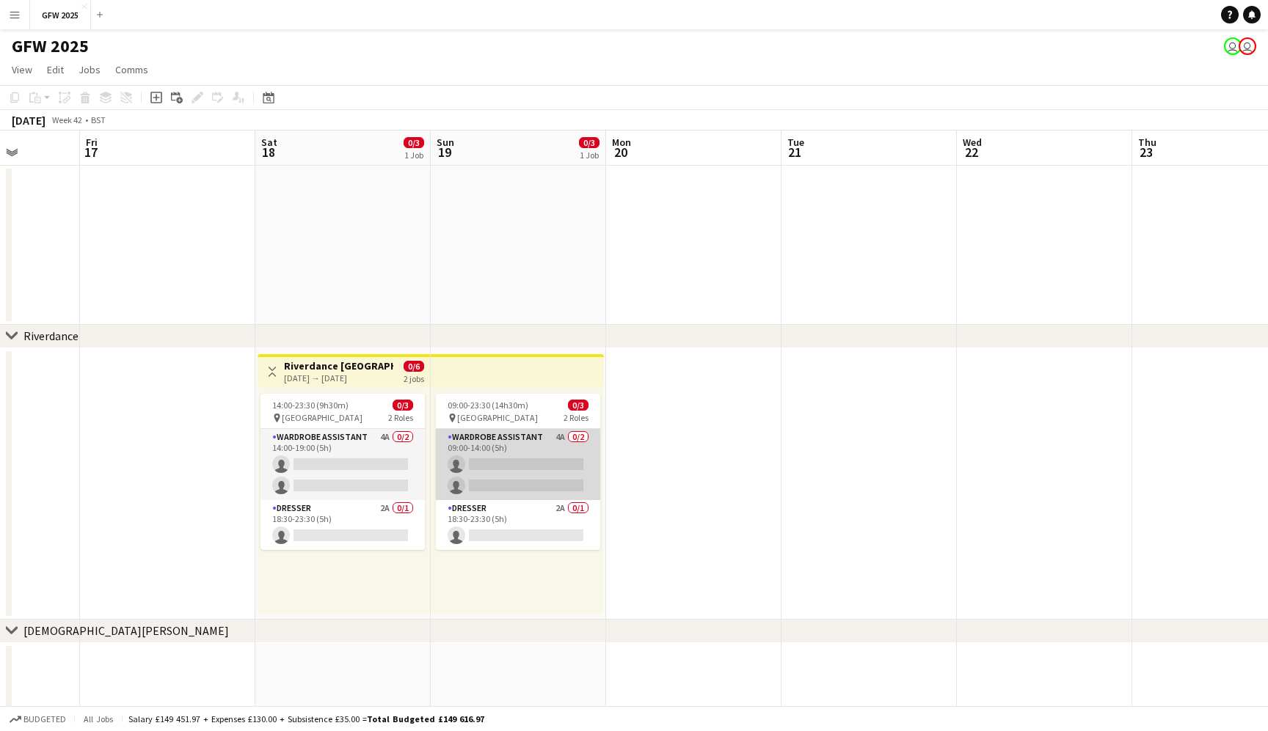
click at [520, 487] on app-card-role "Wardrobe Assistant 4A 0/2 09:00-14:00 (5h) single-neutral-actions single-neutra…" at bounding box center [518, 464] width 164 height 71
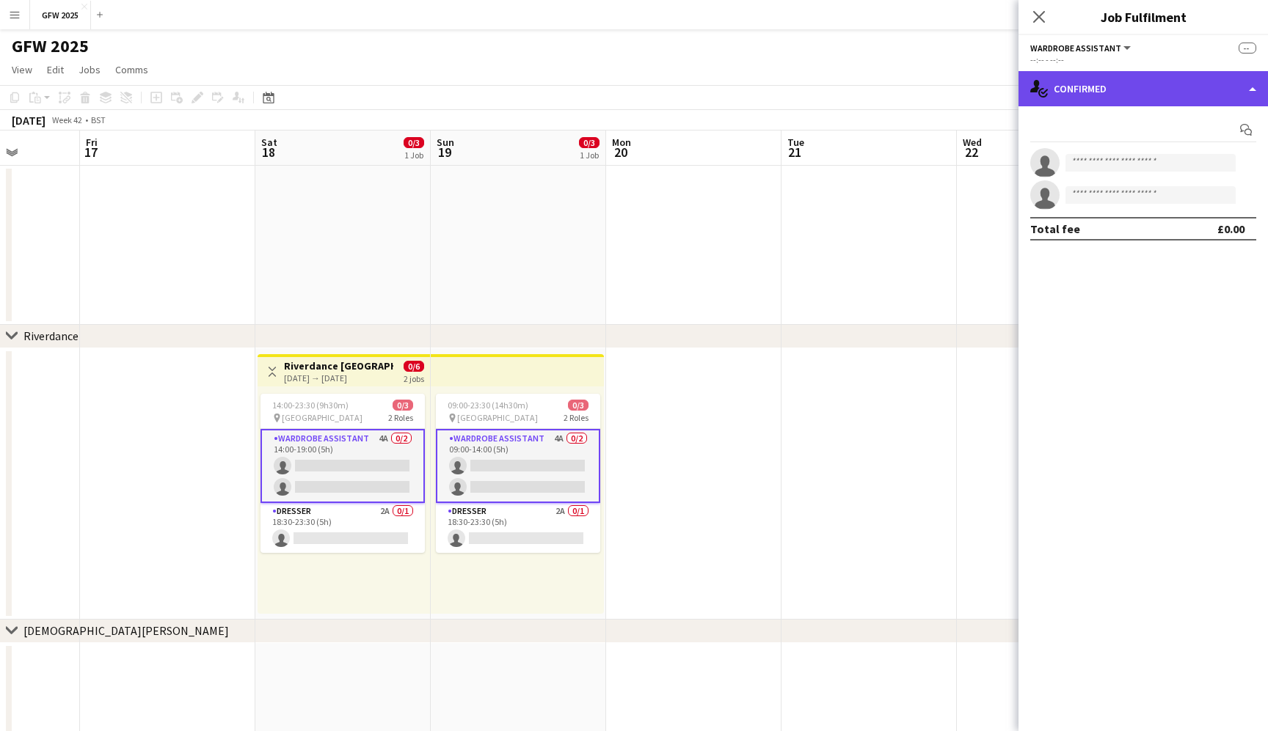
click at [1161, 82] on div "single-neutral-actions-check-2 Confirmed" at bounding box center [1142, 88] width 249 height 35
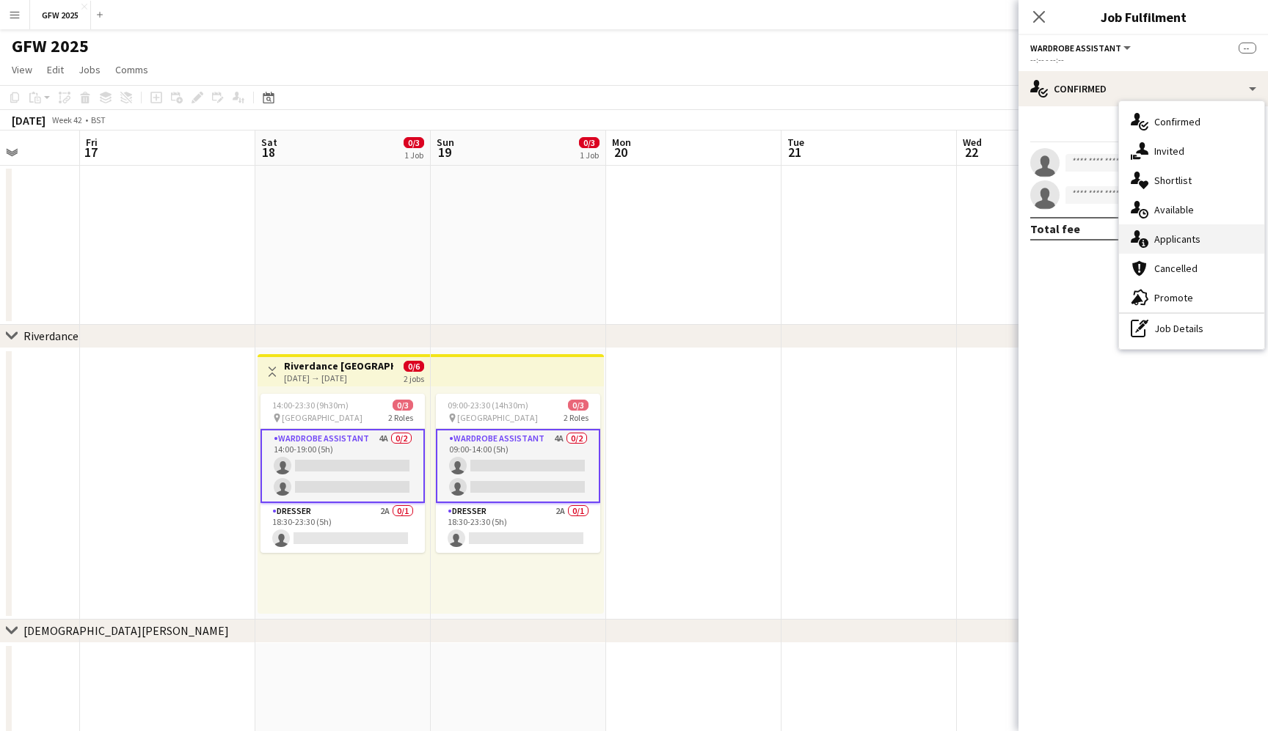
click at [1190, 240] on span "Applicants" at bounding box center [1177, 239] width 46 height 13
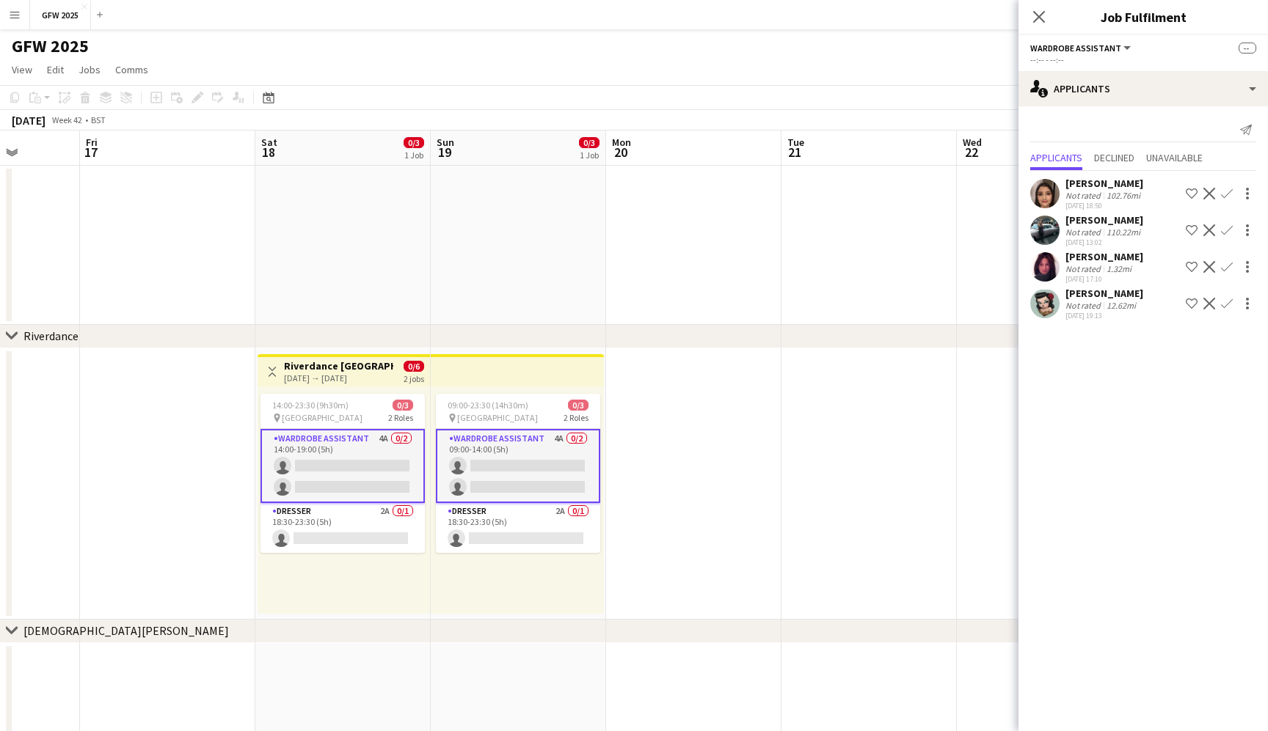
click at [462, 553] on div "09:00-23:30 (14h30m) 0/3 pin Utilita Arena 2 Roles Wardrobe Assistant 4A 0/2 09…" at bounding box center [517, 500] width 173 height 227
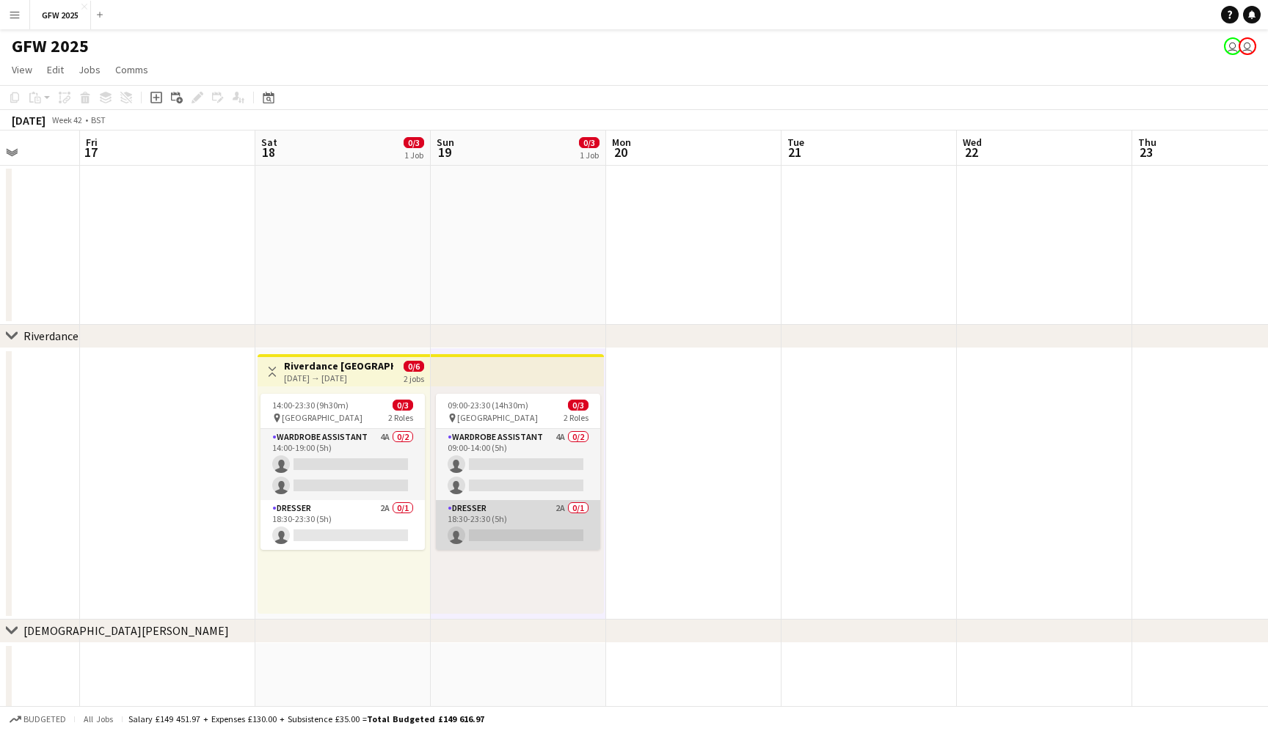
click at [496, 510] on app-card-role "Dresser 2A 0/1 18:30-23:30 (5h) single-neutral-actions" at bounding box center [518, 525] width 164 height 50
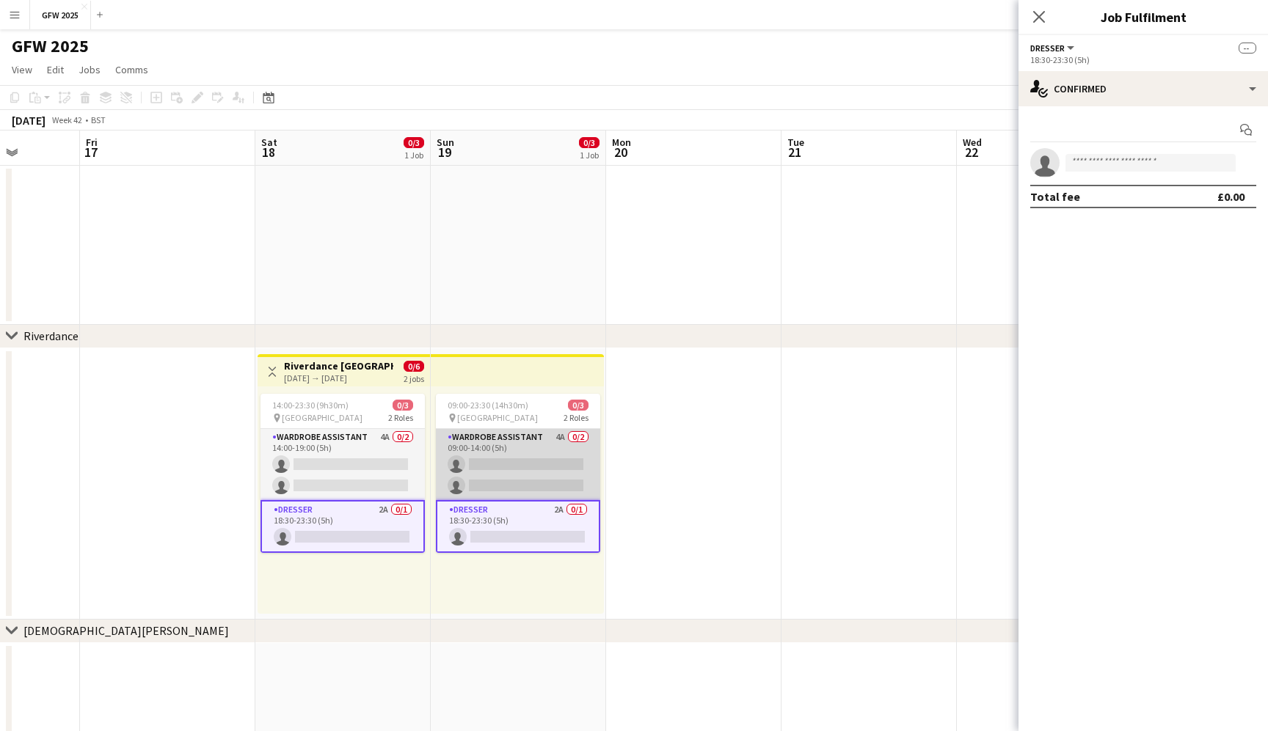
click at [505, 463] on app-card-role "Wardrobe Assistant 4A 0/2 09:00-14:00 (5h) single-neutral-actions single-neutra…" at bounding box center [518, 464] width 164 height 71
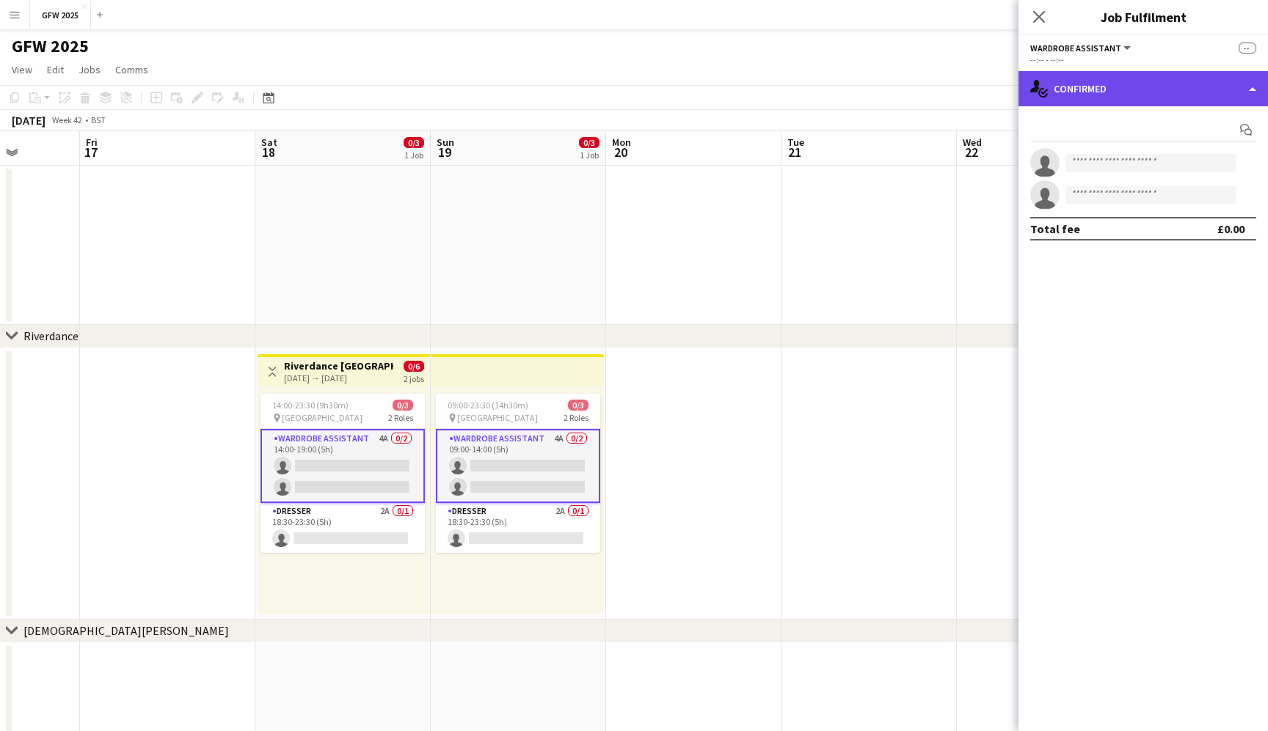
click at [1175, 93] on div "single-neutral-actions-check-2 Confirmed" at bounding box center [1142, 88] width 249 height 35
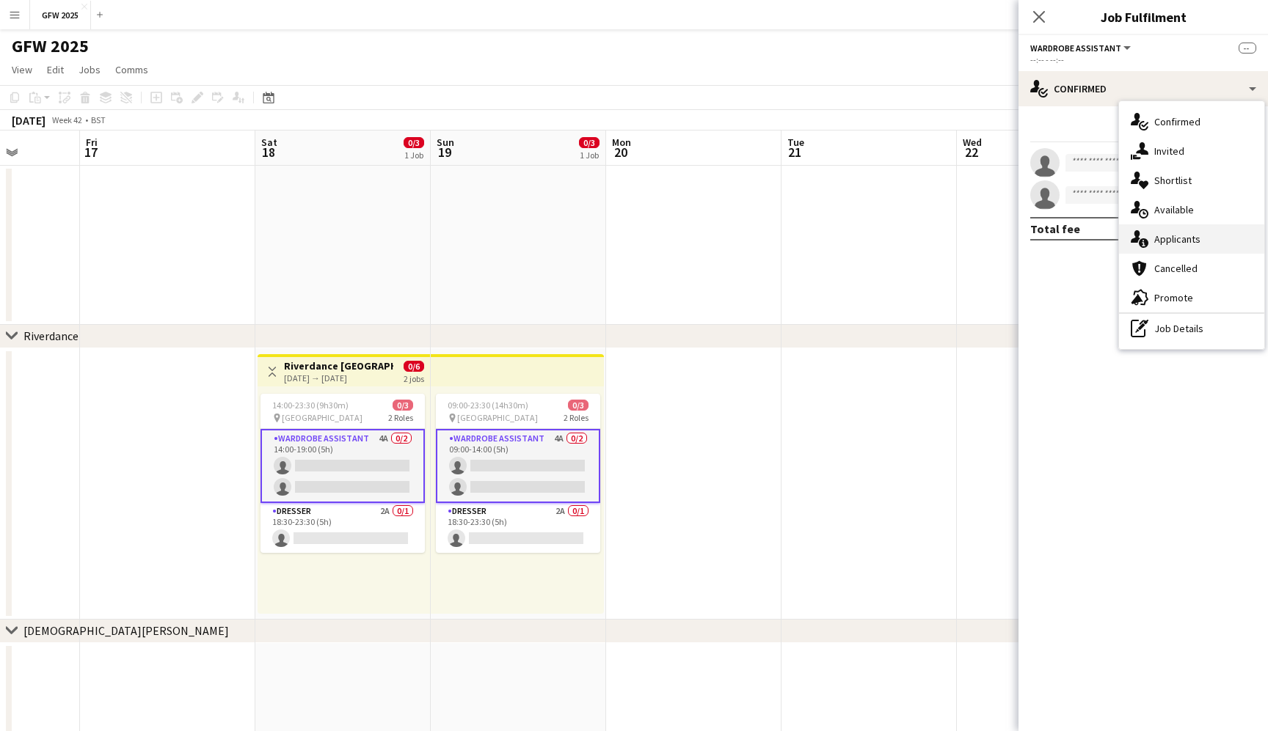
click at [1187, 233] on span "Applicants" at bounding box center [1177, 239] width 46 height 13
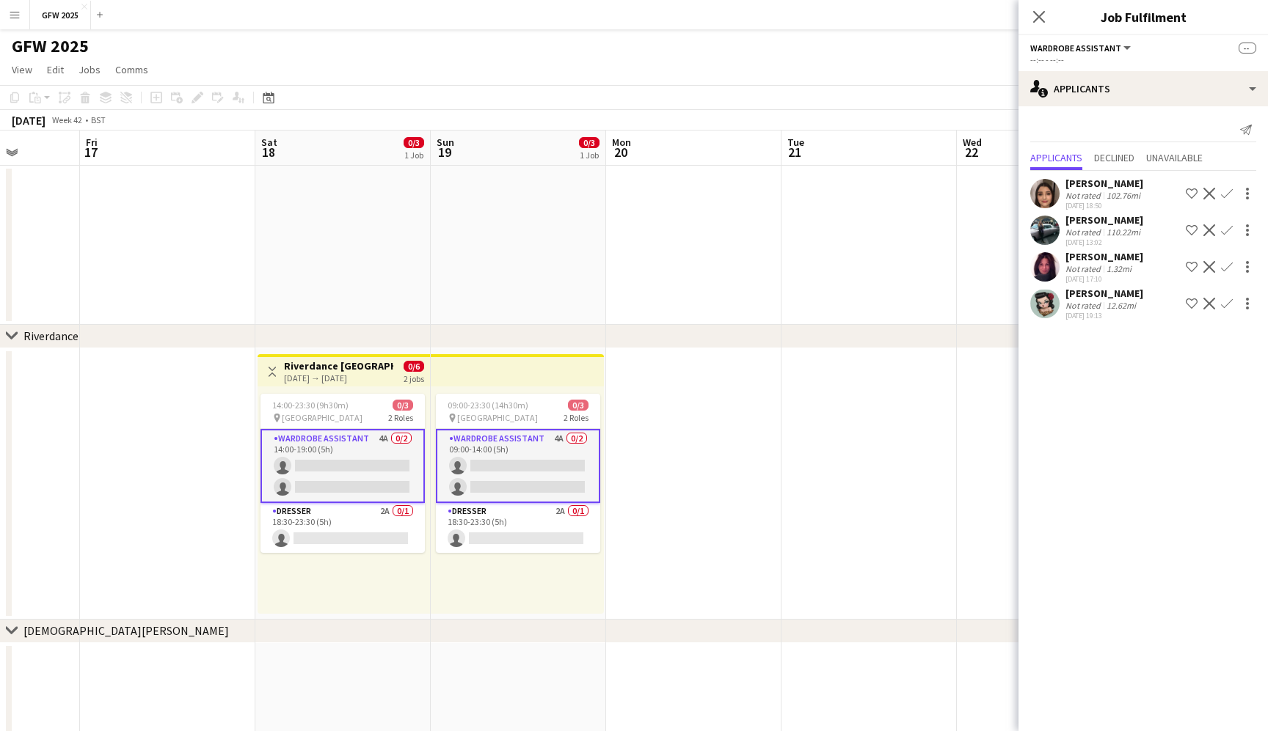
click at [684, 486] on app-date-cell at bounding box center [693, 483] width 175 height 271
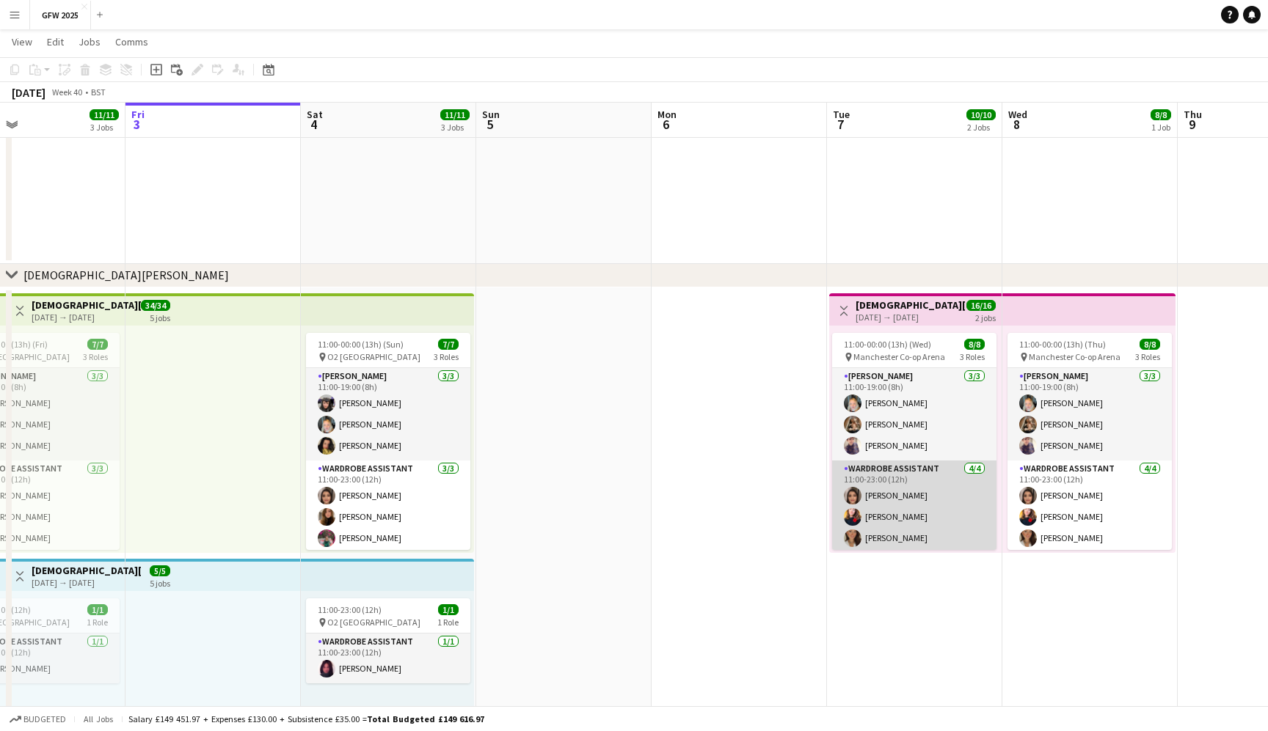
scroll to position [0, 0]
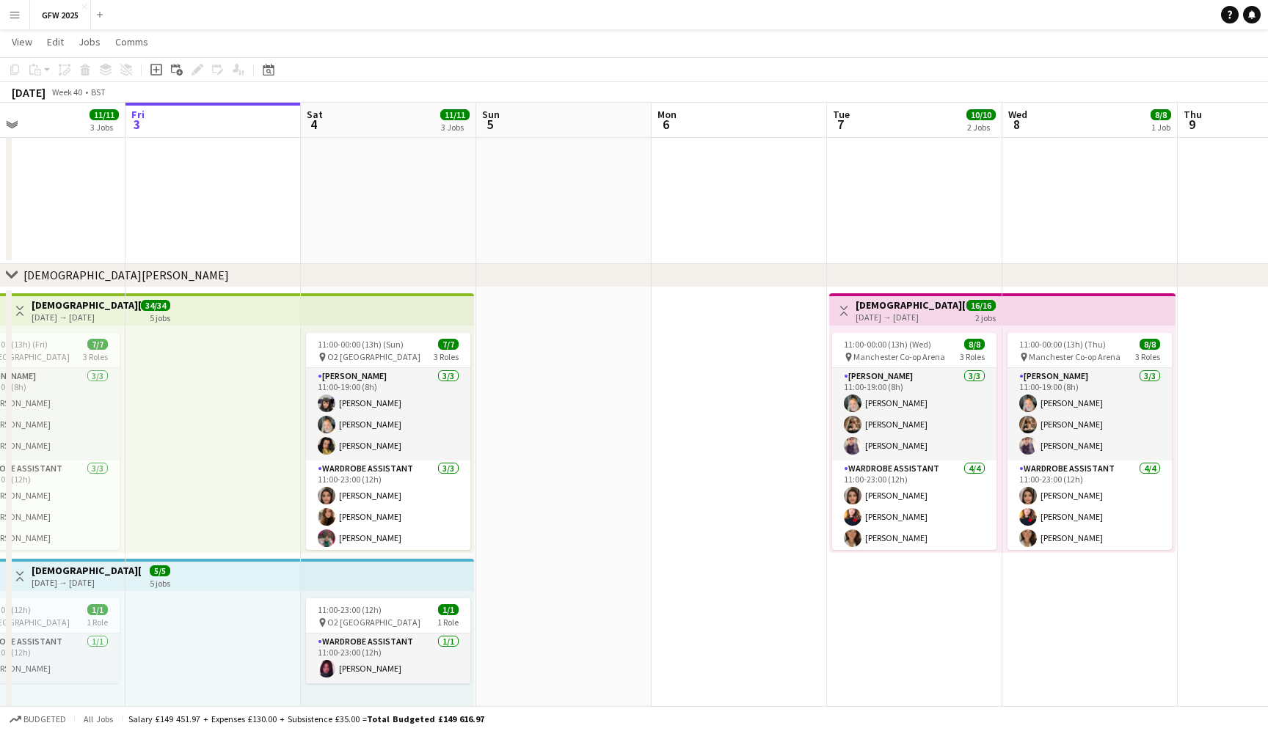
click at [741, 197] on app-date-cell at bounding box center [738, 128] width 175 height 271
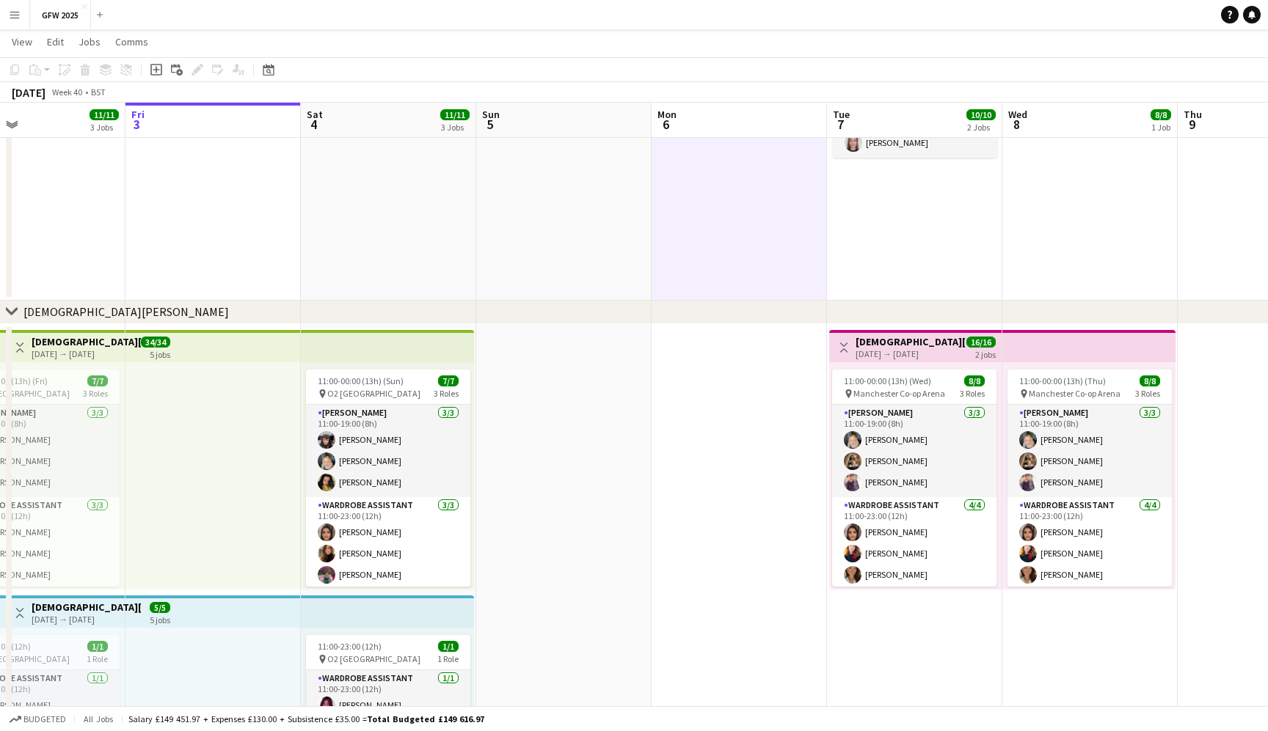
scroll to position [0, 577]
click at [547, 399] on app-date-cell at bounding box center [562, 715] width 175 height 782
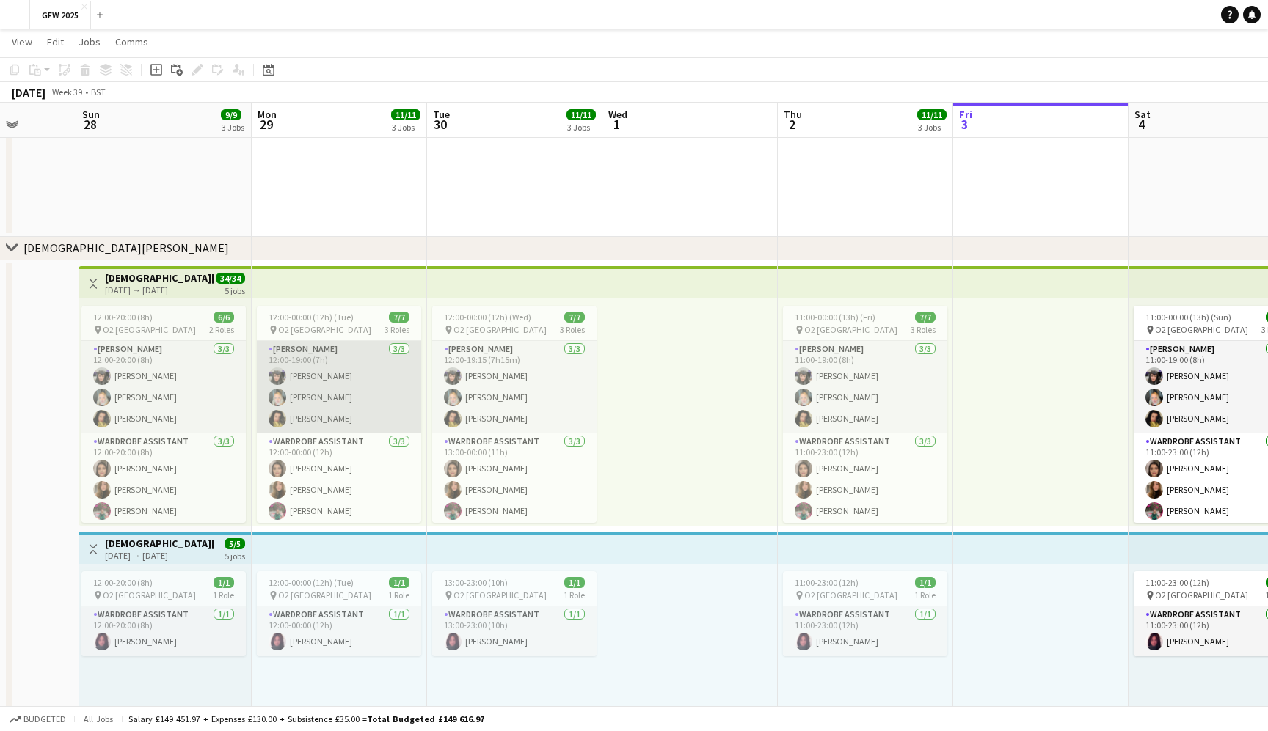
scroll to position [0, 439]
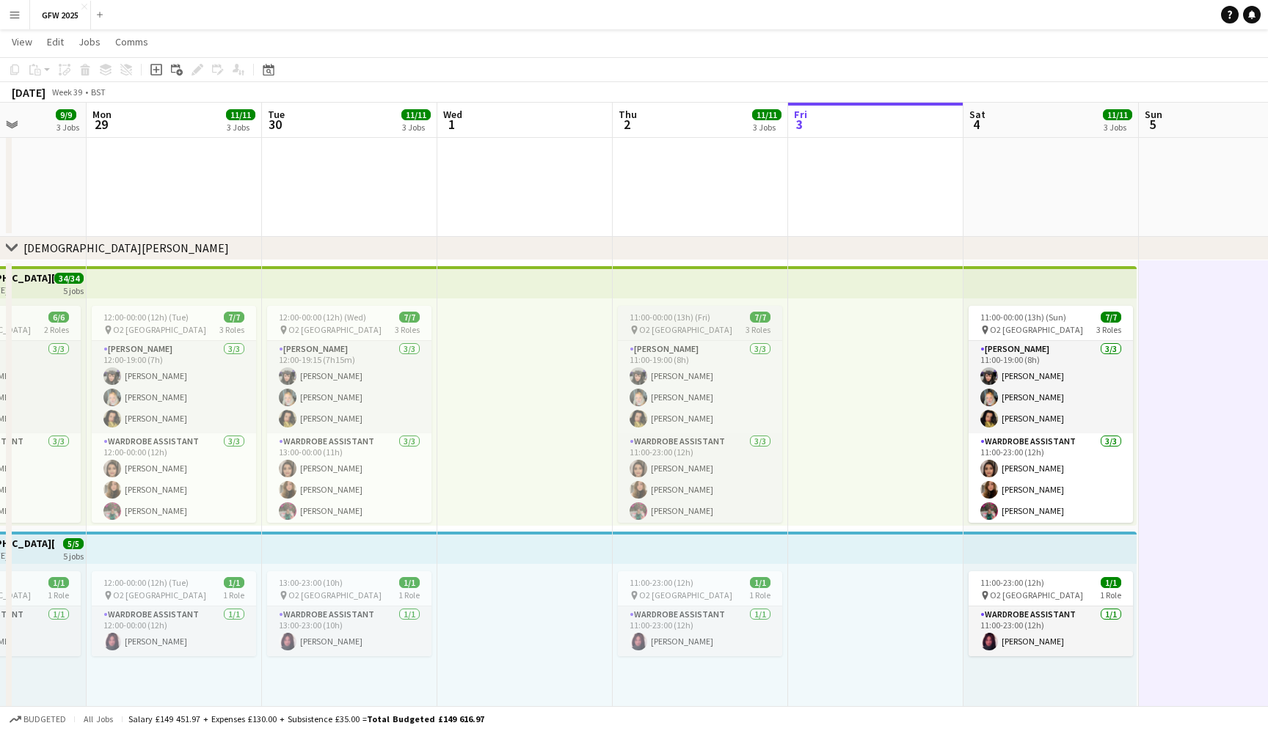
click at [710, 329] on div "pin O2 London 3 Roles" at bounding box center [700, 330] width 164 height 12
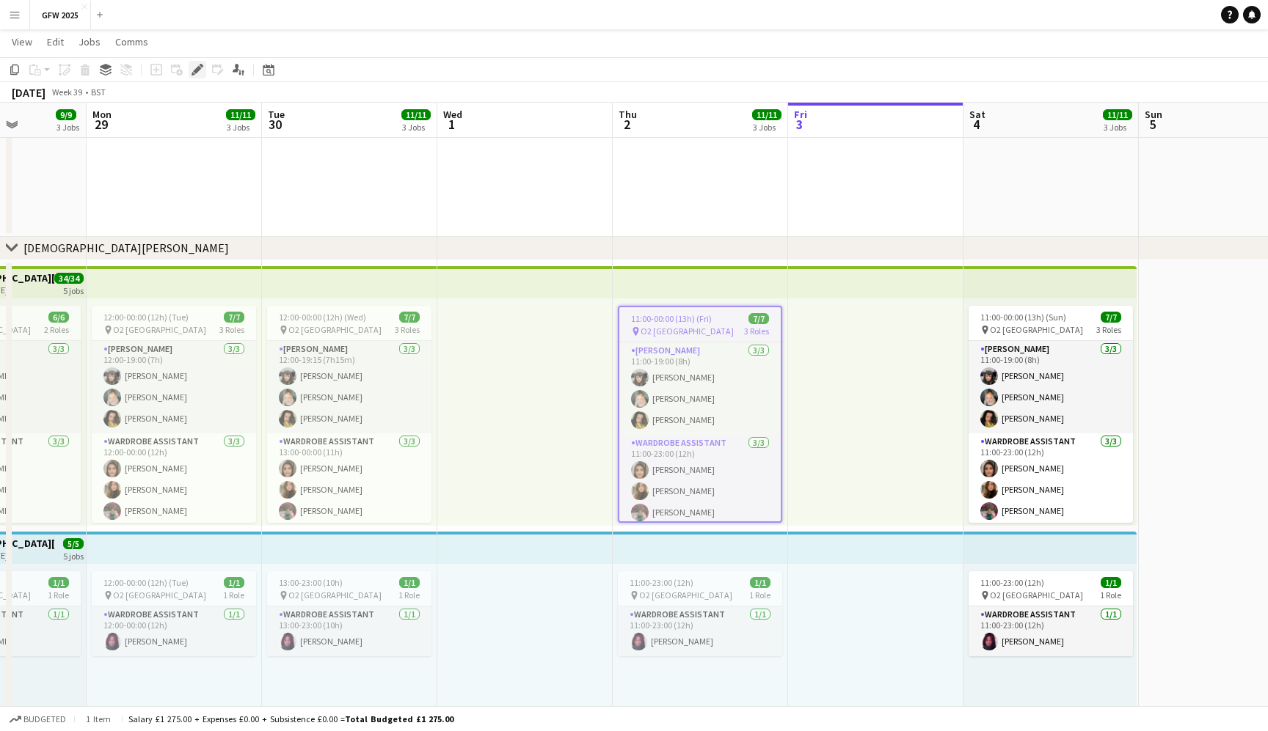
click at [197, 68] on icon at bounding box center [197, 70] width 8 height 8
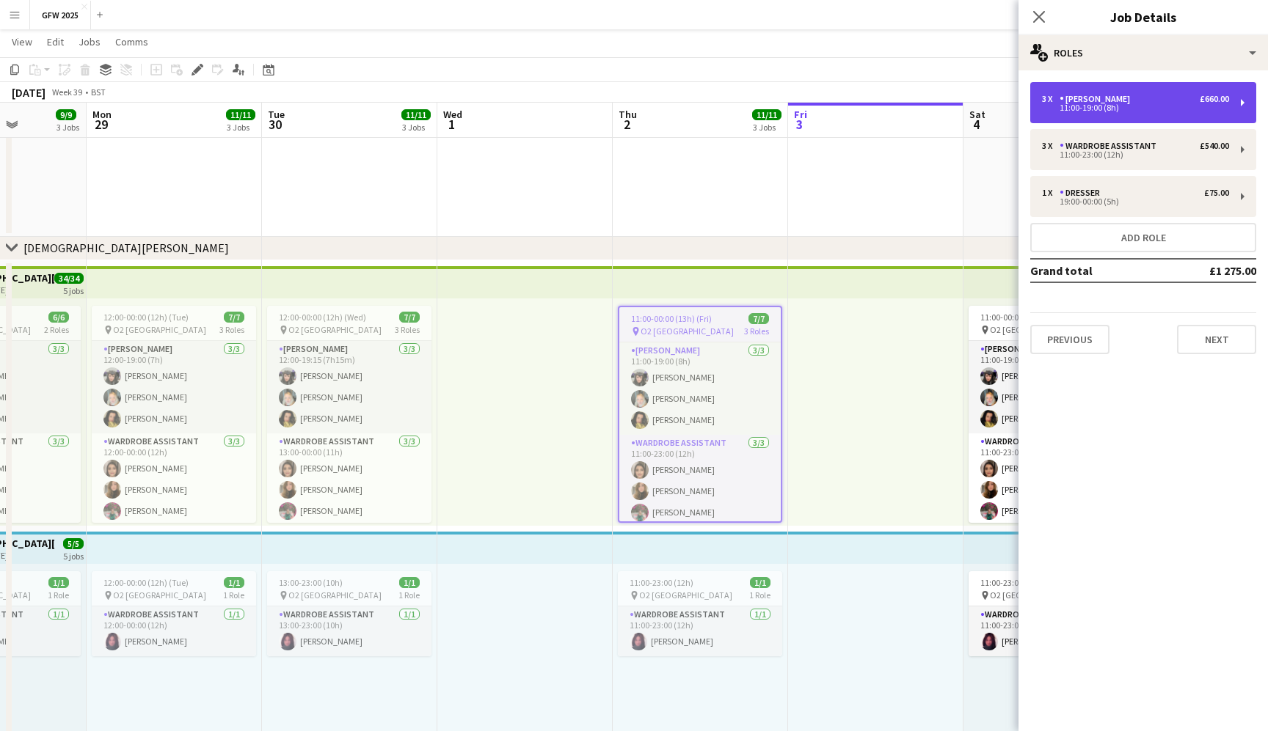
click at [1148, 110] on div "11:00-19:00 (8h)" at bounding box center [1135, 107] width 187 height 7
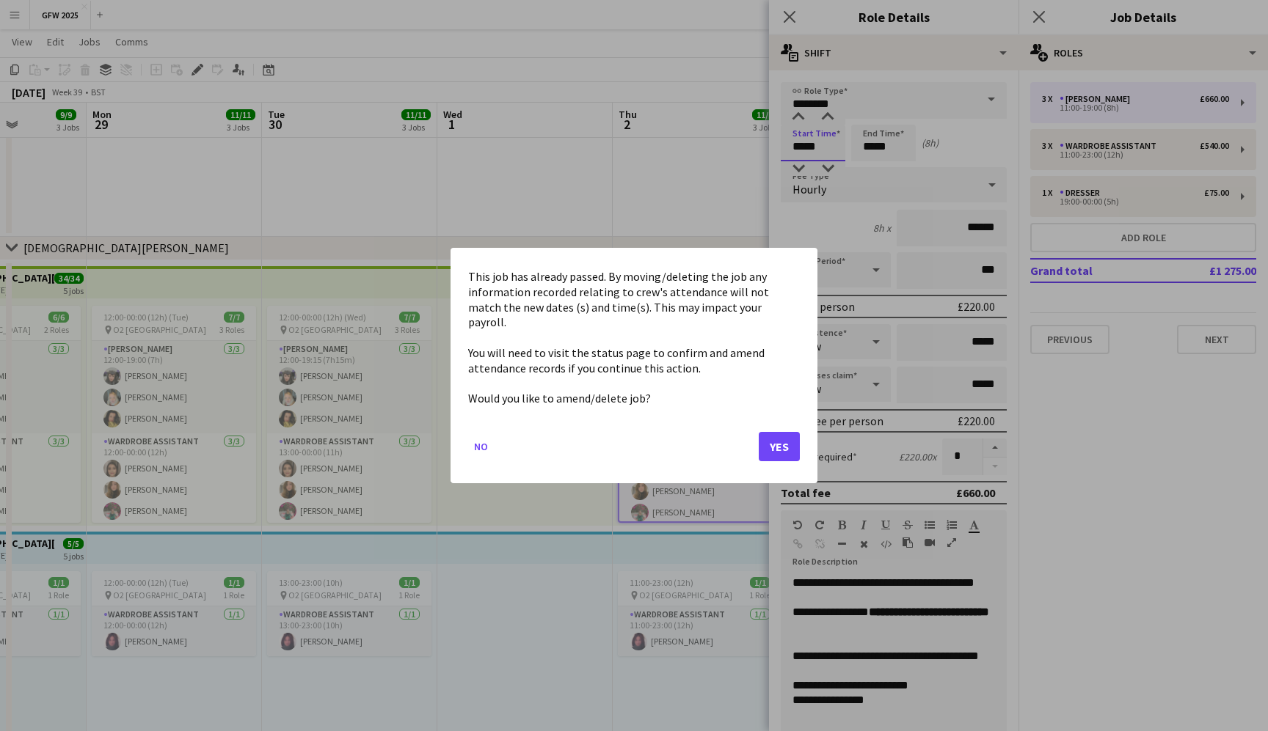
scroll to position [0, 0]
click at [775, 434] on button "Yes" at bounding box center [779, 446] width 41 height 29
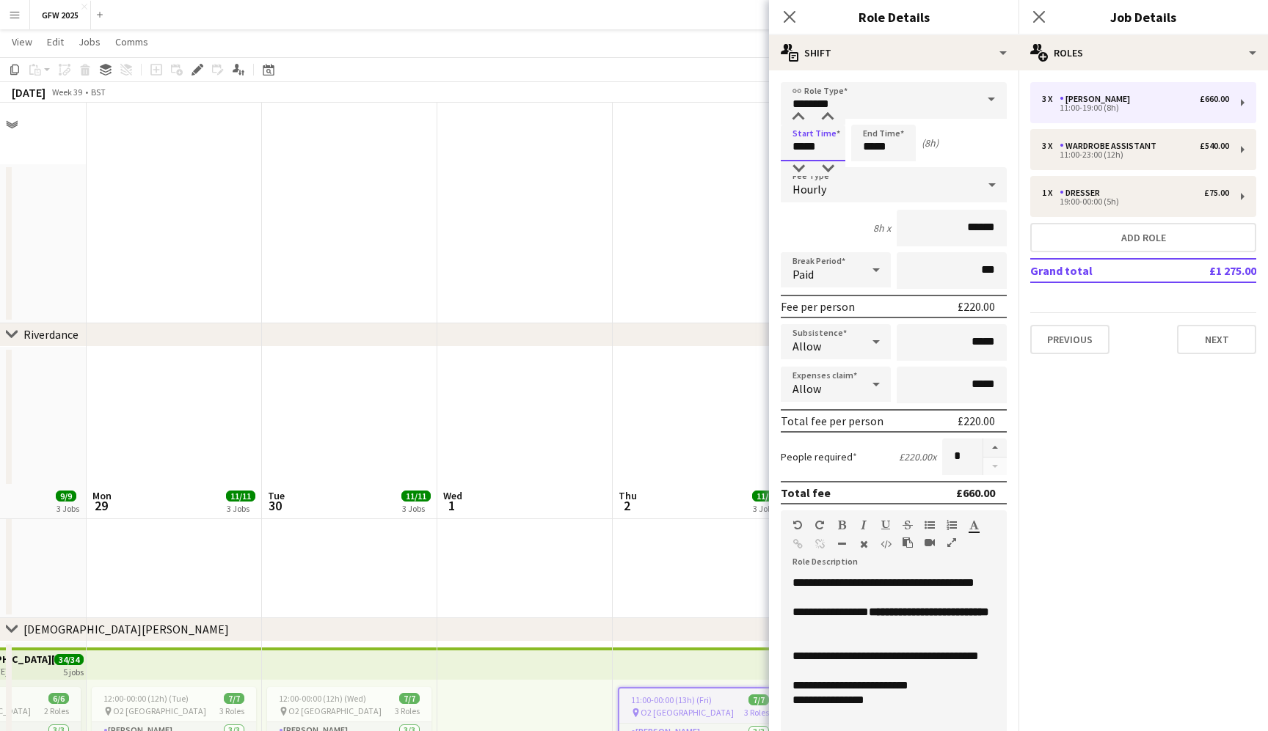
scroll to position [381, 0]
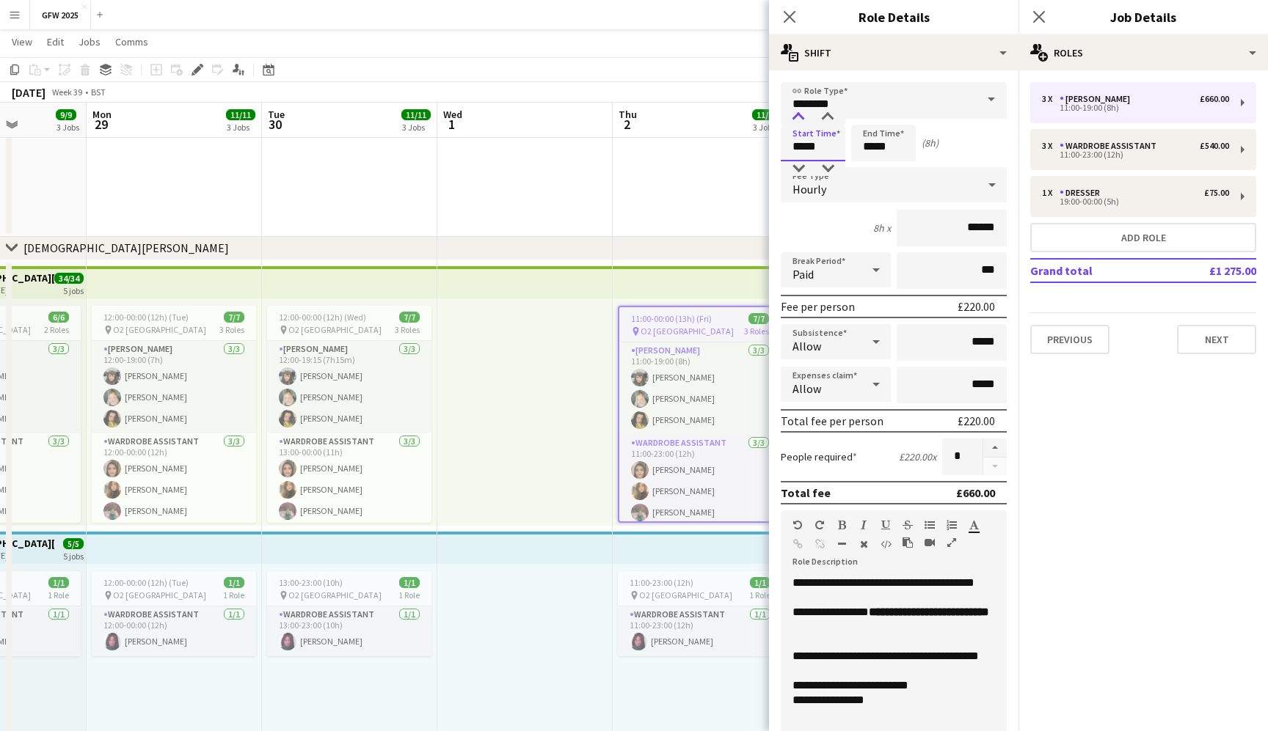
type input "*****"
click at [797, 113] on div at bounding box center [797, 117] width 29 height 15
click at [884, 146] on input "*****" at bounding box center [883, 143] width 65 height 37
type input "*****"
click at [897, 117] on div at bounding box center [897, 117] width 29 height 15
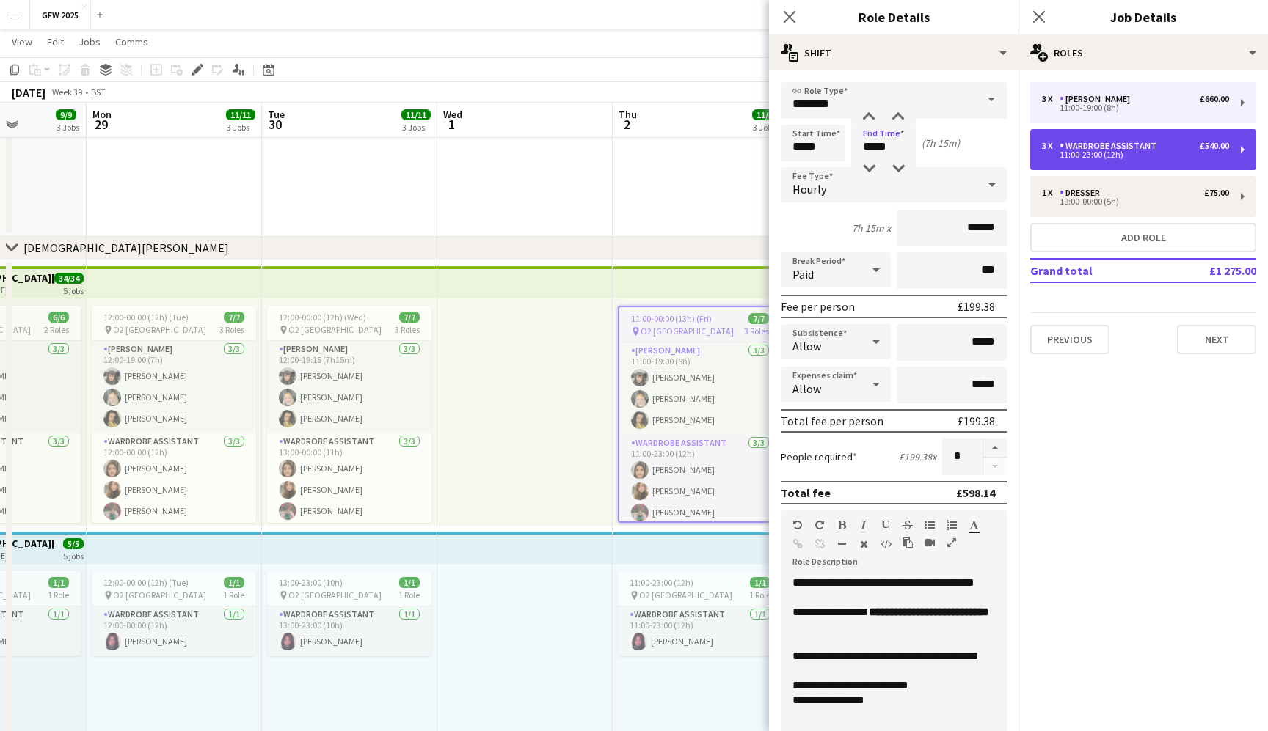
click at [1122, 153] on div "11:00-23:00 (12h)" at bounding box center [1135, 154] width 187 height 7
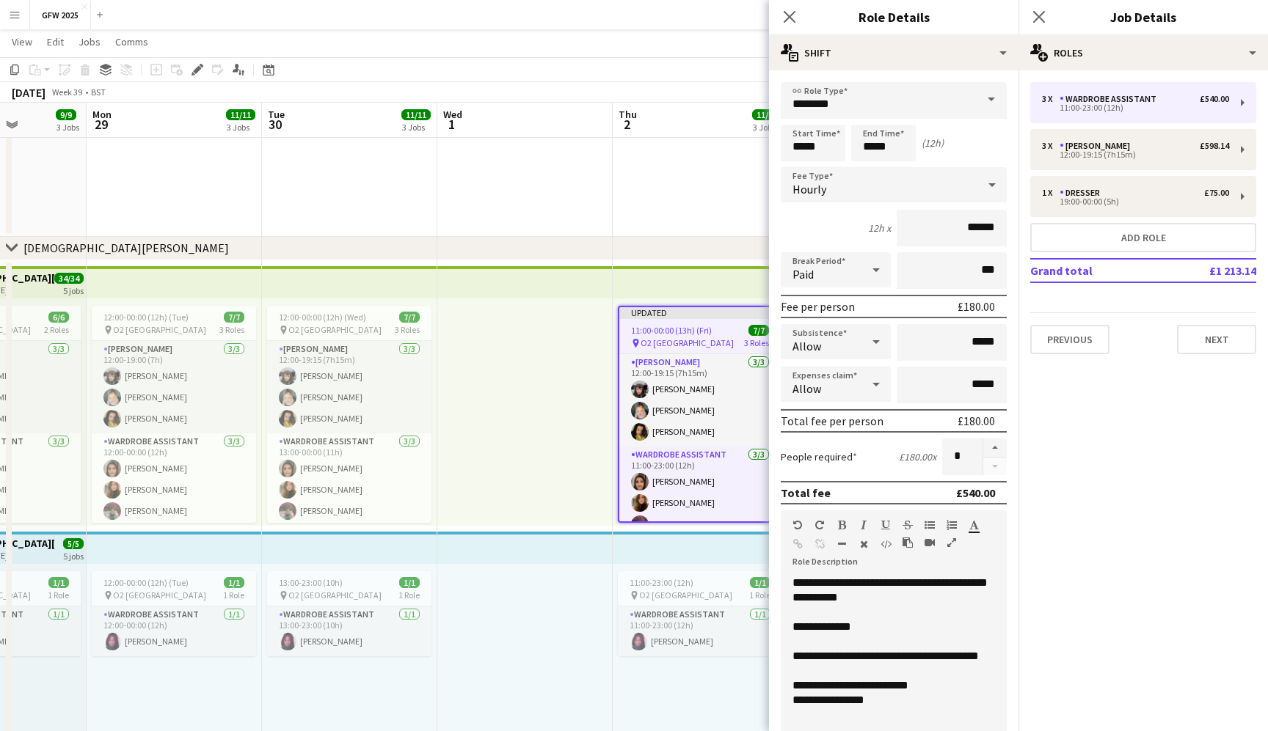
type input "**********"
type input "*****"
type input "******"
click at [799, 149] on input "*****" at bounding box center [813, 143] width 65 height 37
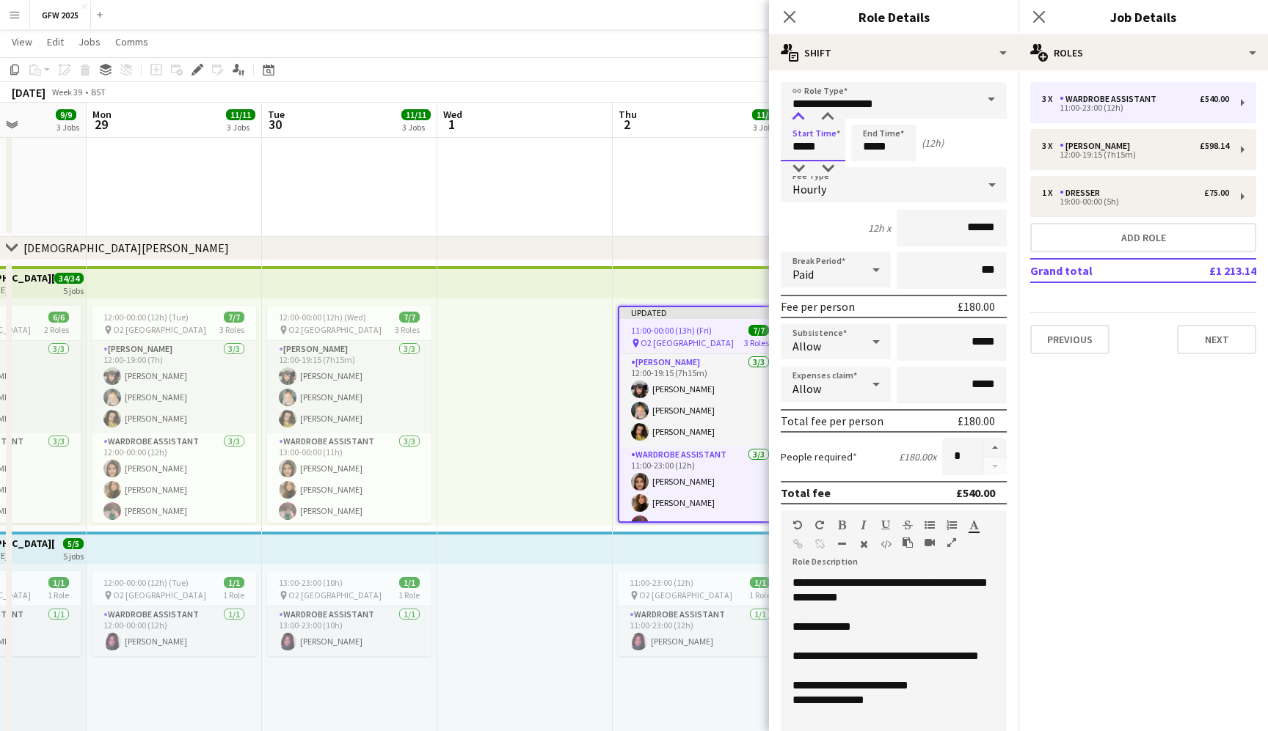
type input "*****"
click at [800, 117] on div at bounding box center [797, 117] width 29 height 15
click at [870, 149] on input "*****" at bounding box center [883, 143] width 65 height 37
type input "*****"
click at [865, 114] on div at bounding box center [868, 117] width 29 height 15
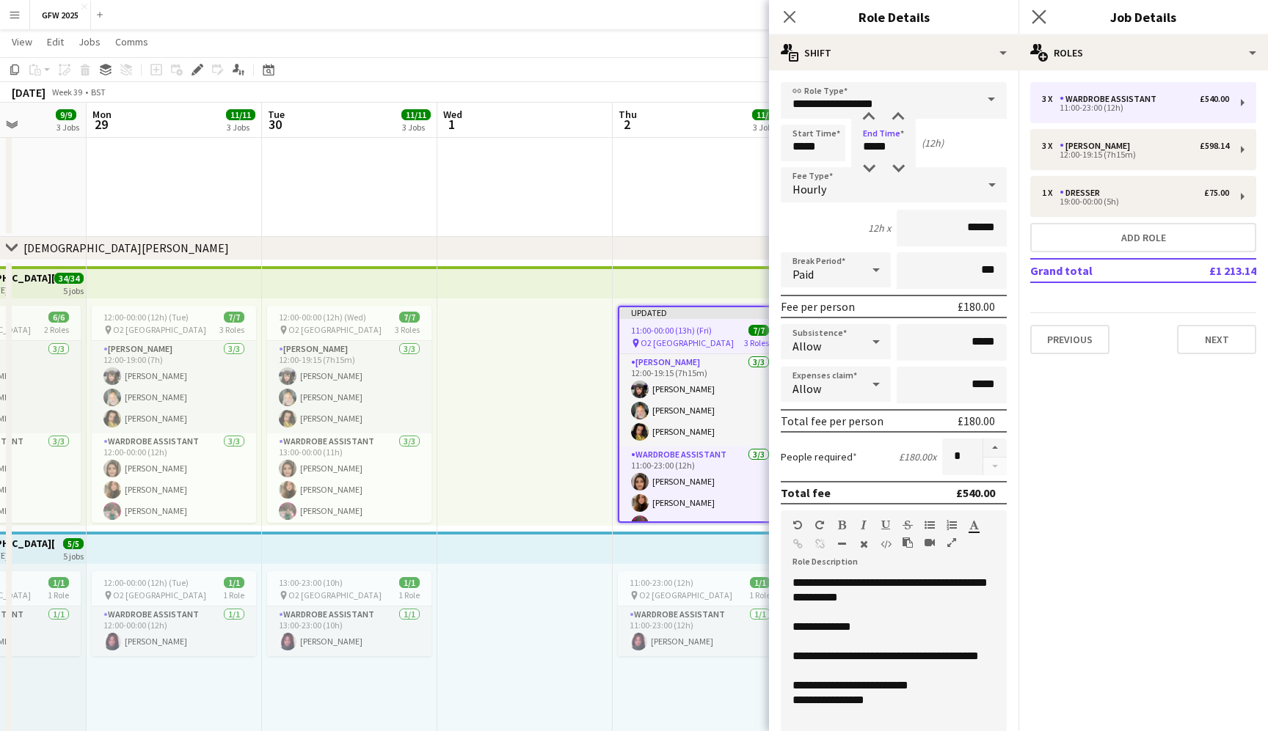
click at [1039, 10] on app-icon "Close pop-in" at bounding box center [1038, 17] width 21 height 21
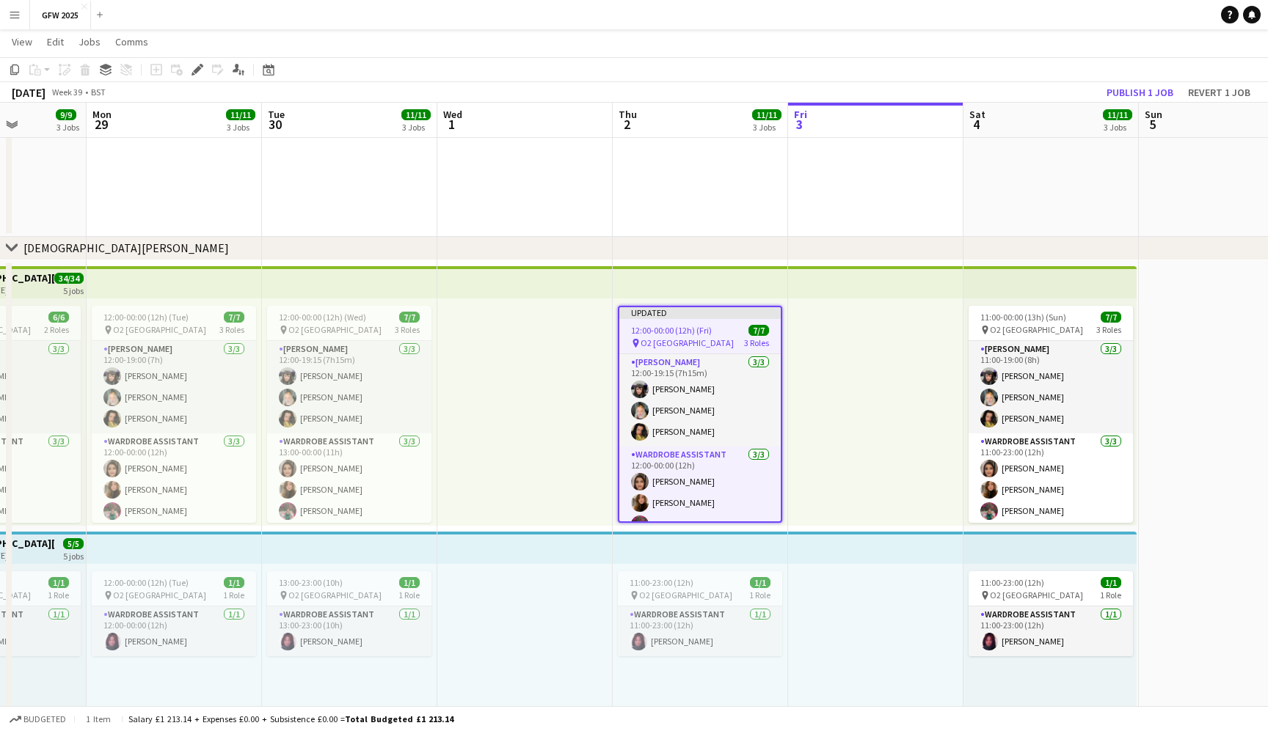
click at [1065, 94] on div "[DATE] Week 39 • BST Publish 1 job Revert 1 job" at bounding box center [634, 92] width 1268 height 21
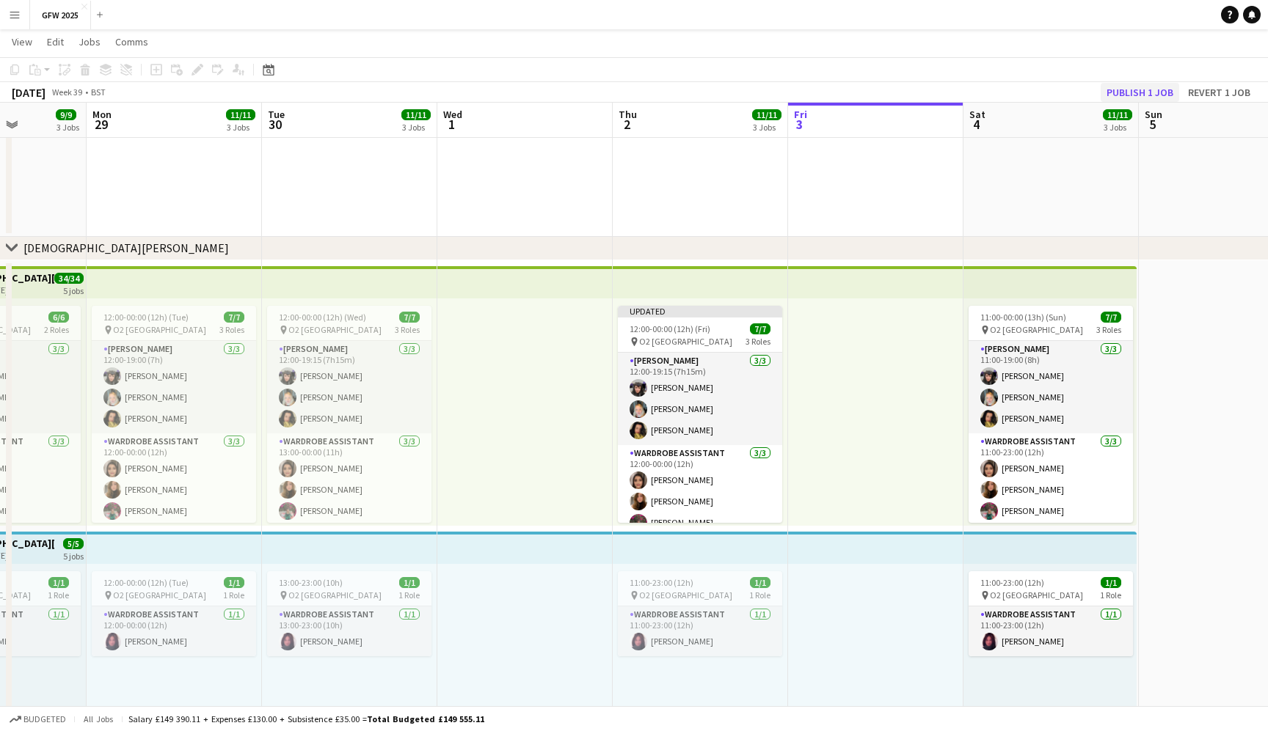
click at [1137, 89] on button "Publish 1 job" at bounding box center [1139, 92] width 78 height 19
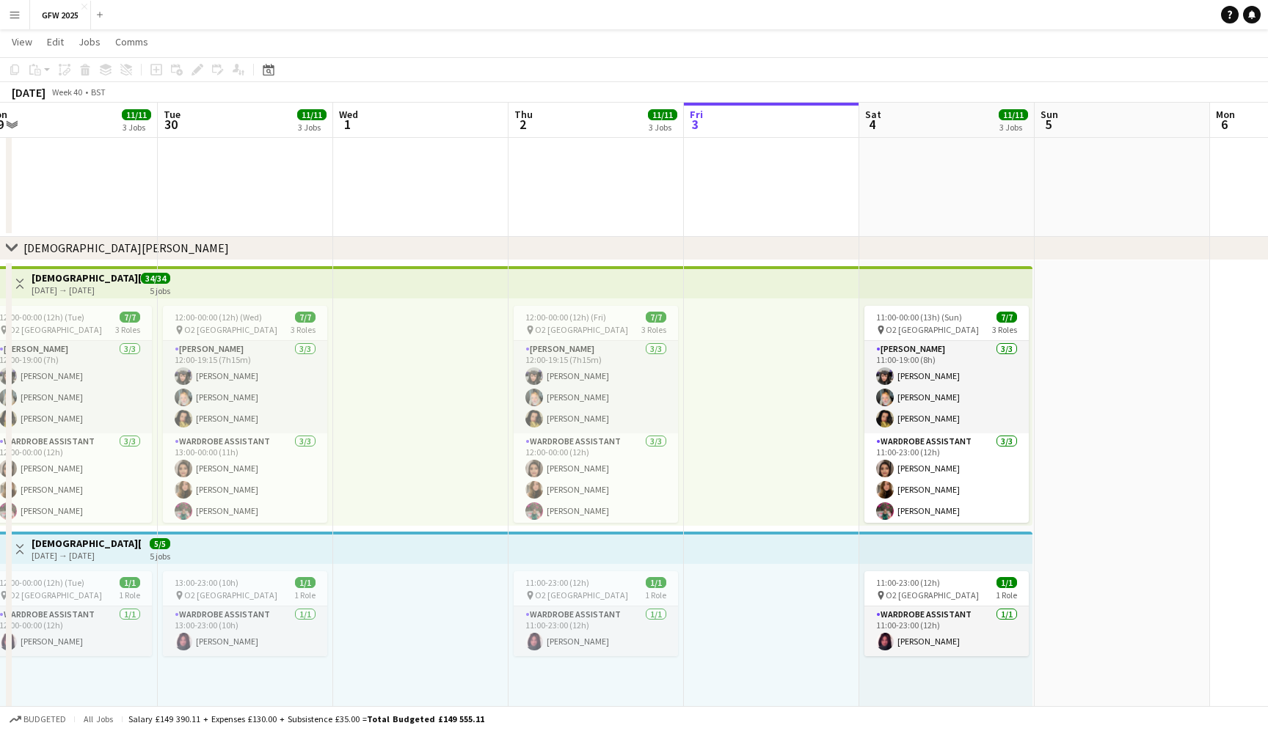
scroll to position [0, 547]
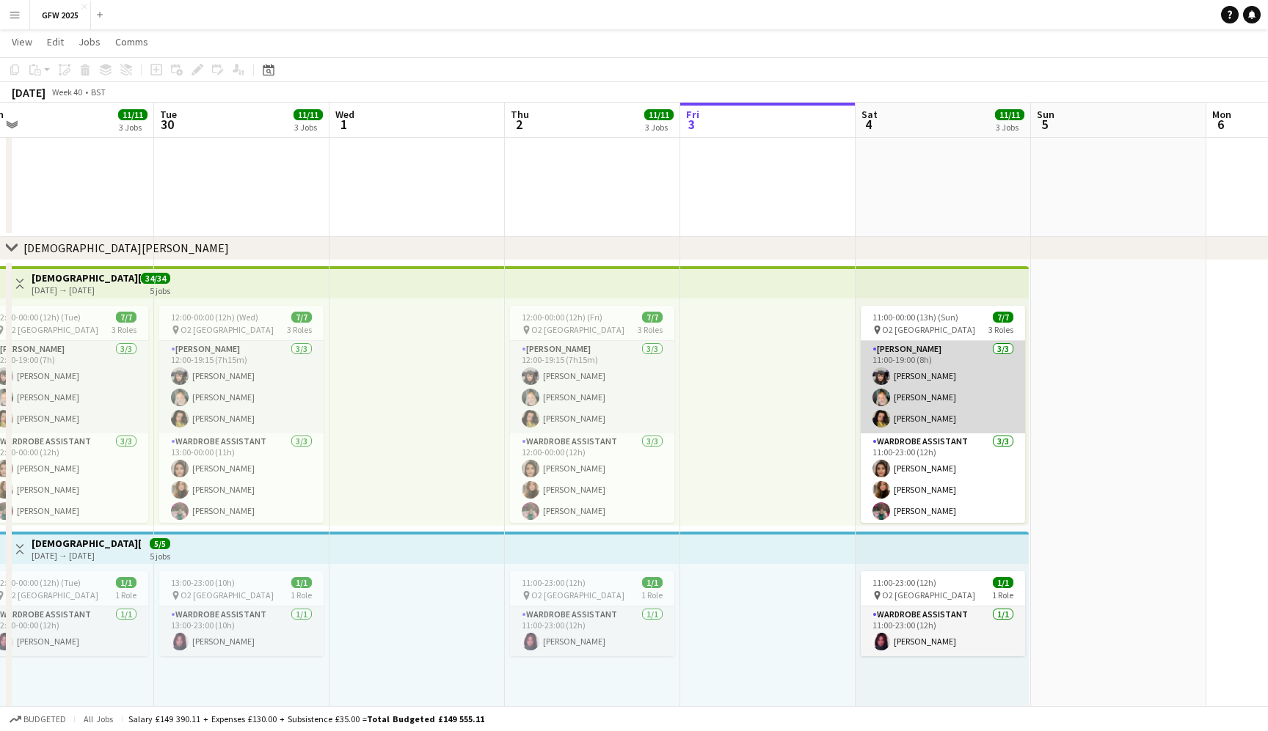
click at [902, 368] on app-card-role "[PERSON_NAME] [DATE] 11:00-19:00 (8h) [PERSON_NAME] [PERSON_NAME] [PERSON_NAME]" at bounding box center [942, 387] width 164 height 92
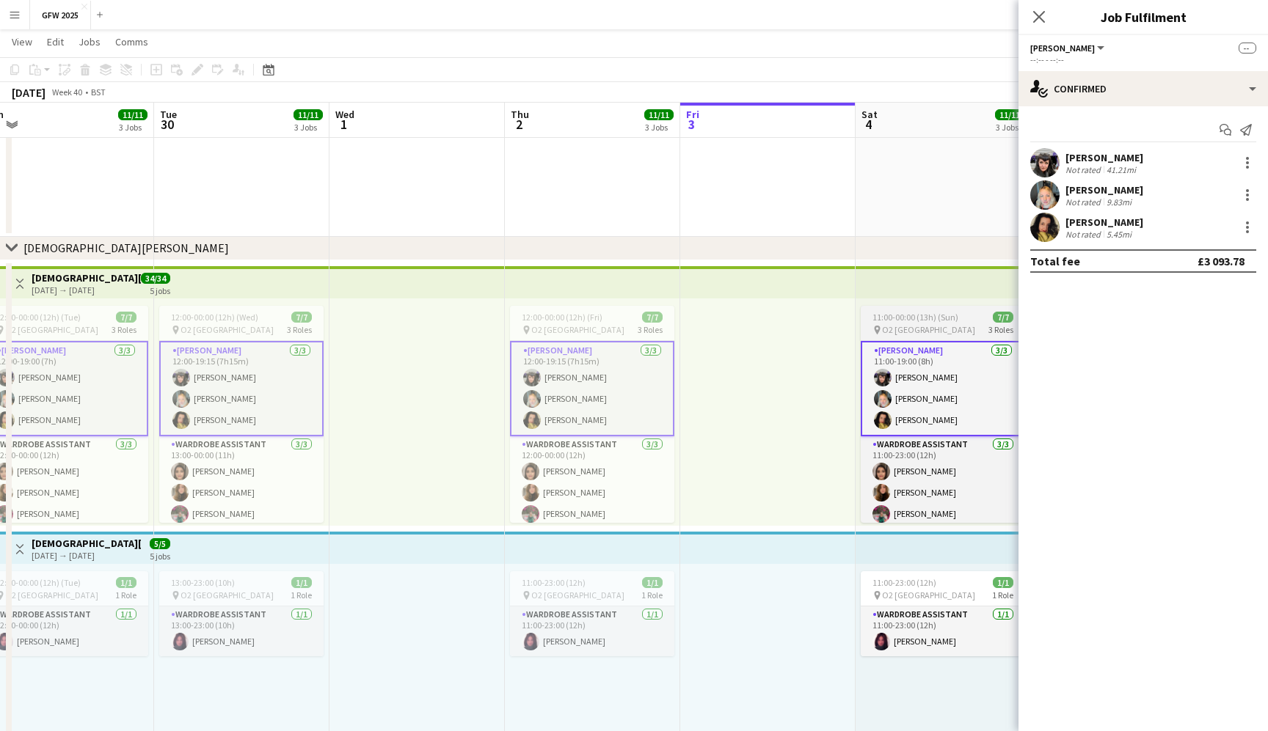
click at [940, 315] on span "11:00-00:00 (13h) (Sun)" at bounding box center [915, 317] width 86 height 11
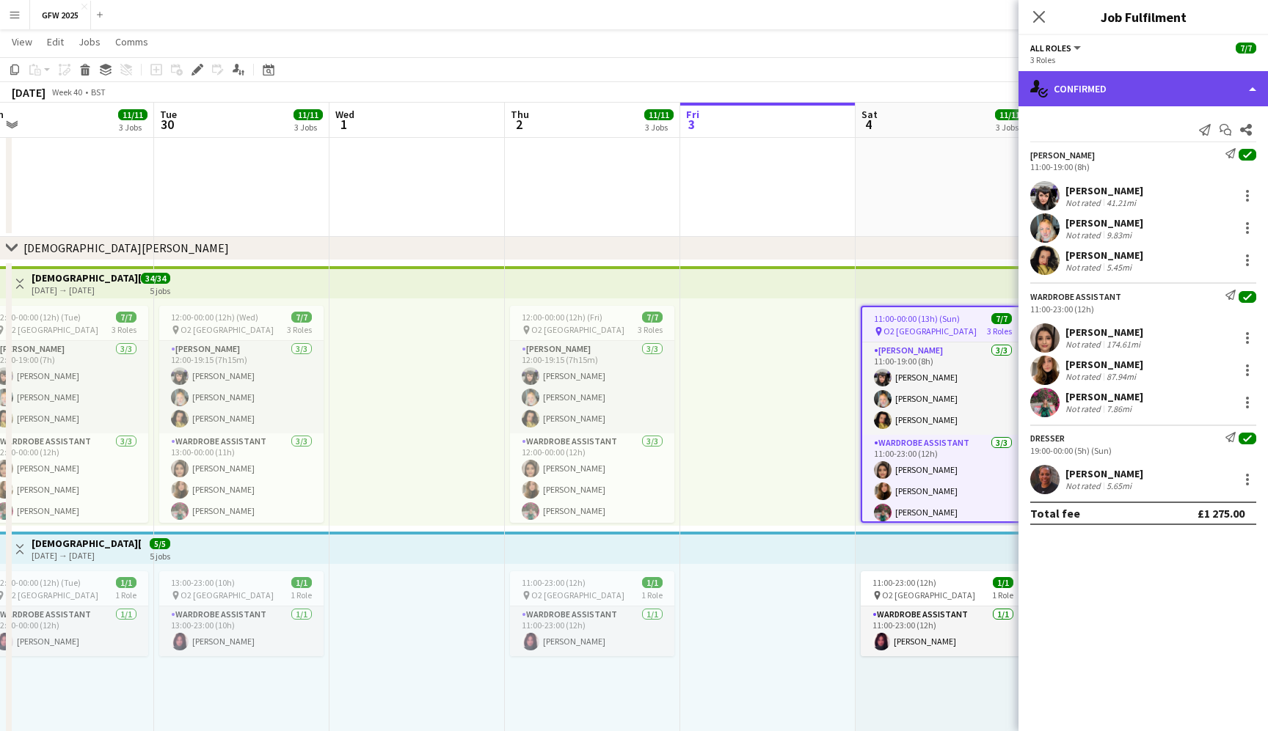
click at [1209, 91] on div "single-neutral-actions-check-2 Confirmed" at bounding box center [1142, 88] width 249 height 35
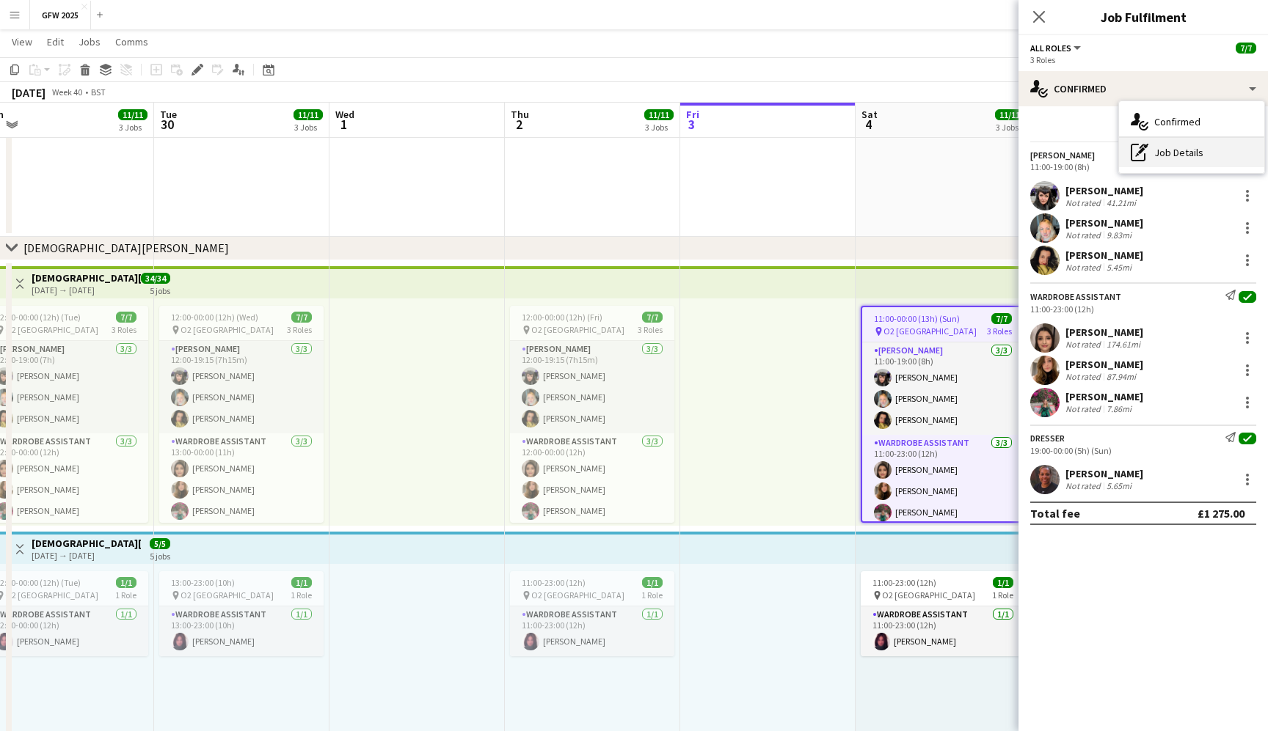
click at [1210, 154] on div "pen-write Job Details" at bounding box center [1191, 152] width 145 height 29
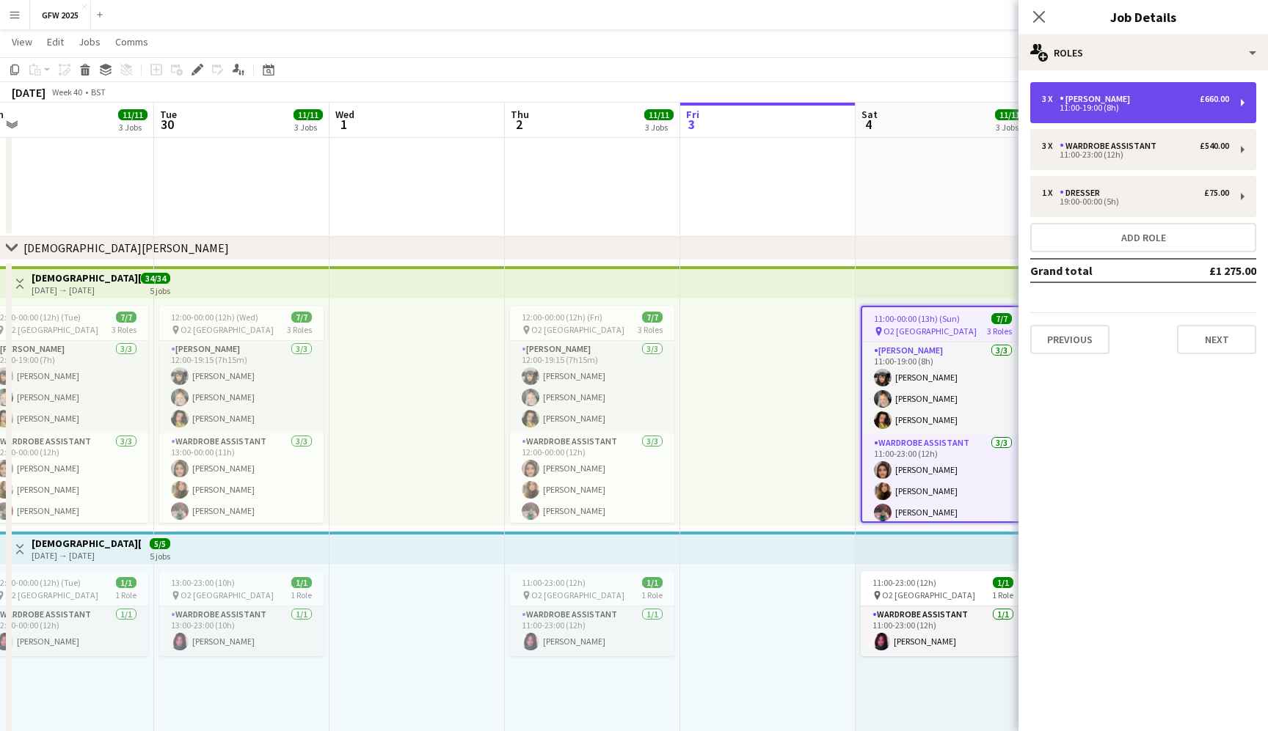
click at [1202, 106] on div "11:00-19:00 (8h)" at bounding box center [1135, 107] width 187 height 7
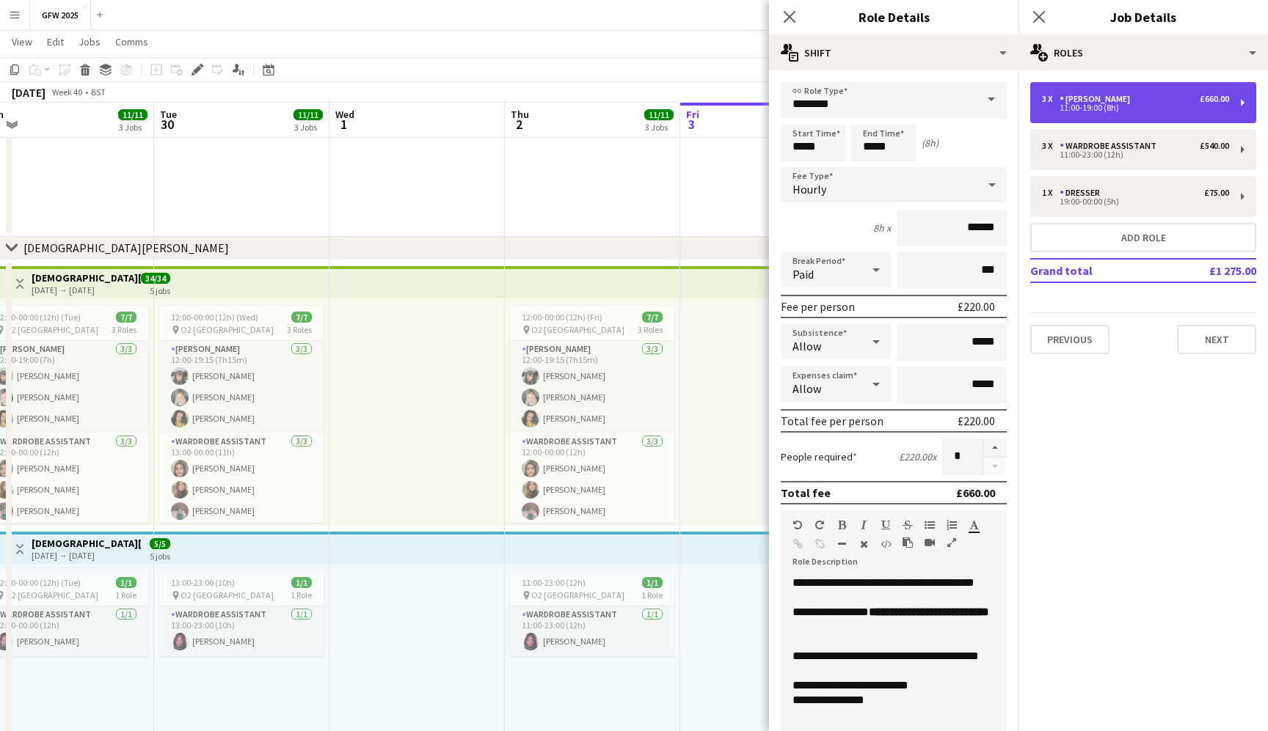
click at [1202, 106] on div "11:00-19:00 (8h)" at bounding box center [1135, 107] width 187 height 7
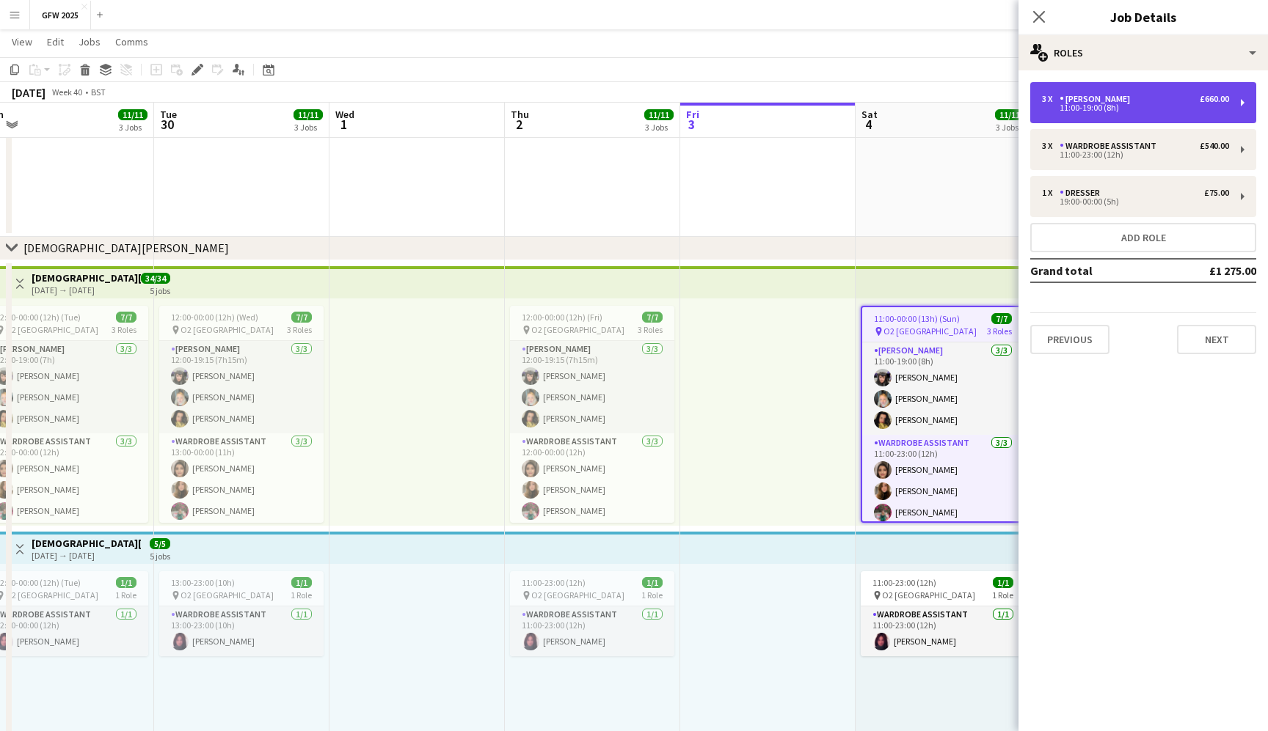
click at [1202, 106] on div "11:00-19:00 (8h)" at bounding box center [1135, 107] width 187 height 7
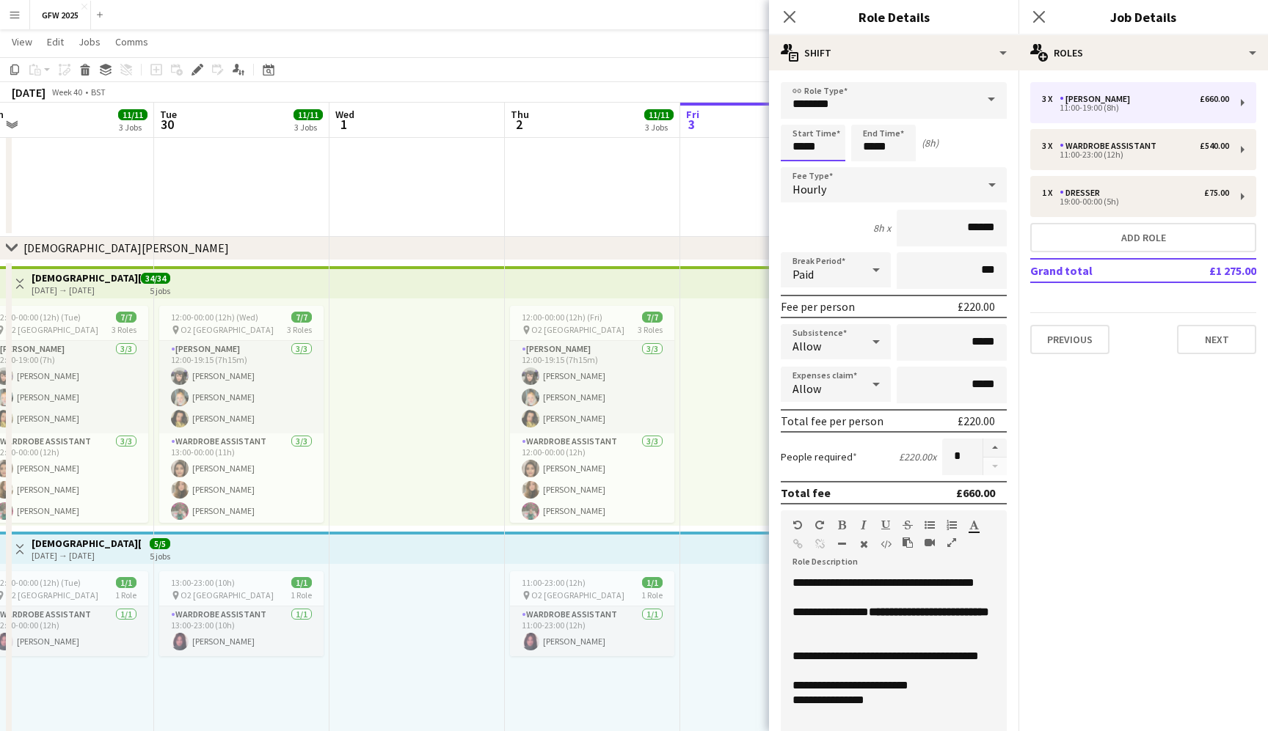
click at [799, 147] on input "*****" at bounding box center [813, 143] width 65 height 37
type input "*****"
click at [799, 114] on div at bounding box center [797, 117] width 29 height 15
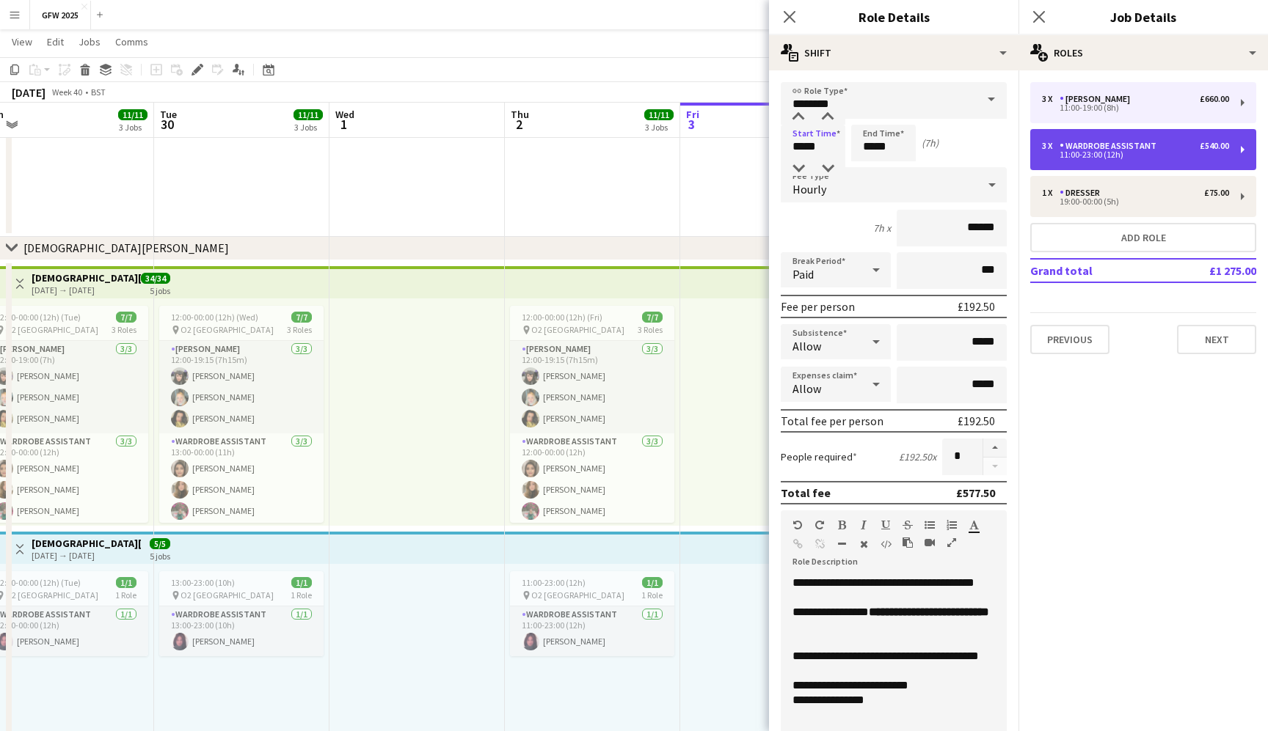
click at [1138, 141] on div "Wardrobe Assistant" at bounding box center [1110, 146] width 103 height 10
type input "**********"
type input "*****"
type input "******"
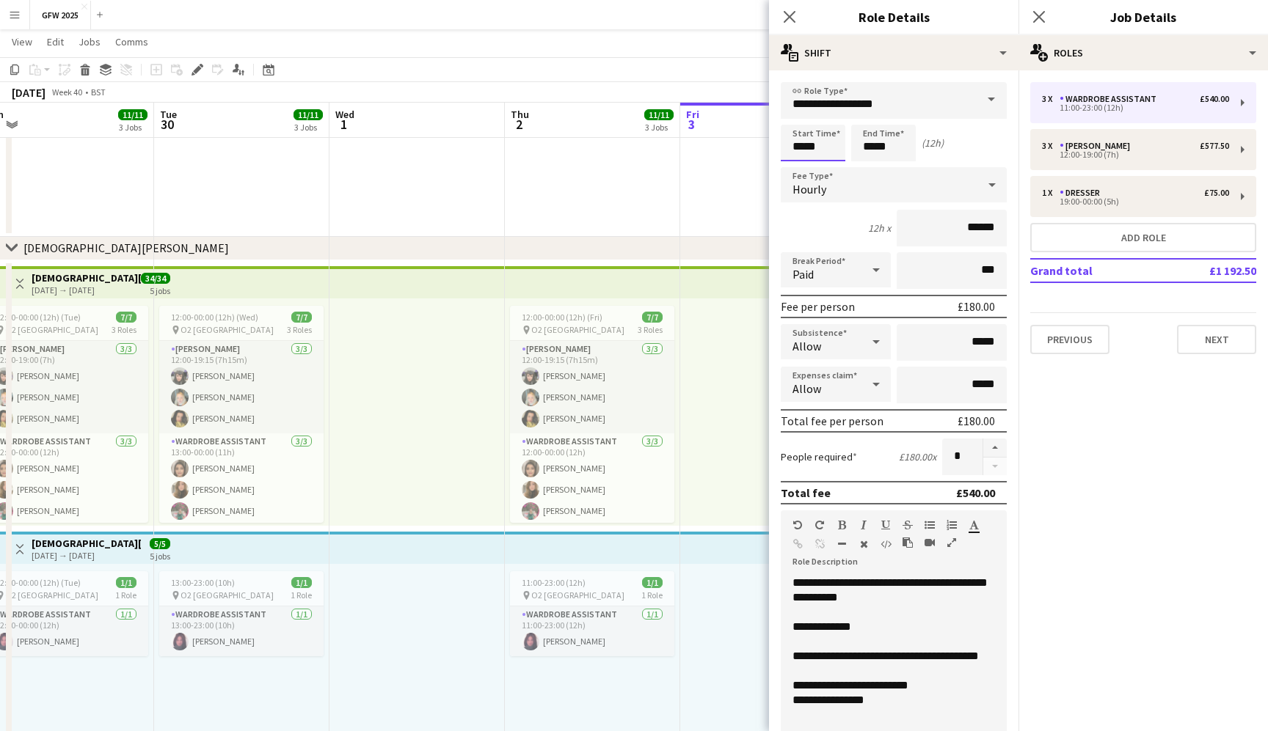
click at [798, 143] on input "*****" at bounding box center [813, 143] width 65 height 37
type input "*****"
click at [800, 118] on div at bounding box center [797, 117] width 29 height 15
click at [1039, 18] on icon at bounding box center [1038, 17] width 14 height 14
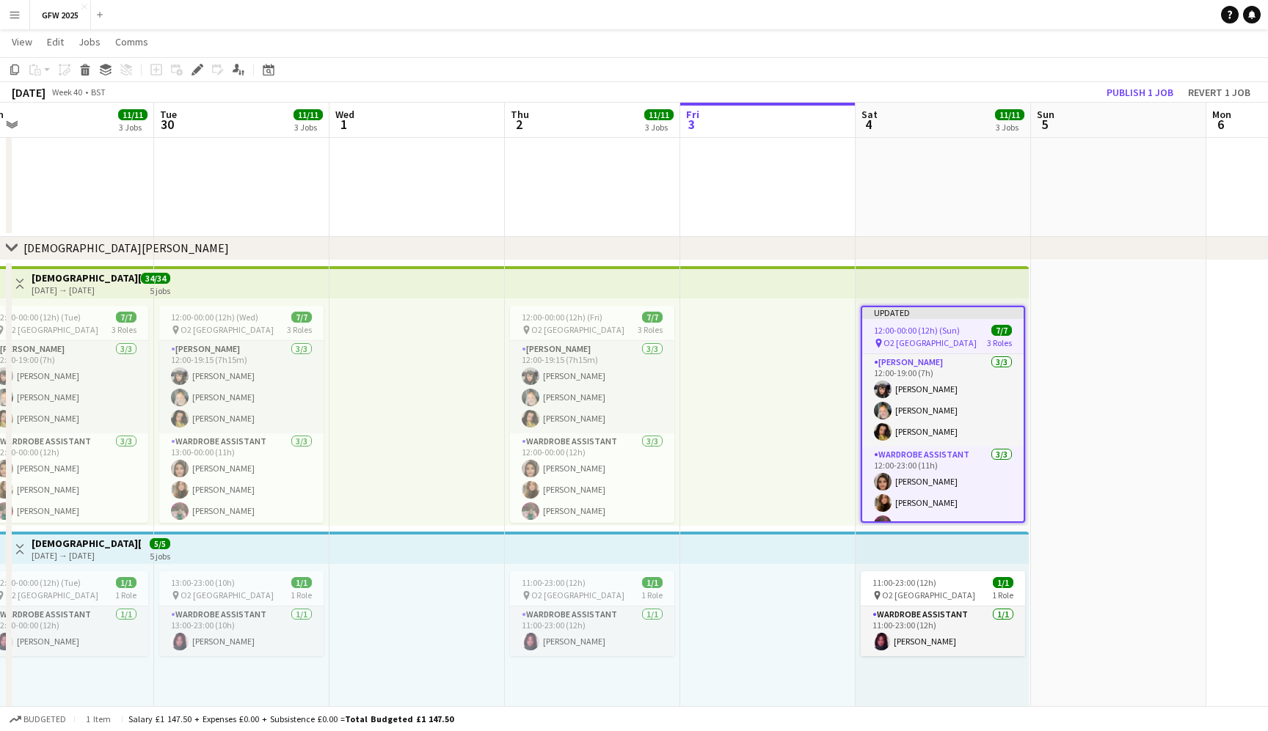
click at [954, 96] on div "[DATE] Week 40 • BST Publish 1 job Revert 1 job" at bounding box center [634, 92] width 1268 height 21
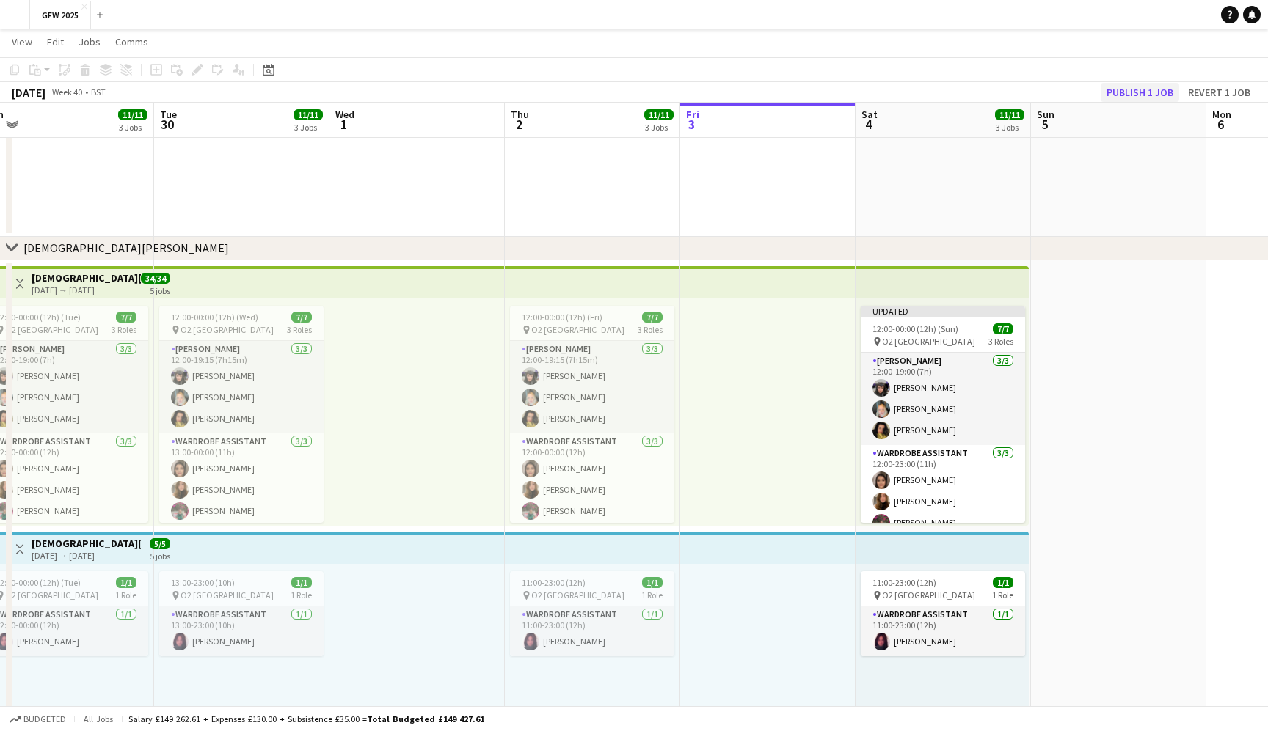
click at [1147, 89] on button "Publish 1 job" at bounding box center [1139, 92] width 78 height 19
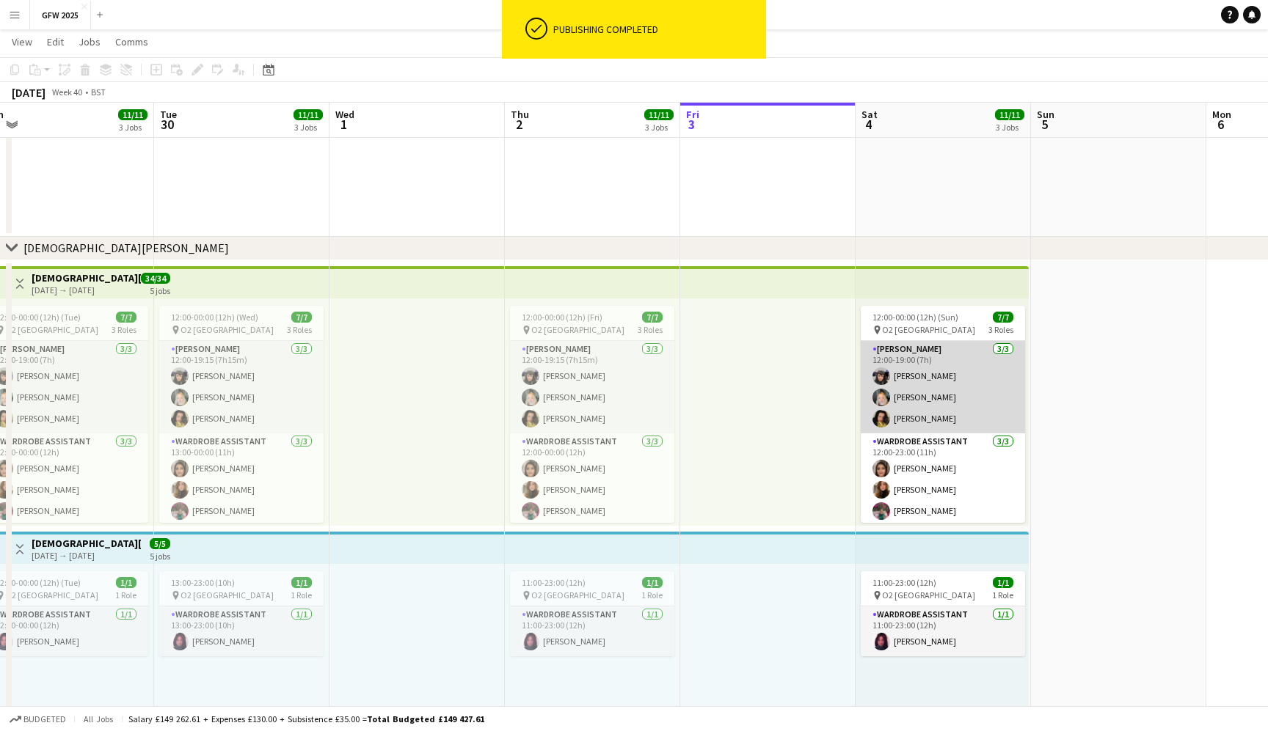
click at [927, 372] on app-card-role "[PERSON_NAME] [DATE] 12:00-19:00 (7h) [PERSON_NAME] [PERSON_NAME] [PERSON_NAME]" at bounding box center [942, 387] width 164 height 92
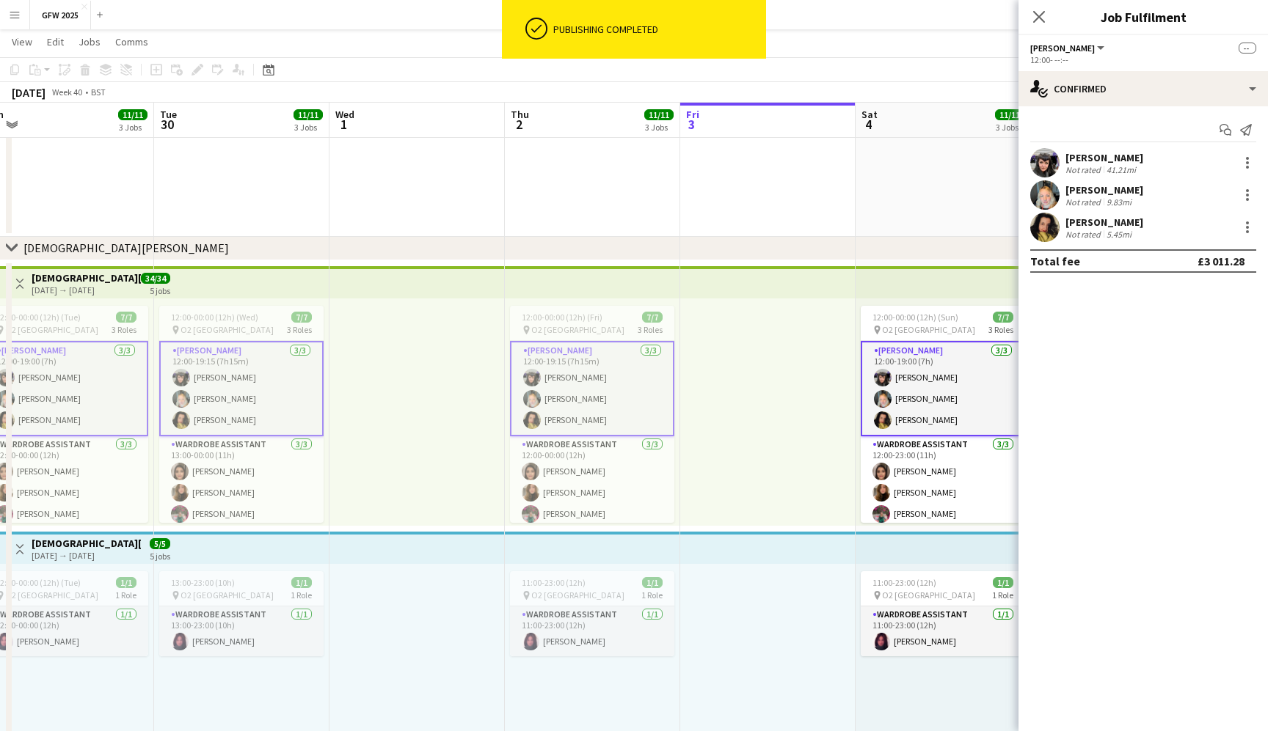
click at [927, 372] on app-card-role "[PERSON_NAME] [DATE] 12:00-19:00 (7h) [PERSON_NAME] [PERSON_NAME] [PERSON_NAME]" at bounding box center [942, 388] width 164 height 95
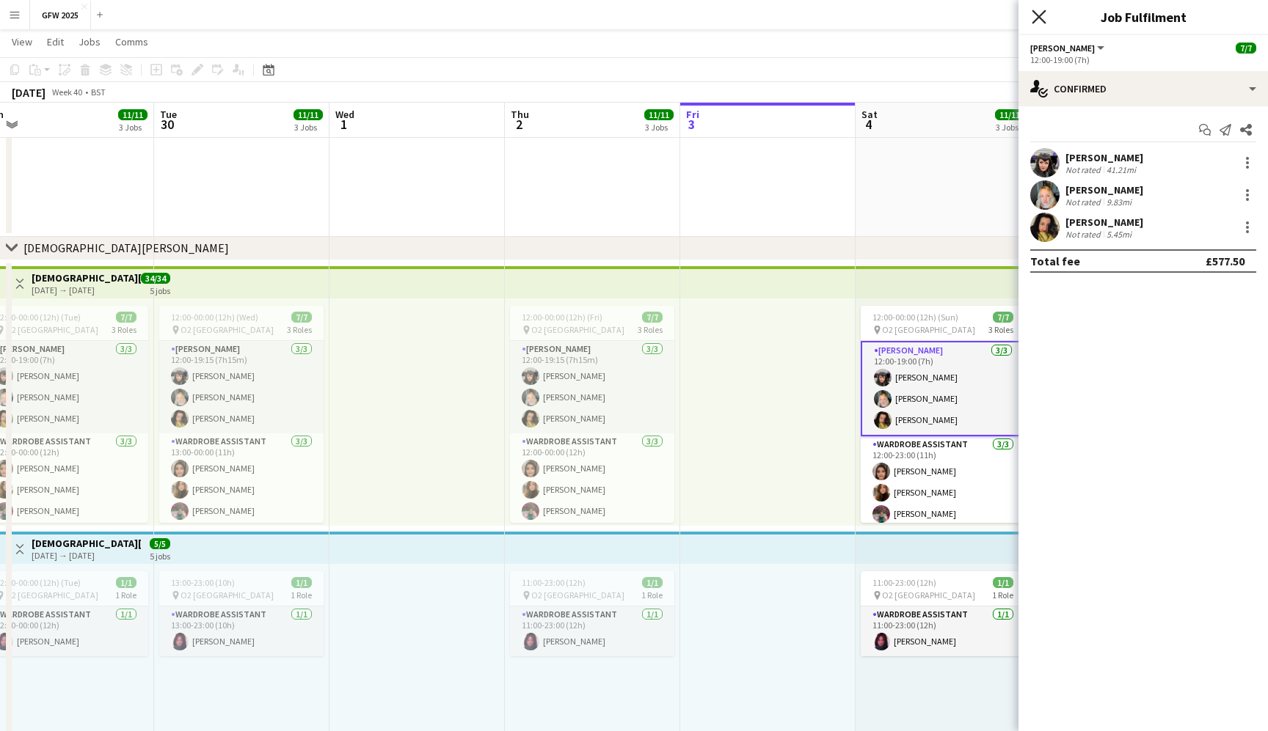
click at [1038, 18] on icon at bounding box center [1038, 17] width 14 height 14
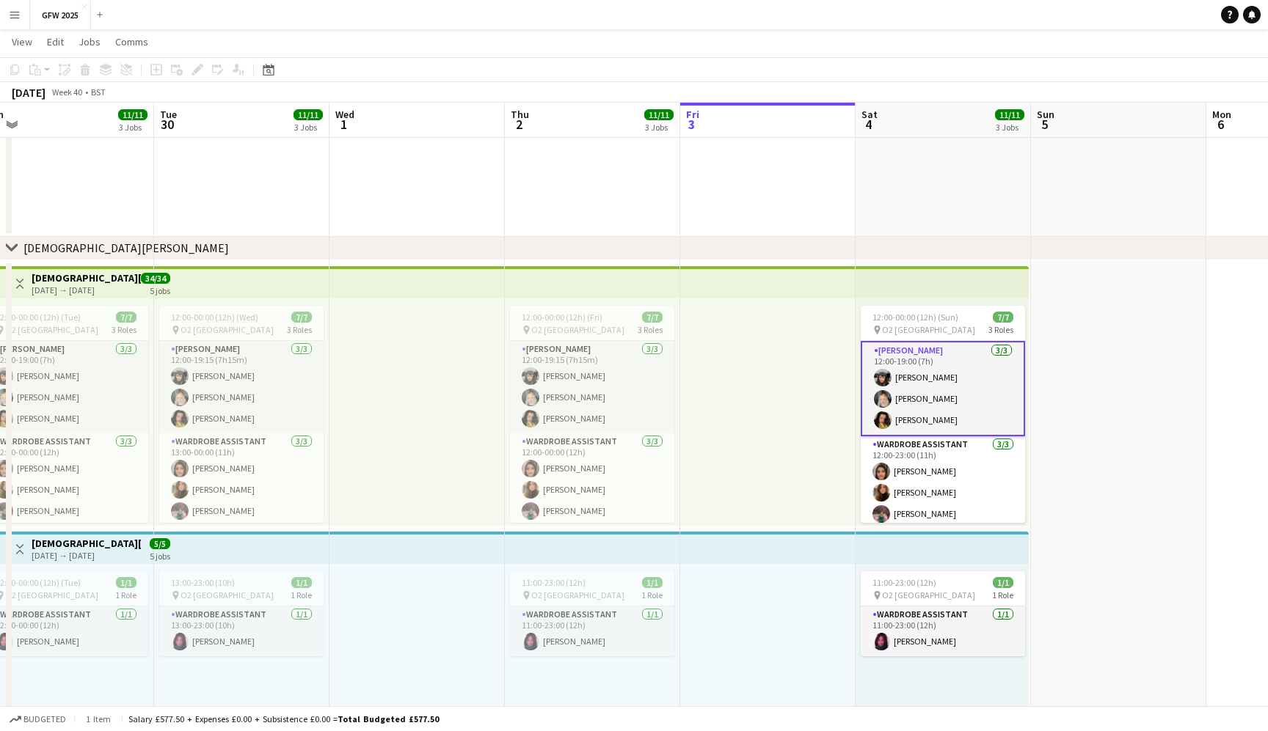
click at [726, 215] on app-date-cell at bounding box center [767, 101] width 175 height 271
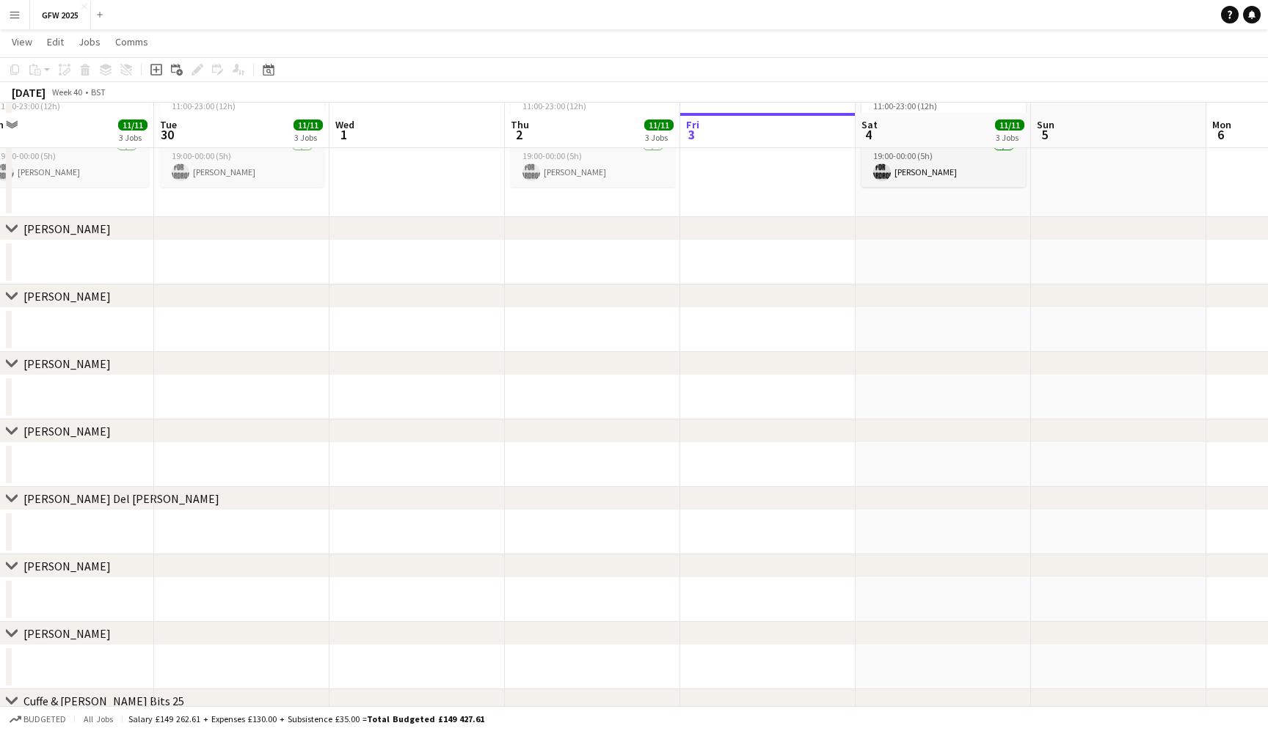
scroll to position [1197, 0]
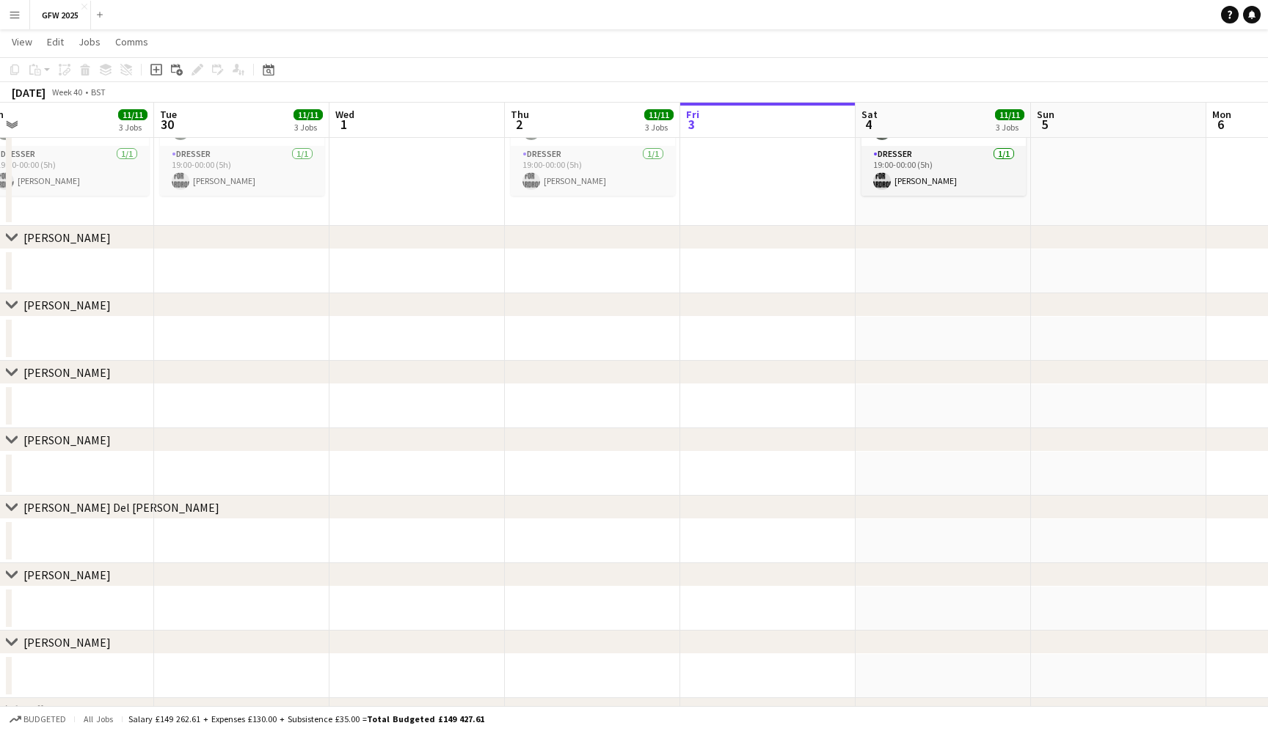
click at [418, 356] on app-date-cell at bounding box center [416, 339] width 175 height 44
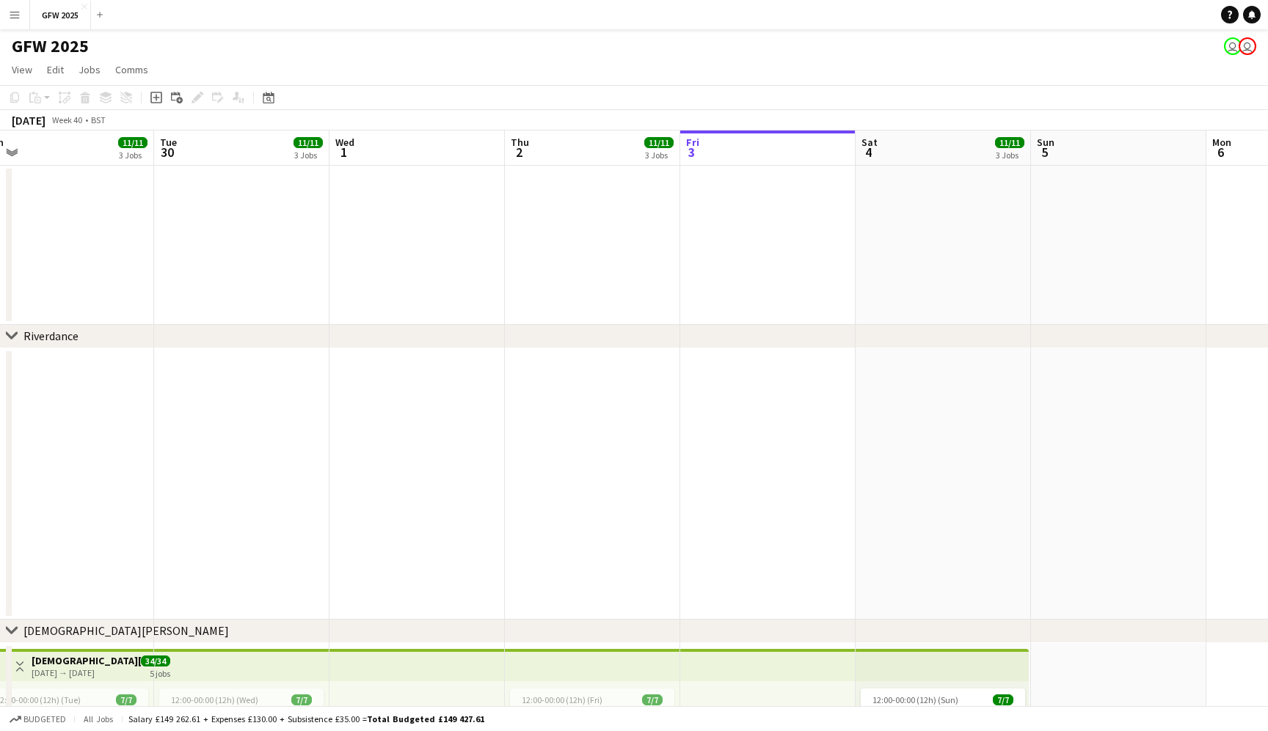
scroll to position [0, 0]
